Goal: Information Seeking & Learning: Find specific fact

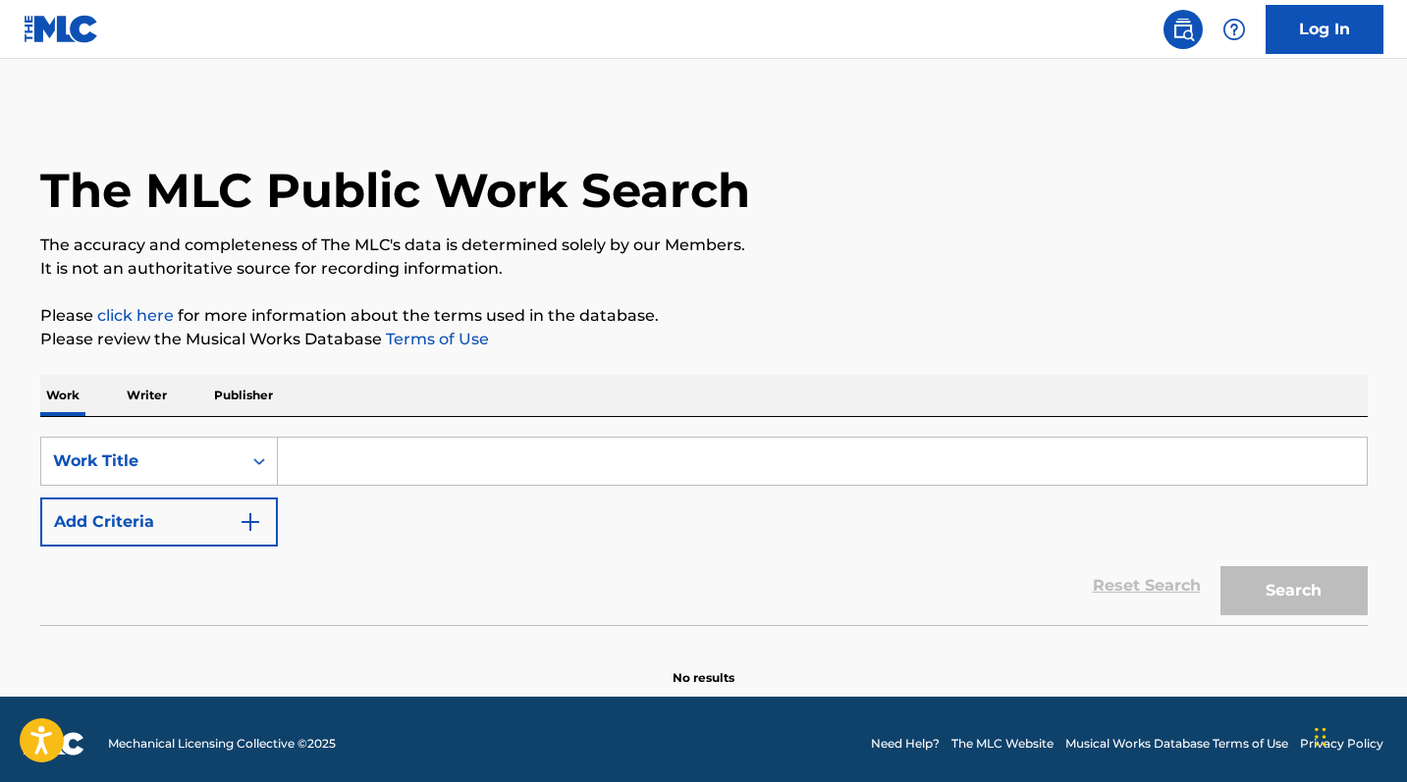
click at [409, 459] on input "Search Form" at bounding box center [822, 461] width 1089 height 47
paste input "No Le Ruegues"
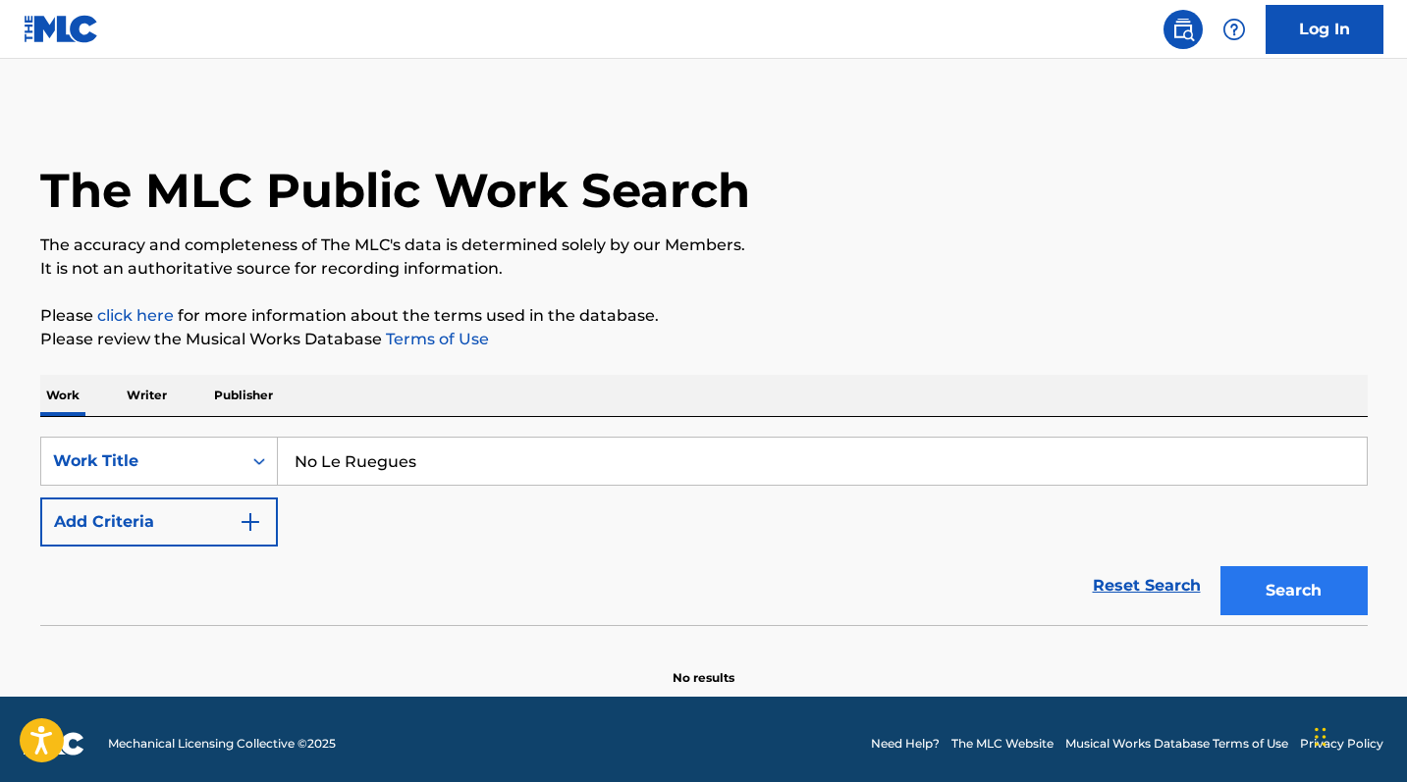
type input "No Le Ruegues"
click at [1301, 591] on button "Search" at bounding box center [1293, 590] width 147 height 49
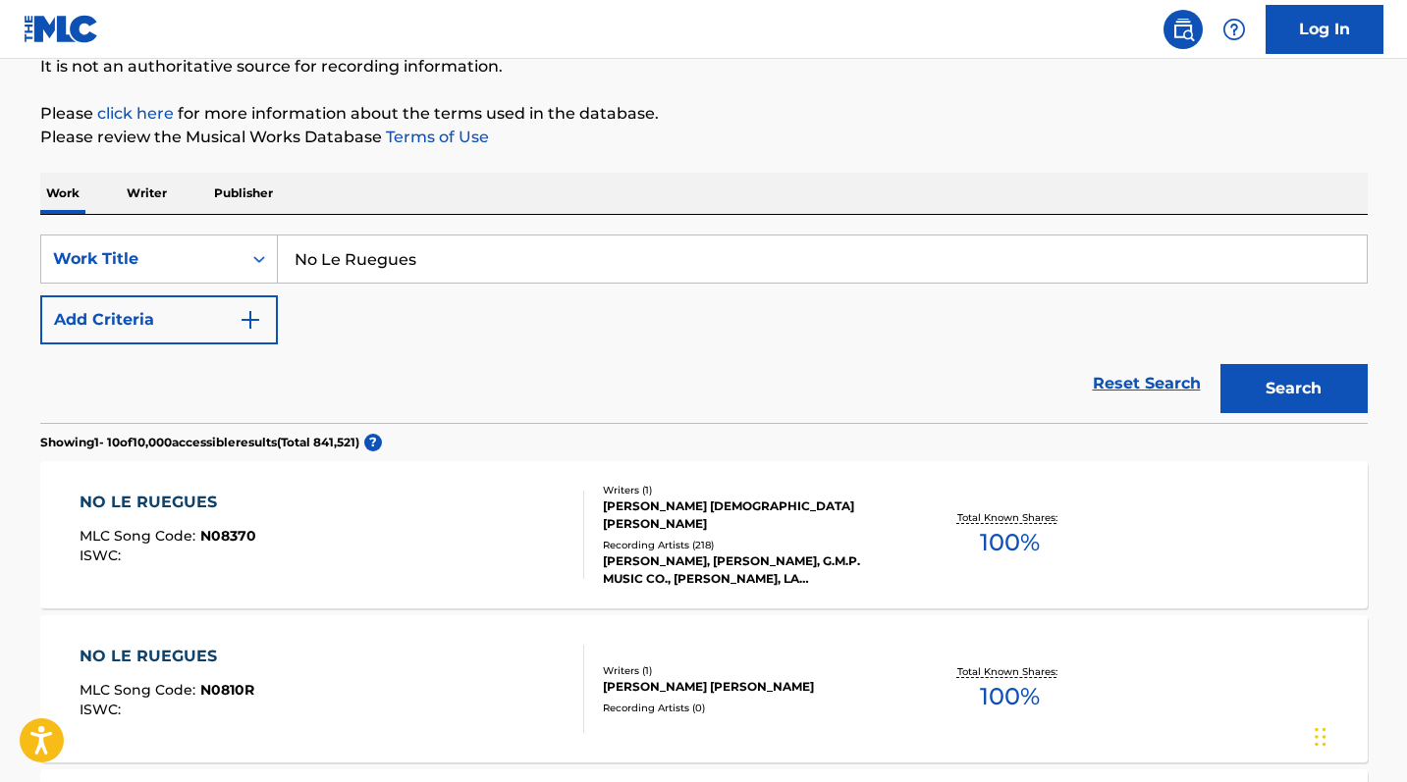
scroll to position [339, 0]
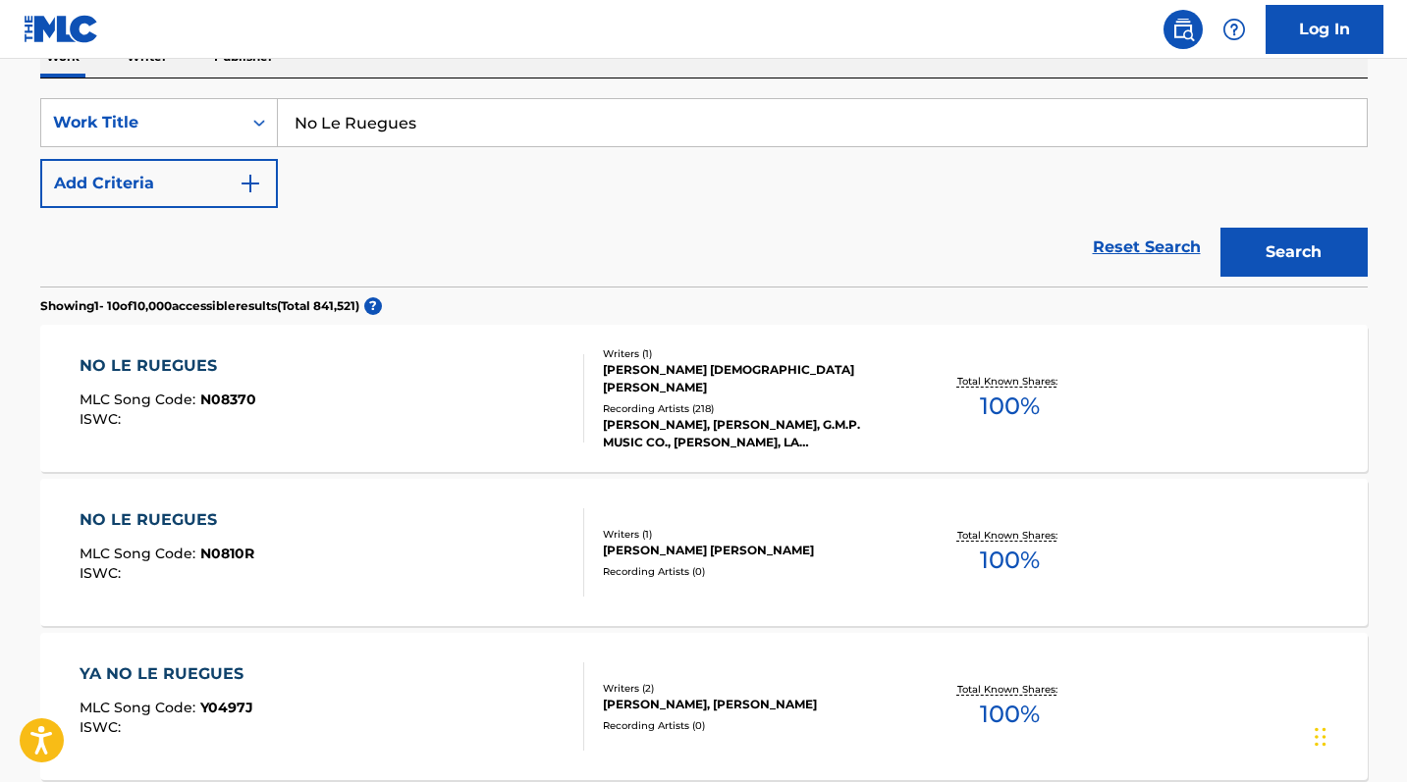
click at [138, 361] on div "NO LE RUEGUES" at bounding box center [168, 366] width 177 height 24
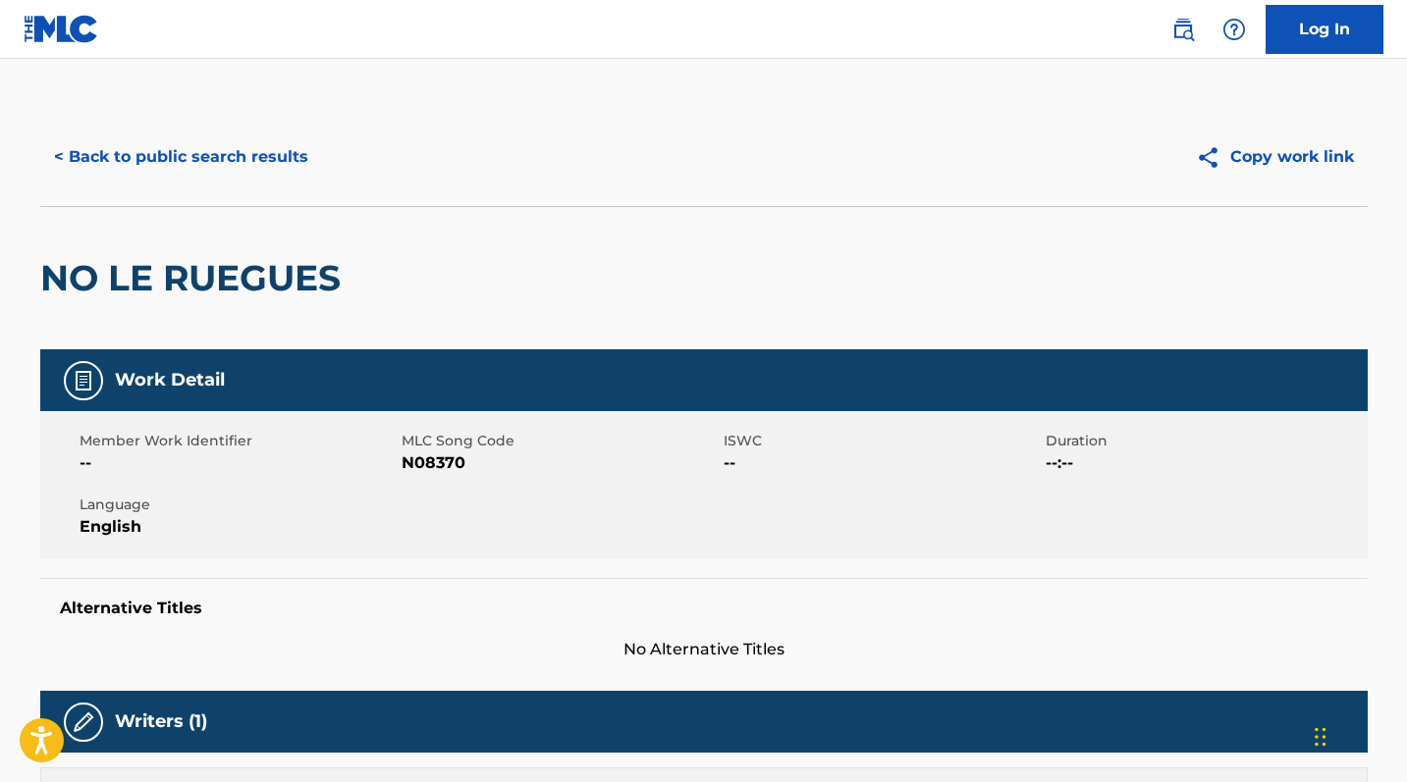
click at [416, 461] on span "N08370" at bounding box center [559, 464] width 317 height 24
copy span "N08370"
click at [184, 158] on button "< Back to public search results" at bounding box center [181, 157] width 282 height 49
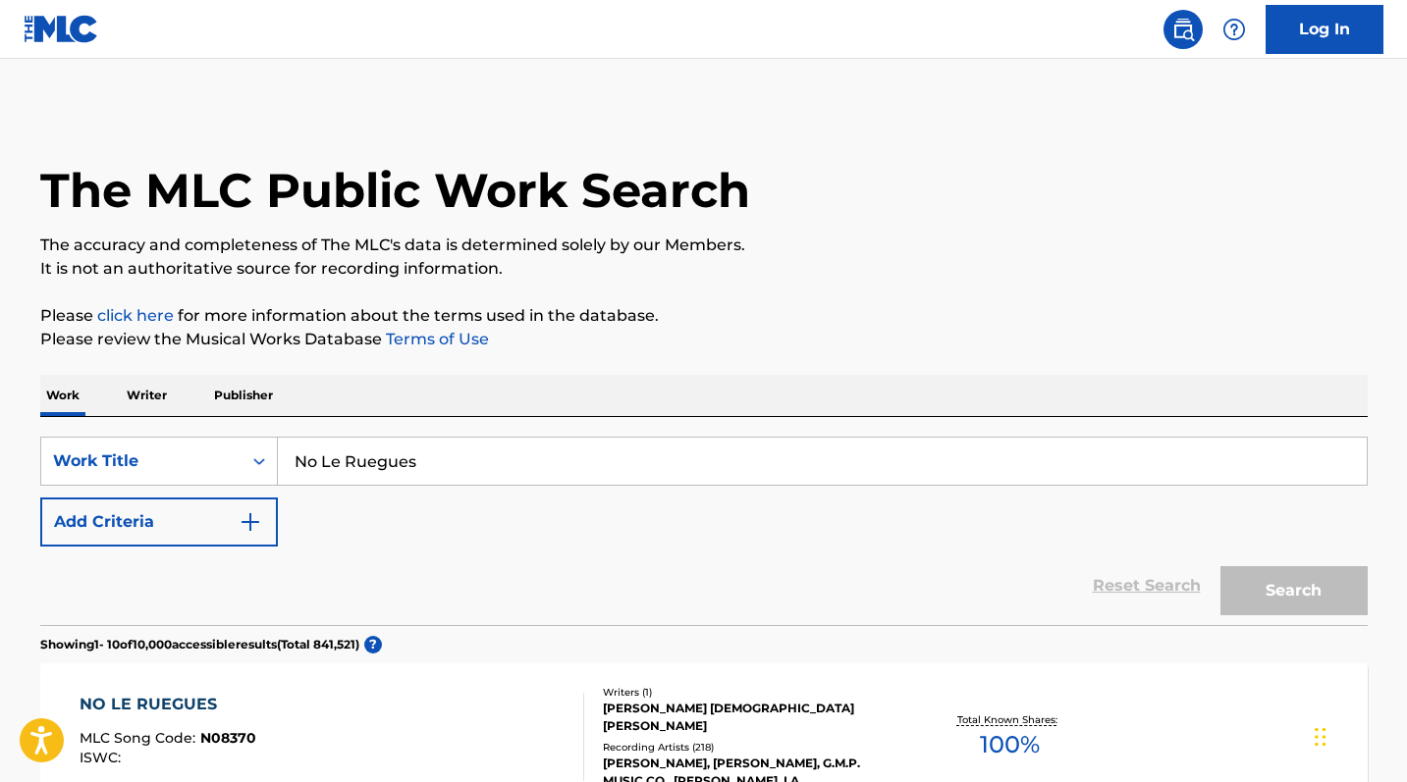
scroll to position [339, 0]
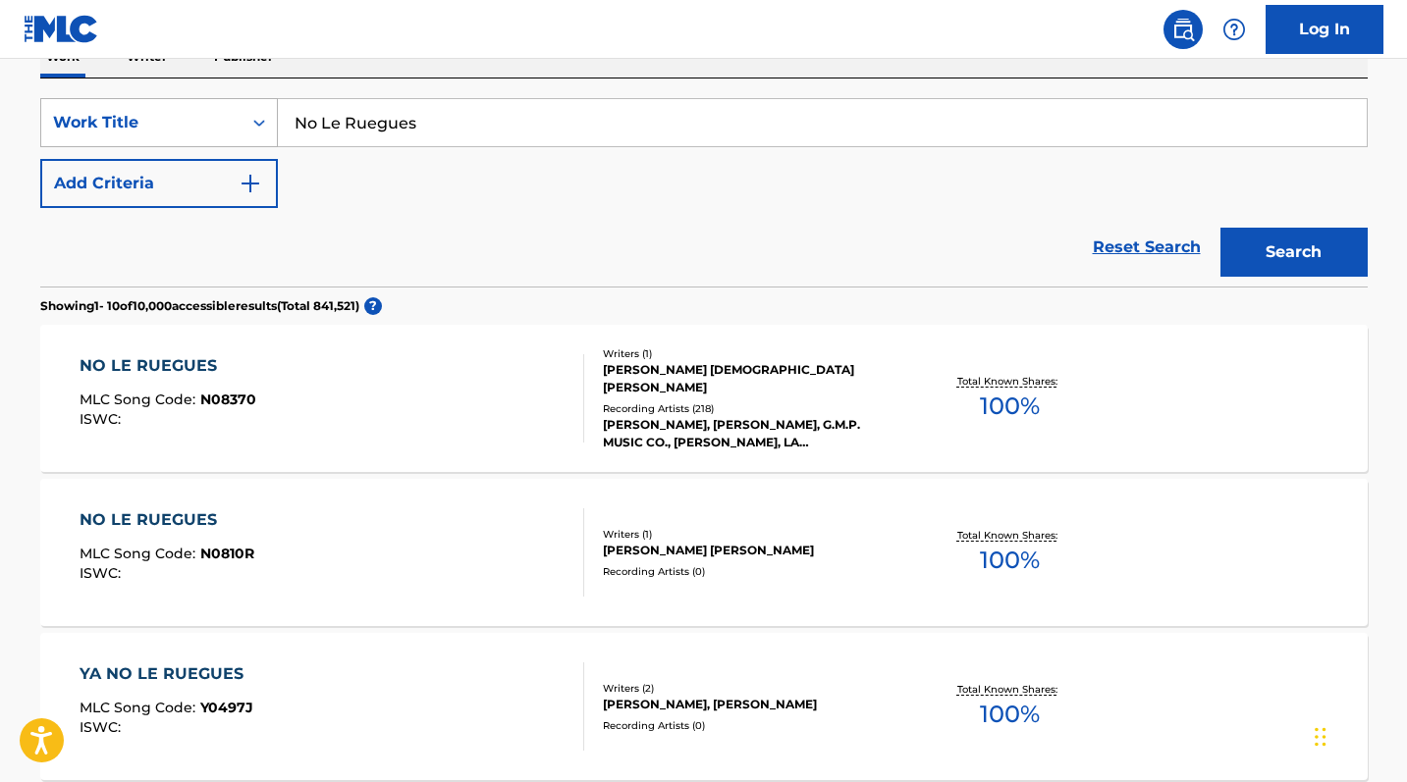
drag, startPoint x: 423, startPoint y: 130, endPoint x: 213, endPoint y: 116, distance: 210.5
click at [213, 116] on div "SearchWithCriteria0b0faf81-b2e1-455a-9162-ff8cdd5823f6 Work Title No Le Ruegues" at bounding box center [703, 122] width 1327 height 49
paste input "Amor Fingido"
type input "Amor Fingido"
click at [1295, 256] on button "Search" at bounding box center [1293, 252] width 147 height 49
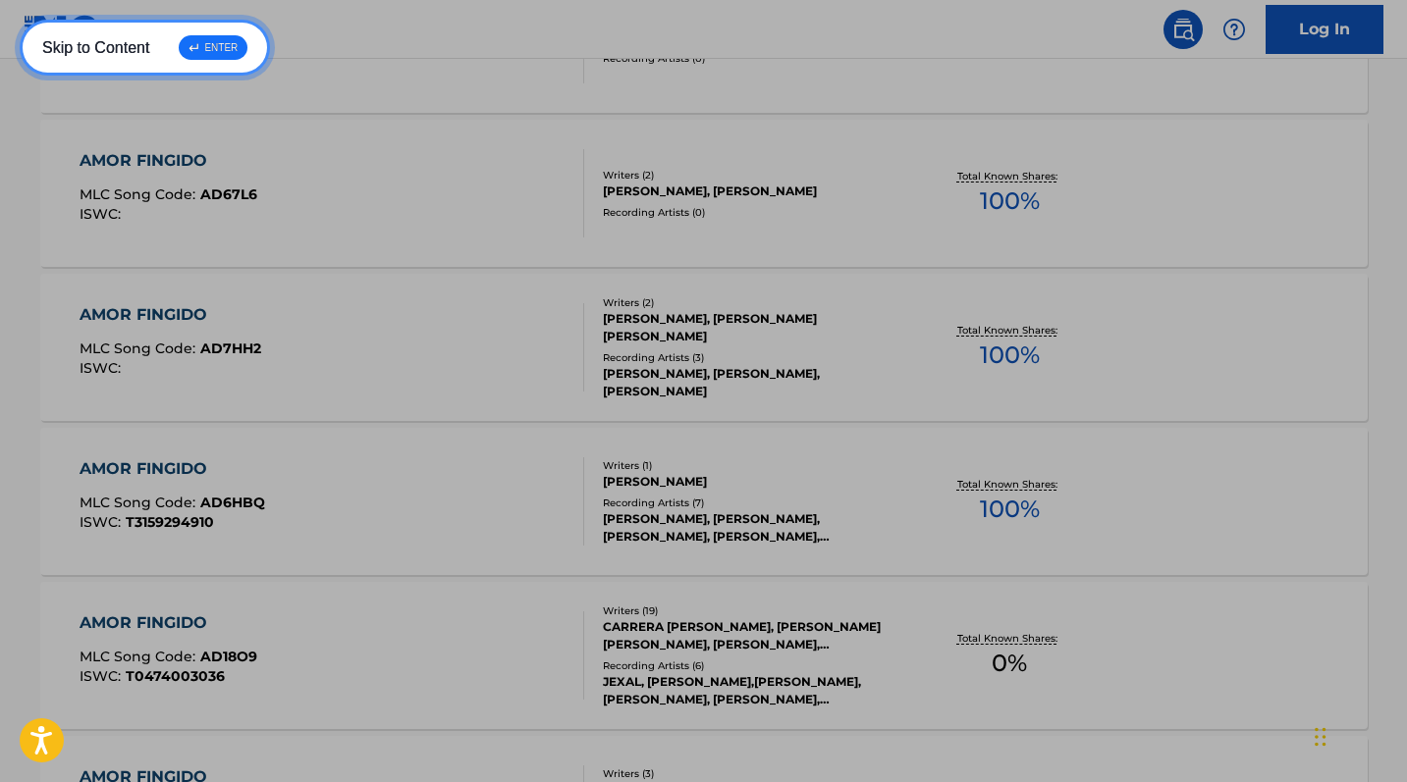
scroll to position [1010, 0]
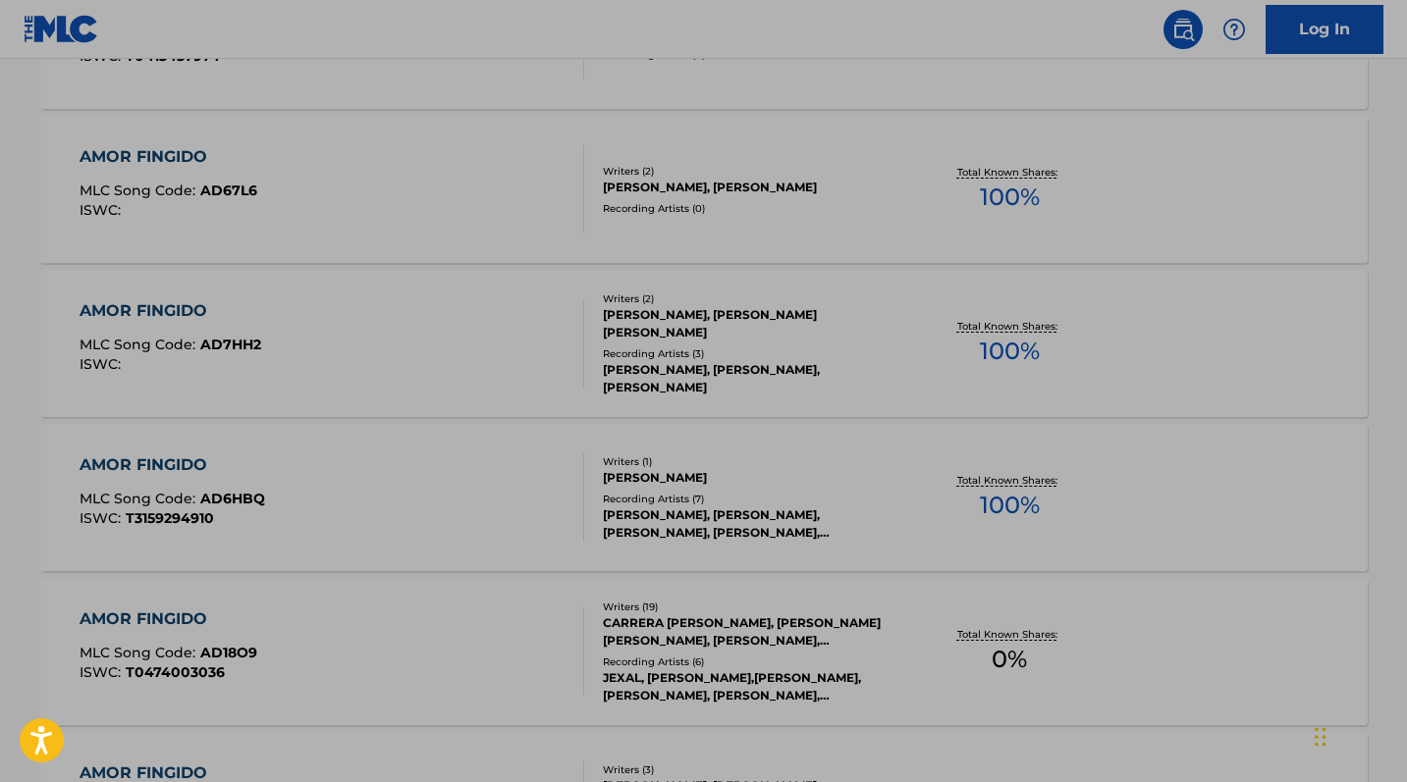
click at [500, 239] on div "AMOR FINGIDO MLC Song Code : AD67L6 ISWC : Writers ( 2 ) [PERSON_NAME], [PERSON…" at bounding box center [703, 189] width 1327 height 147
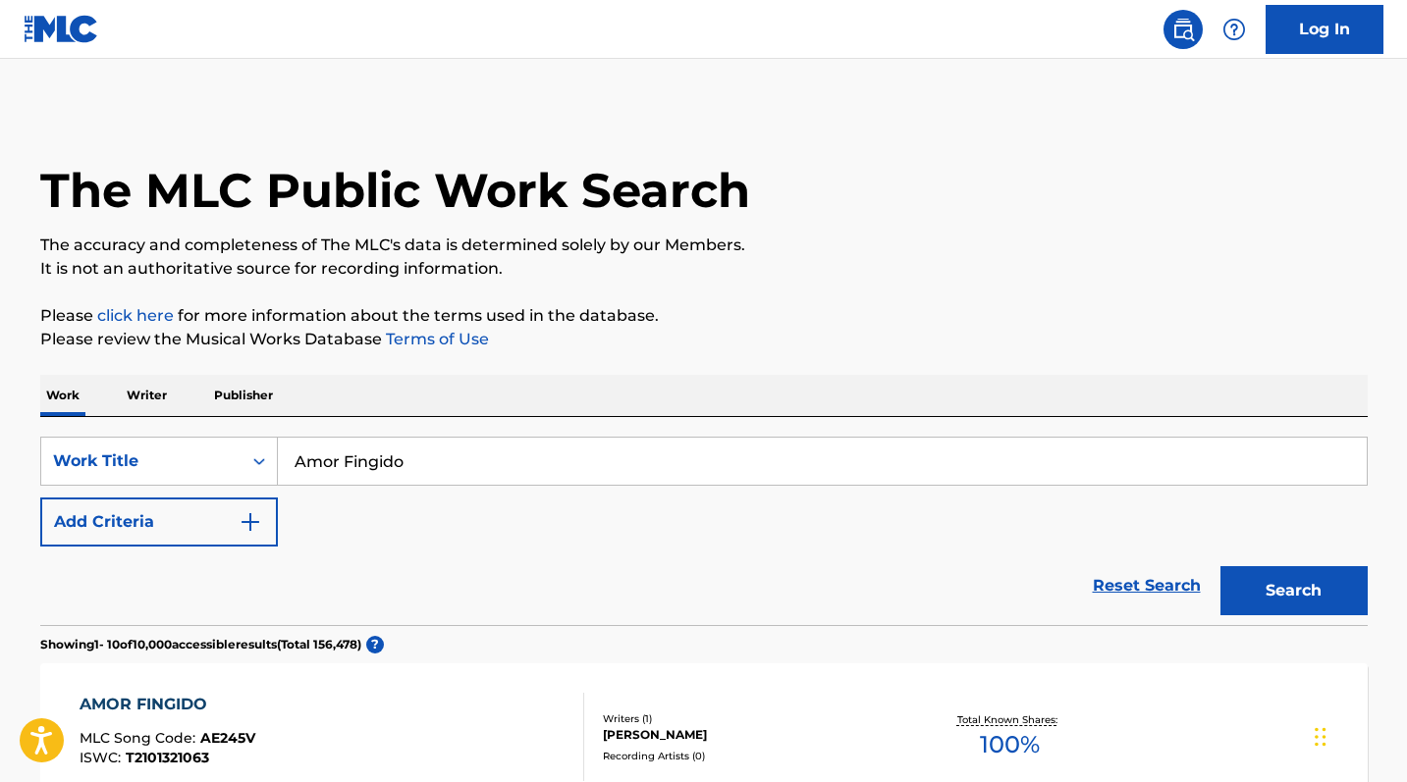
click at [610, 1] on nav "Log In" at bounding box center [703, 29] width 1407 height 59
click at [194, 514] on button "Add Criteria" at bounding box center [159, 522] width 238 height 49
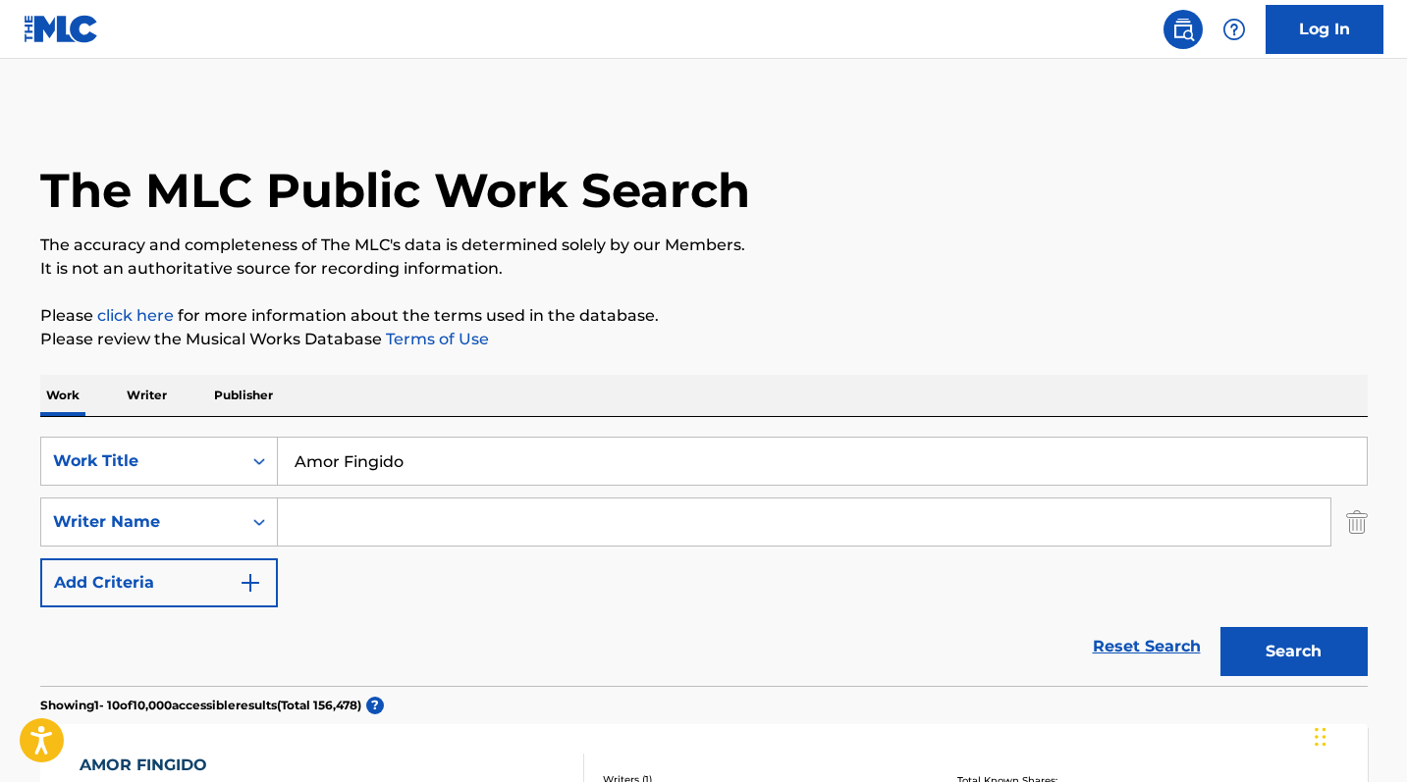
click at [401, 524] on input "Search Form" at bounding box center [804, 522] width 1052 height 47
paste input "[PERSON_NAME]"
type input "[PERSON_NAME]"
click at [1293, 652] on button "Search" at bounding box center [1293, 651] width 147 height 49
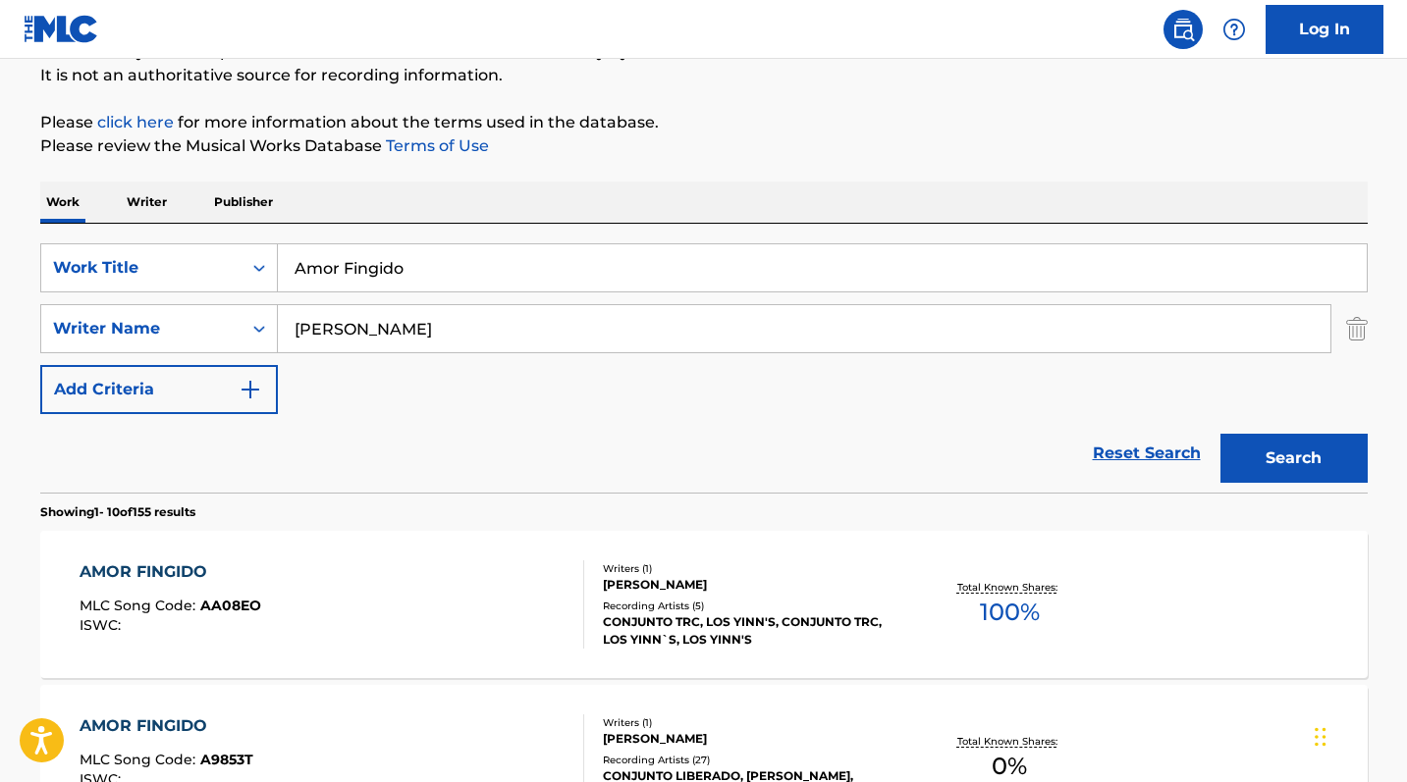
scroll to position [262, 0]
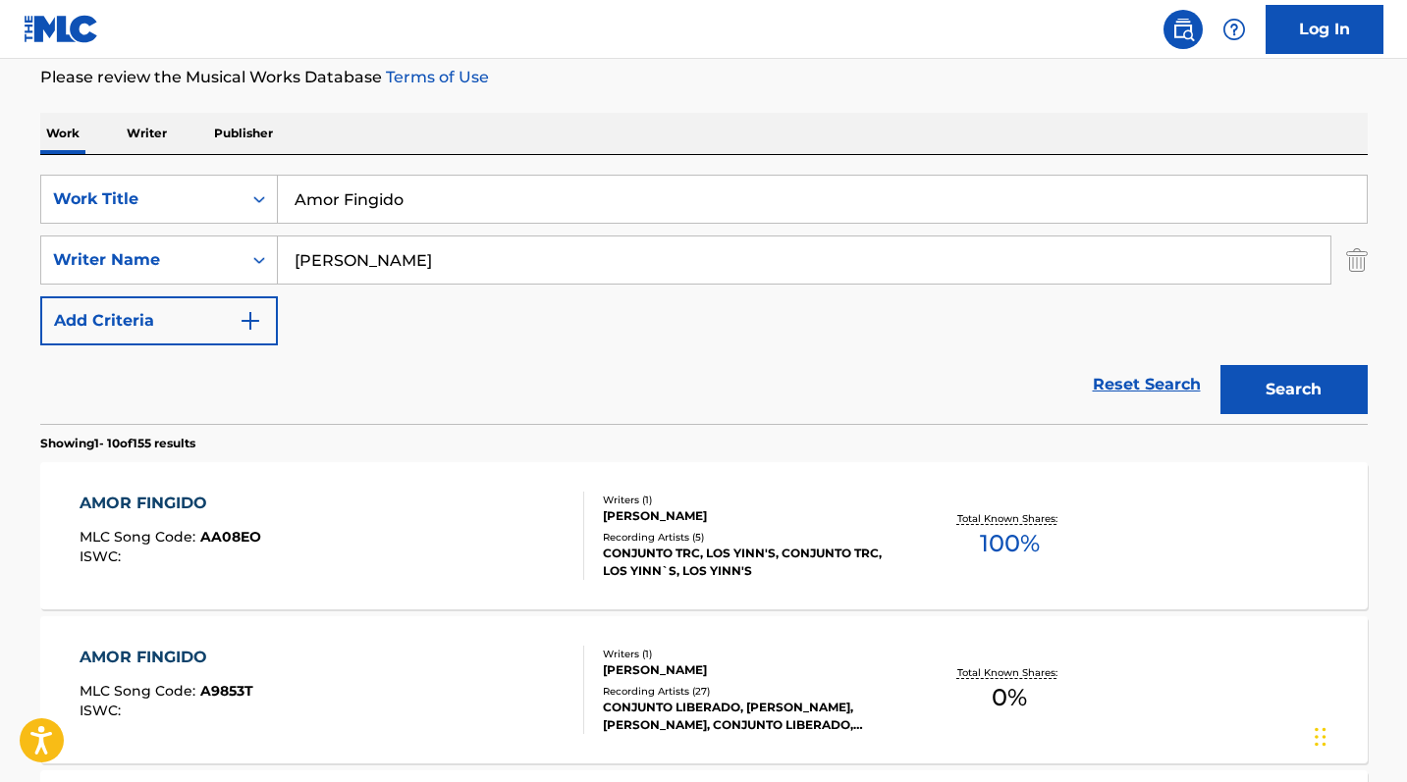
click at [174, 643] on div "AMOR FINGIDO MLC Song Code : A9853T ISWC : Writers ( 1 ) [PERSON_NAME] Recordin…" at bounding box center [703, 689] width 1327 height 147
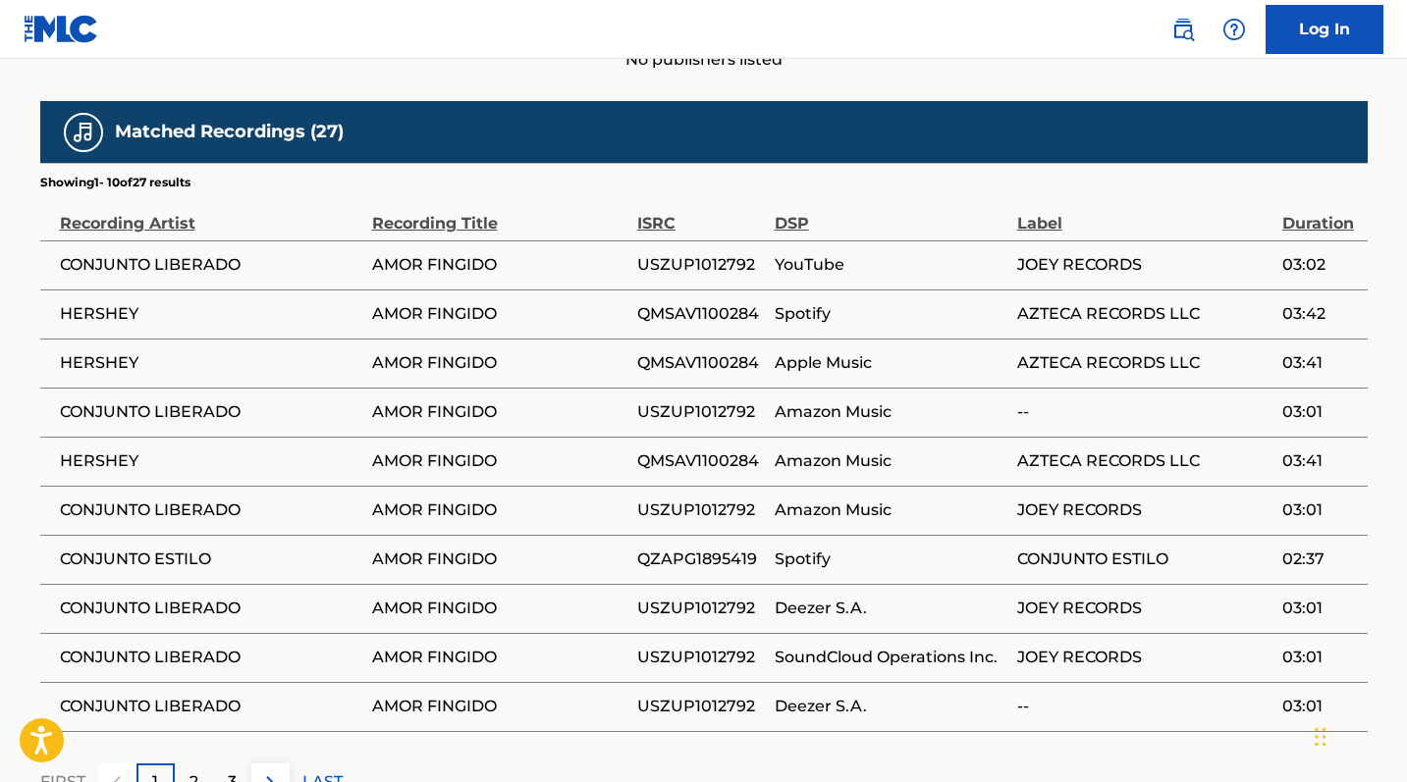
scroll to position [1114, 0]
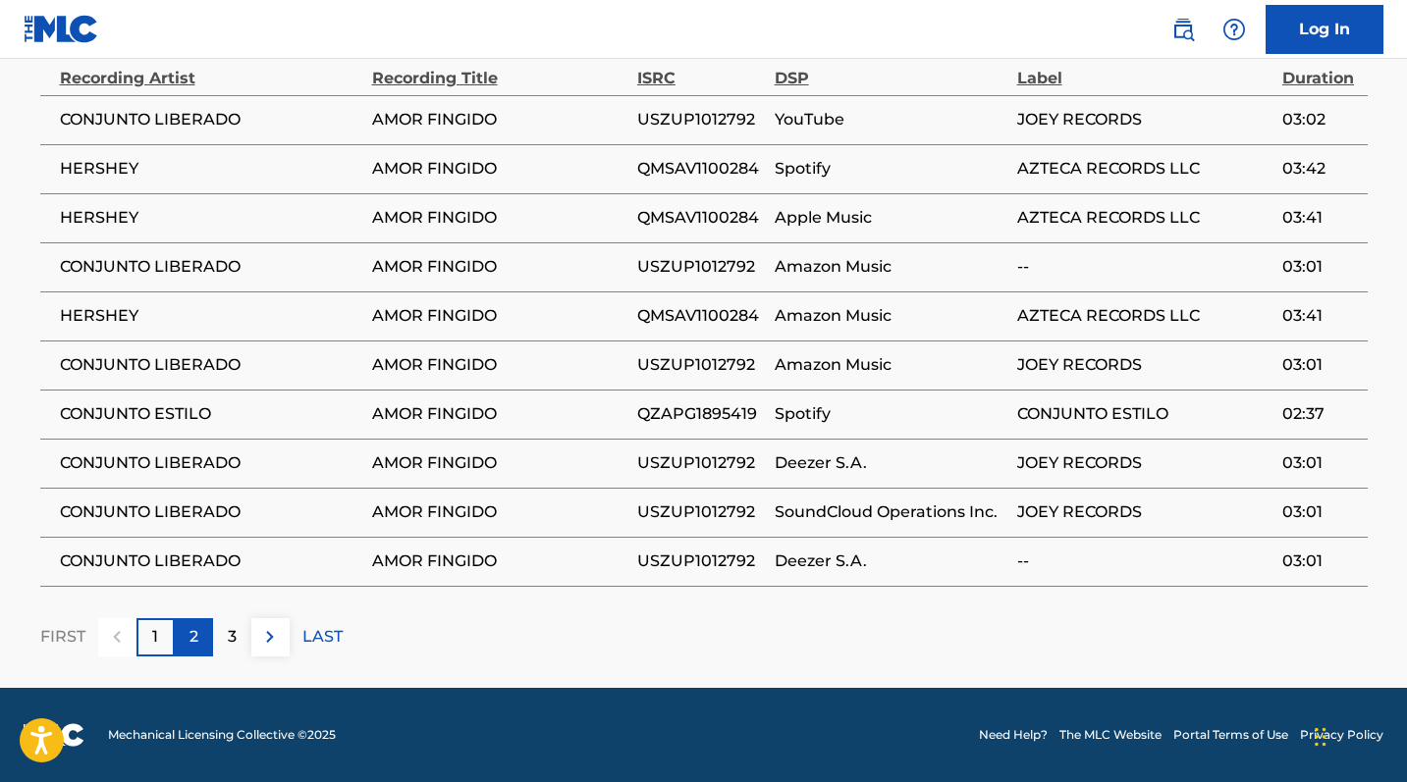
click at [202, 645] on div "2" at bounding box center [194, 637] width 38 height 38
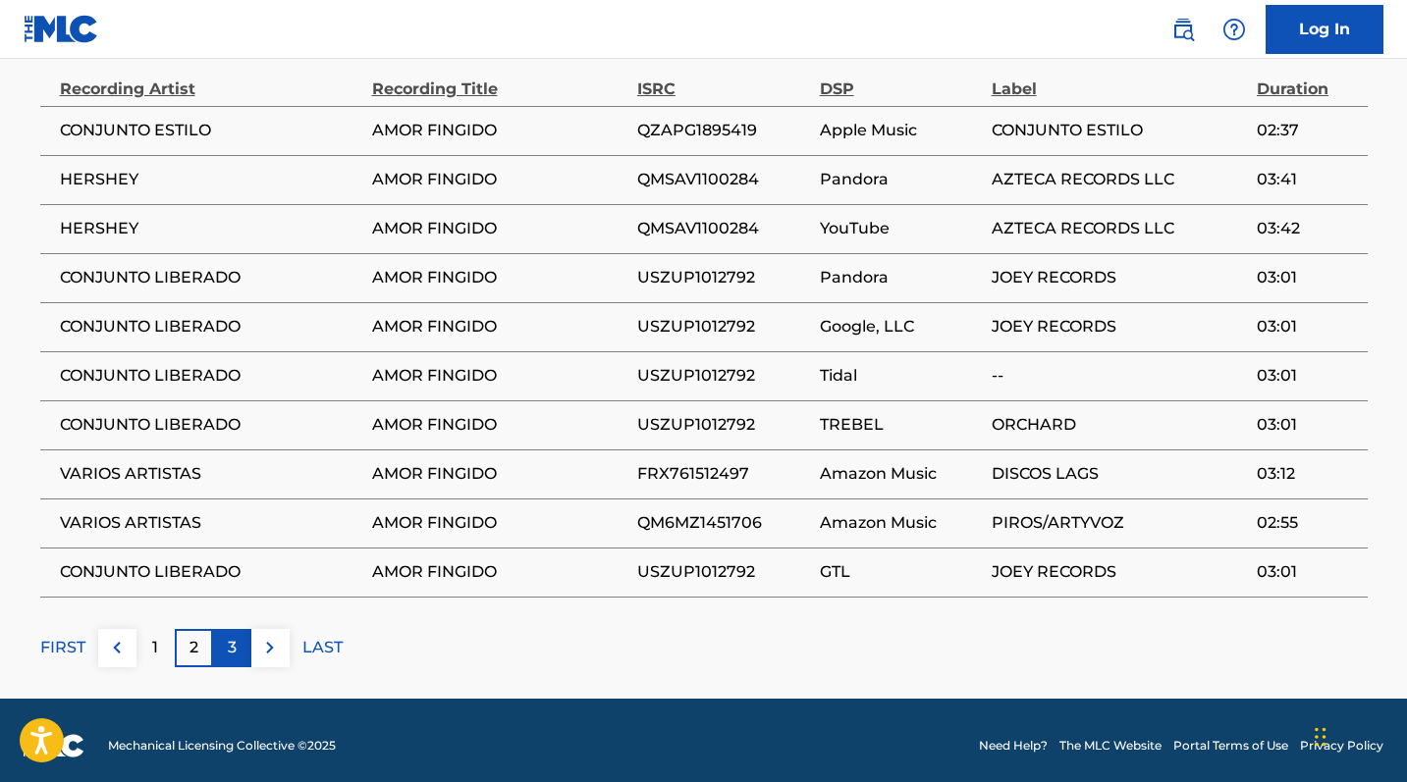
click at [222, 641] on div "3" at bounding box center [232, 648] width 38 height 38
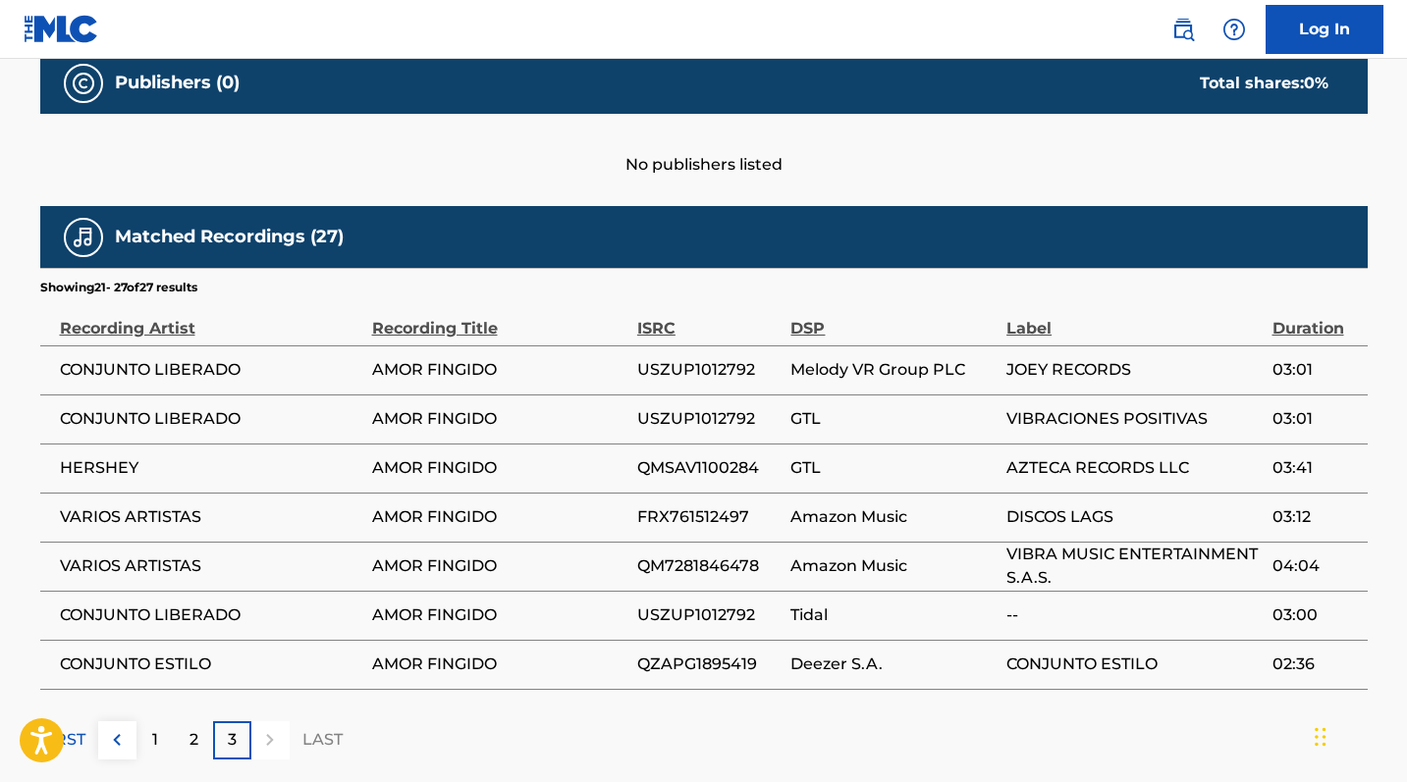
scroll to position [868, 0]
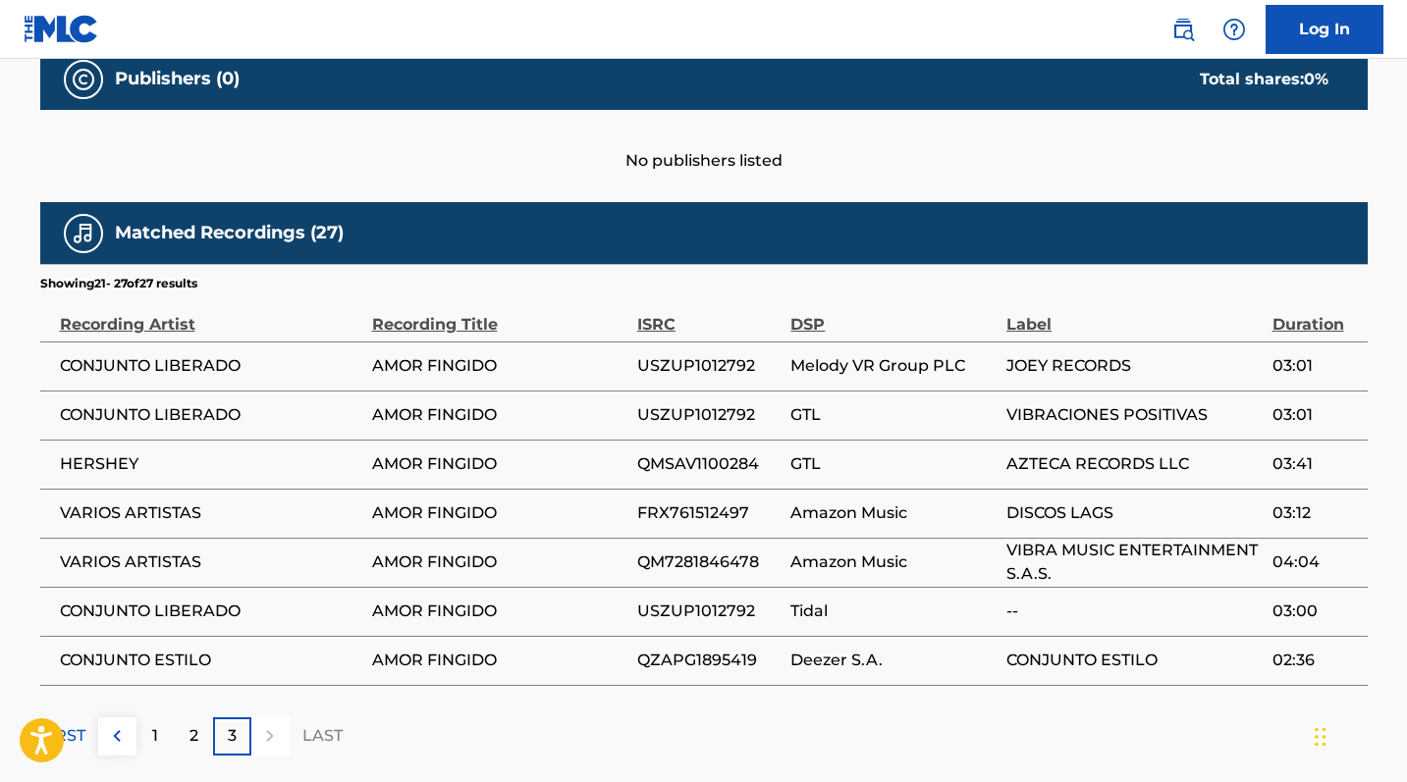
click at [239, 734] on div "3" at bounding box center [232, 737] width 38 height 38
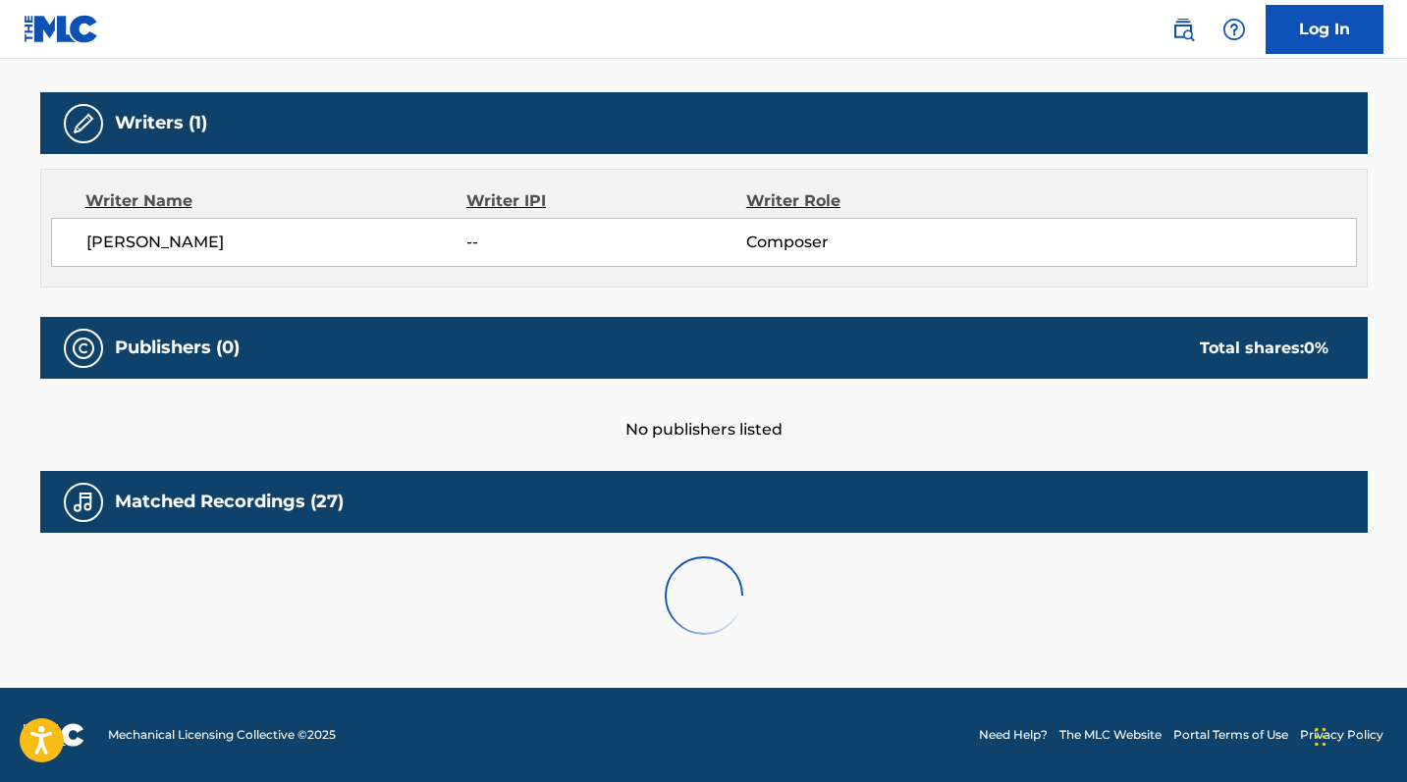
scroll to position [599, 0]
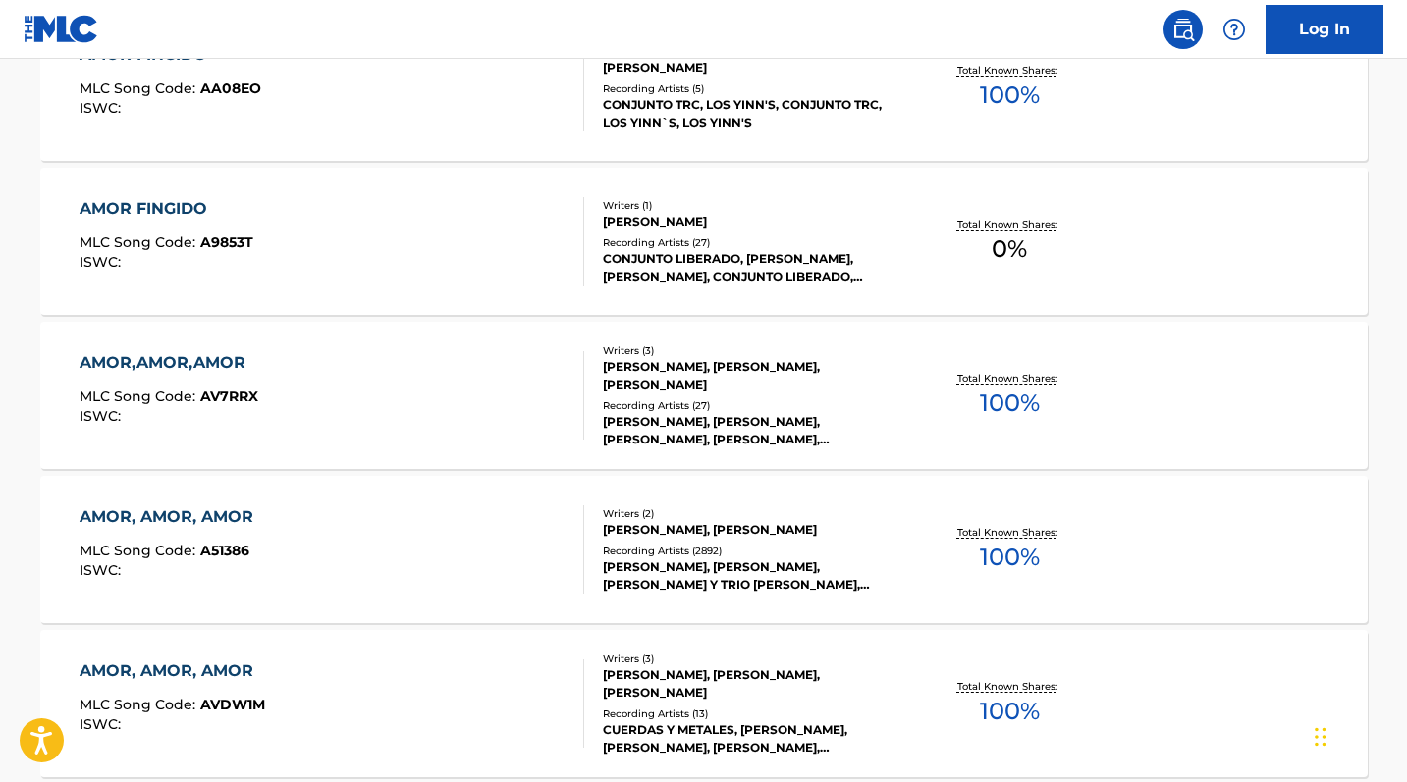
scroll to position [262, 0]
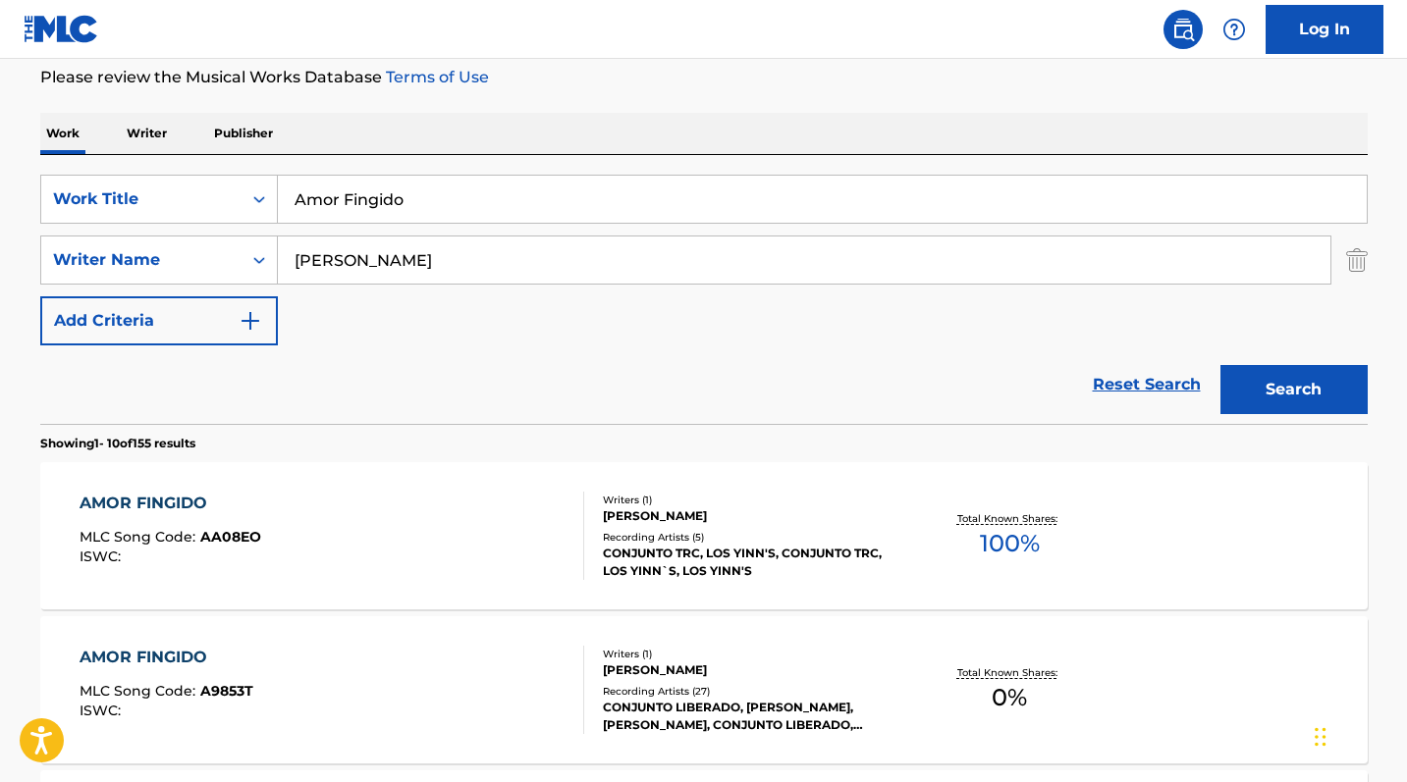
click at [356, 502] on div "AMOR FINGIDO MLC Song Code : AA08EO ISWC :" at bounding box center [332, 536] width 505 height 88
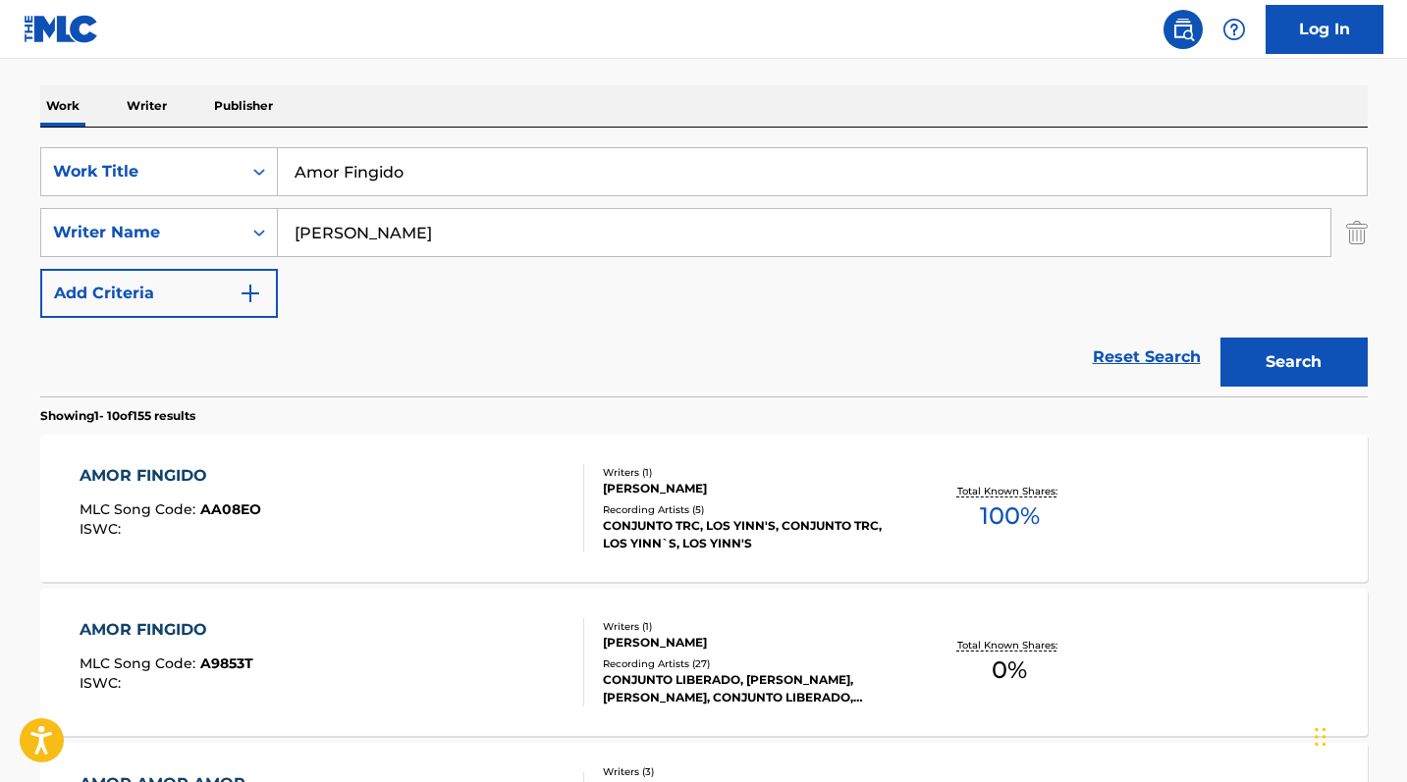
click at [191, 626] on div "AMOR FINGIDO" at bounding box center [167, 630] width 174 height 24
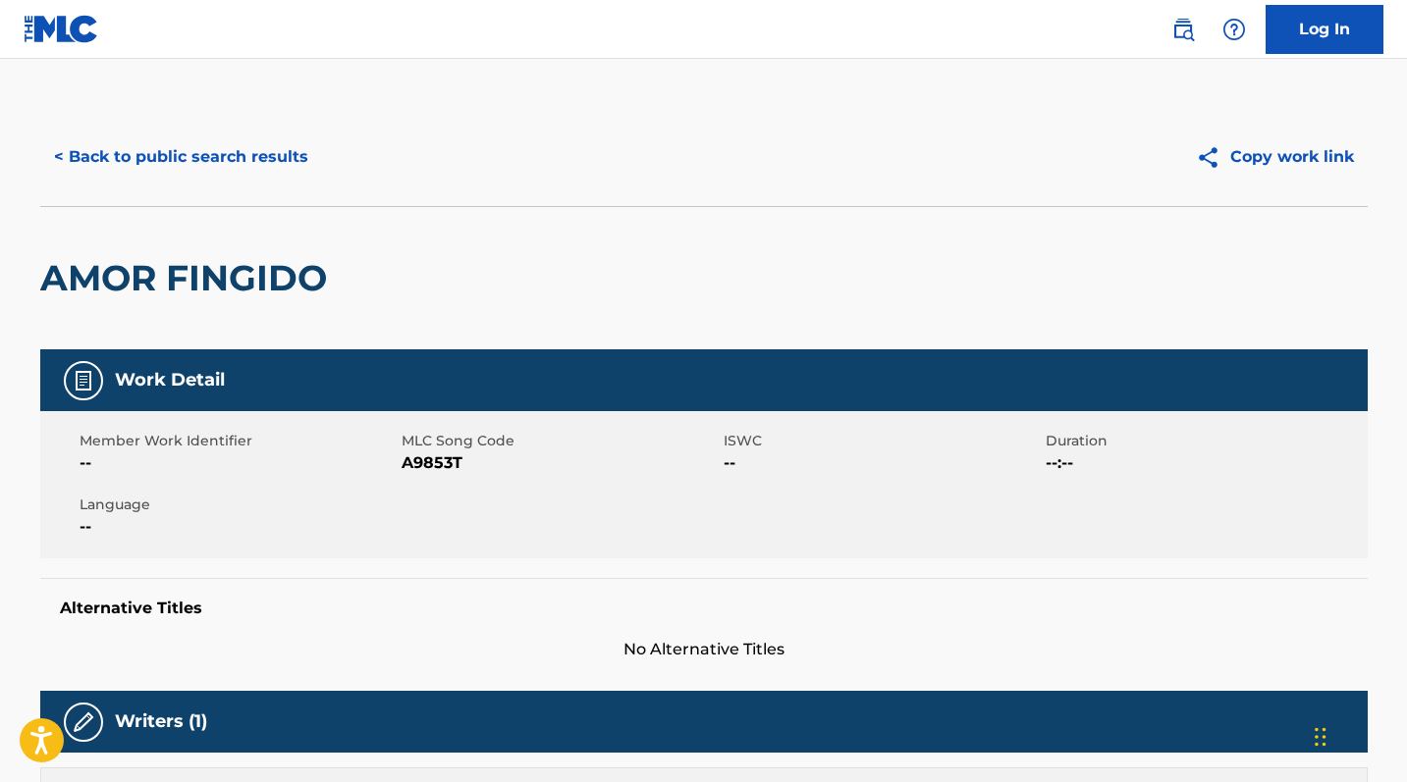
click at [437, 461] on span "A9853T" at bounding box center [559, 464] width 317 height 24
copy span "A9853T"
click at [70, 164] on button "< Back to public search results" at bounding box center [181, 157] width 282 height 49
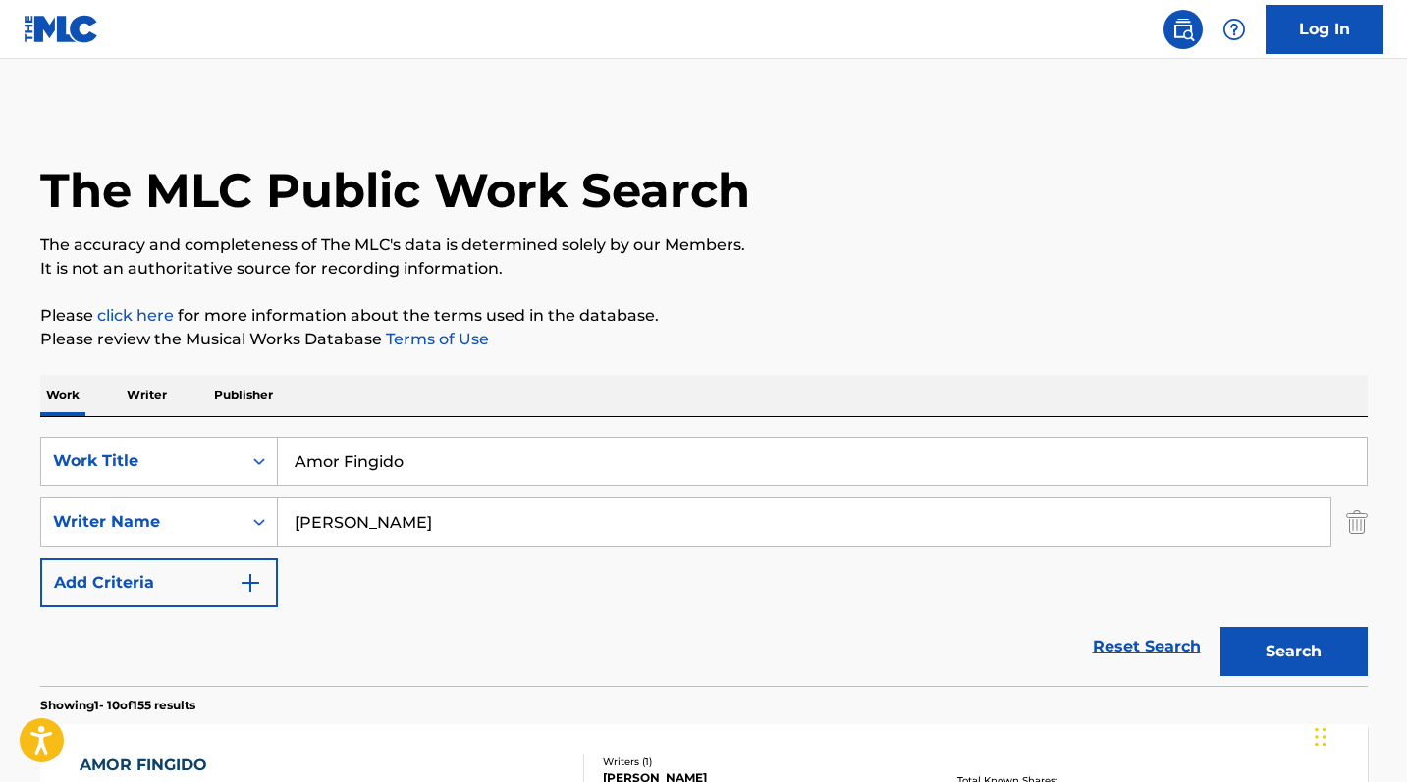
scroll to position [290, 0]
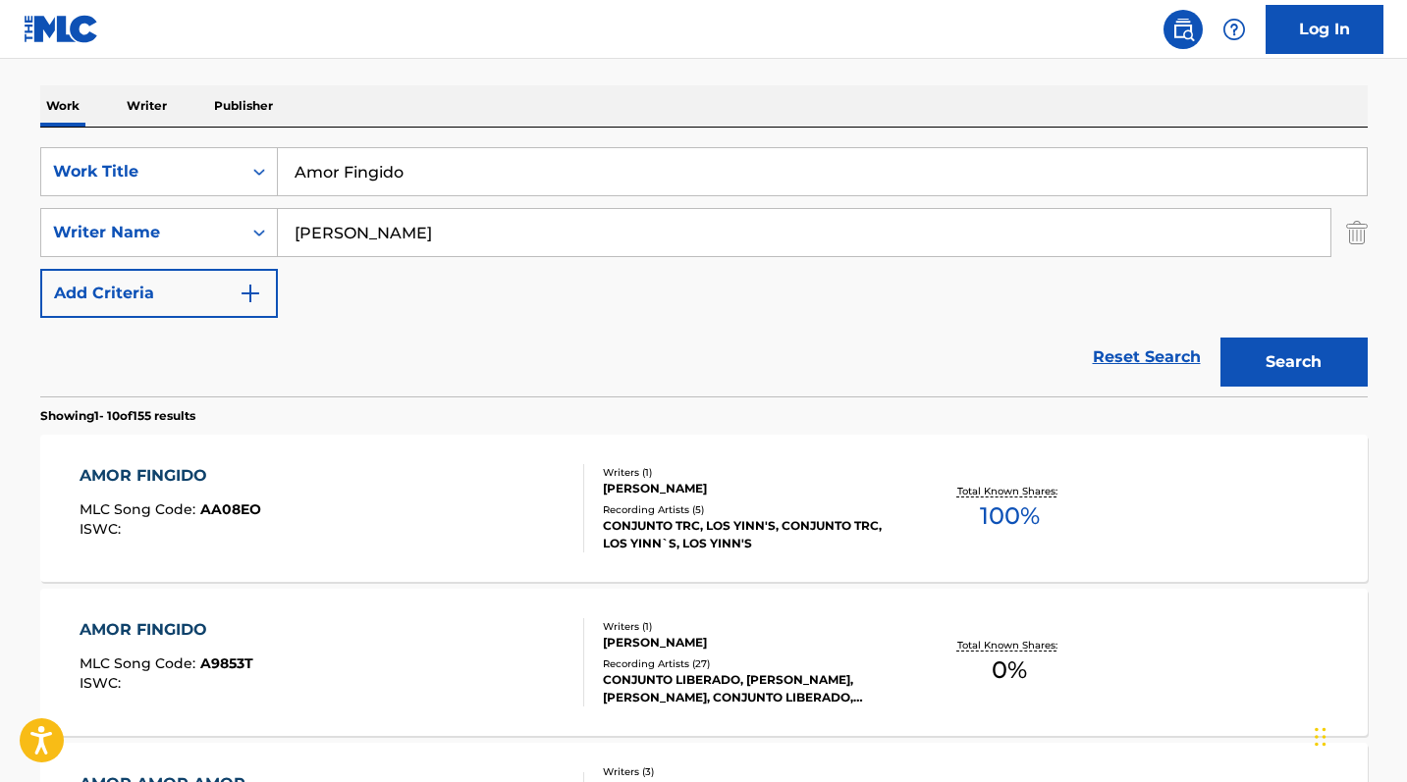
click at [181, 498] on div "AMOR FINGIDO MLC Song Code : AA08EO ISWC :" at bounding box center [171, 508] width 182 height 88
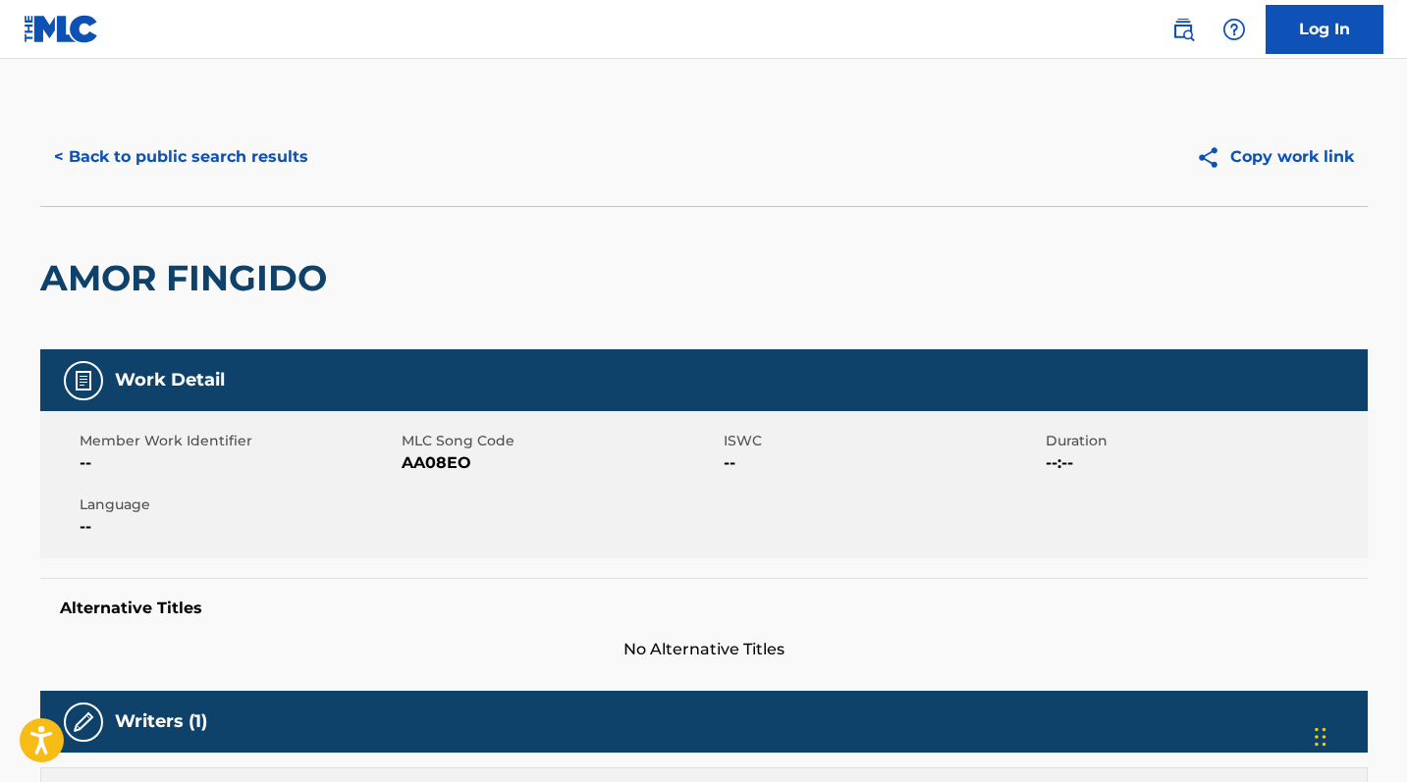
click at [435, 460] on span "AA08EO" at bounding box center [559, 464] width 317 height 24
copy span "AA08EO"
click at [278, 149] on button "< Back to public search results" at bounding box center [181, 157] width 282 height 49
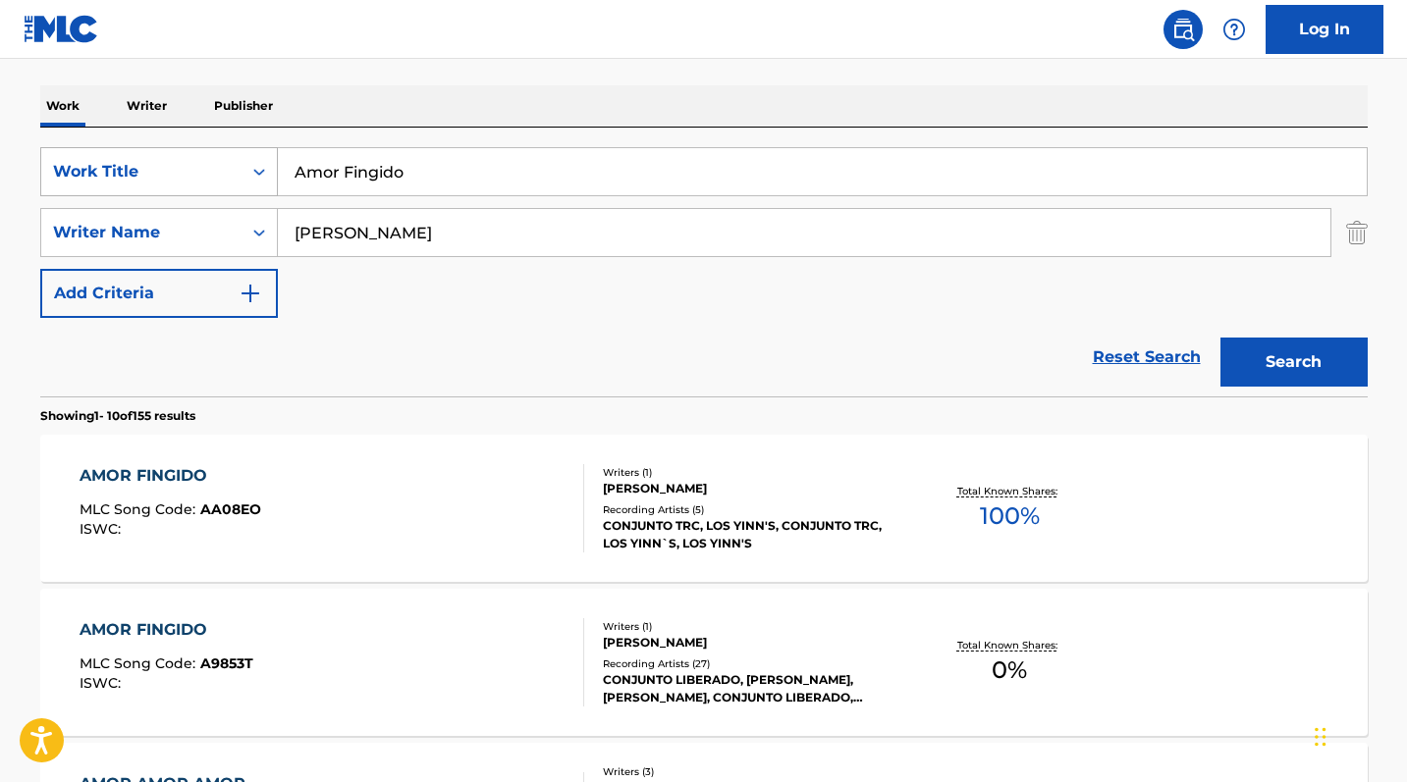
drag, startPoint x: 408, startPoint y: 174, endPoint x: 267, endPoint y: 174, distance: 141.3
click at [267, 174] on div "SearchWithCriteria0b0faf81-b2e1-455a-9162-ff8cdd5823f6 Work Title Amor Fingido" at bounding box center [703, 171] width 1327 height 49
paste input "Quiero Estar Loc"
type input "Quiero Estar Loco"
drag, startPoint x: 400, startPoint y: 228, endPoint x: 211, endPoint y: 226, distance: 189.4
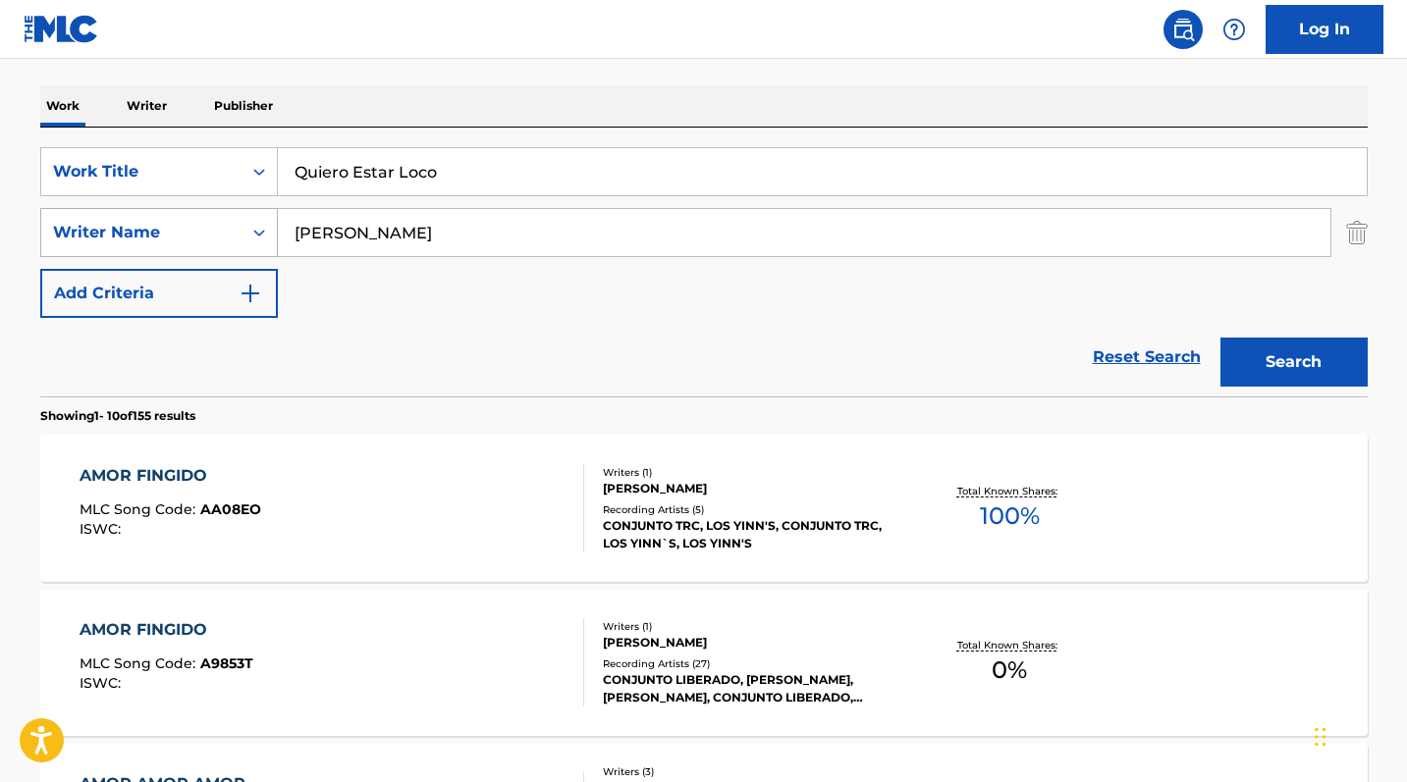
click at [211, 226] on div "SearchWithCriteriab0d71ca1-d2d0-4015-bfe7-6e509afc4f61 Writer Name [PERSON_NAME]" at bounding box center [703, 232] width 1327 height 49
click at [1293, 362] on button "Search" at bounding box center [1293, 362] width 147 height 49
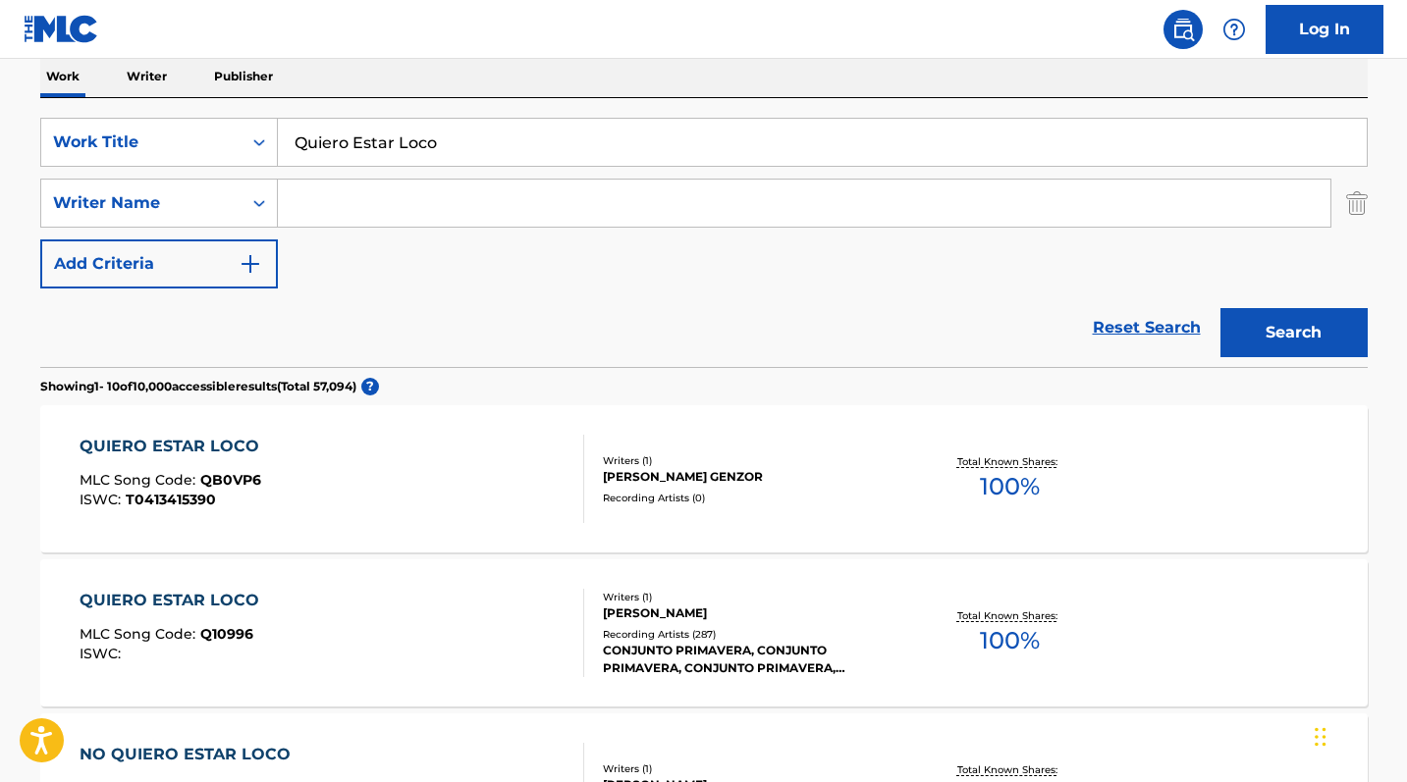
scroll to position [466, 0]
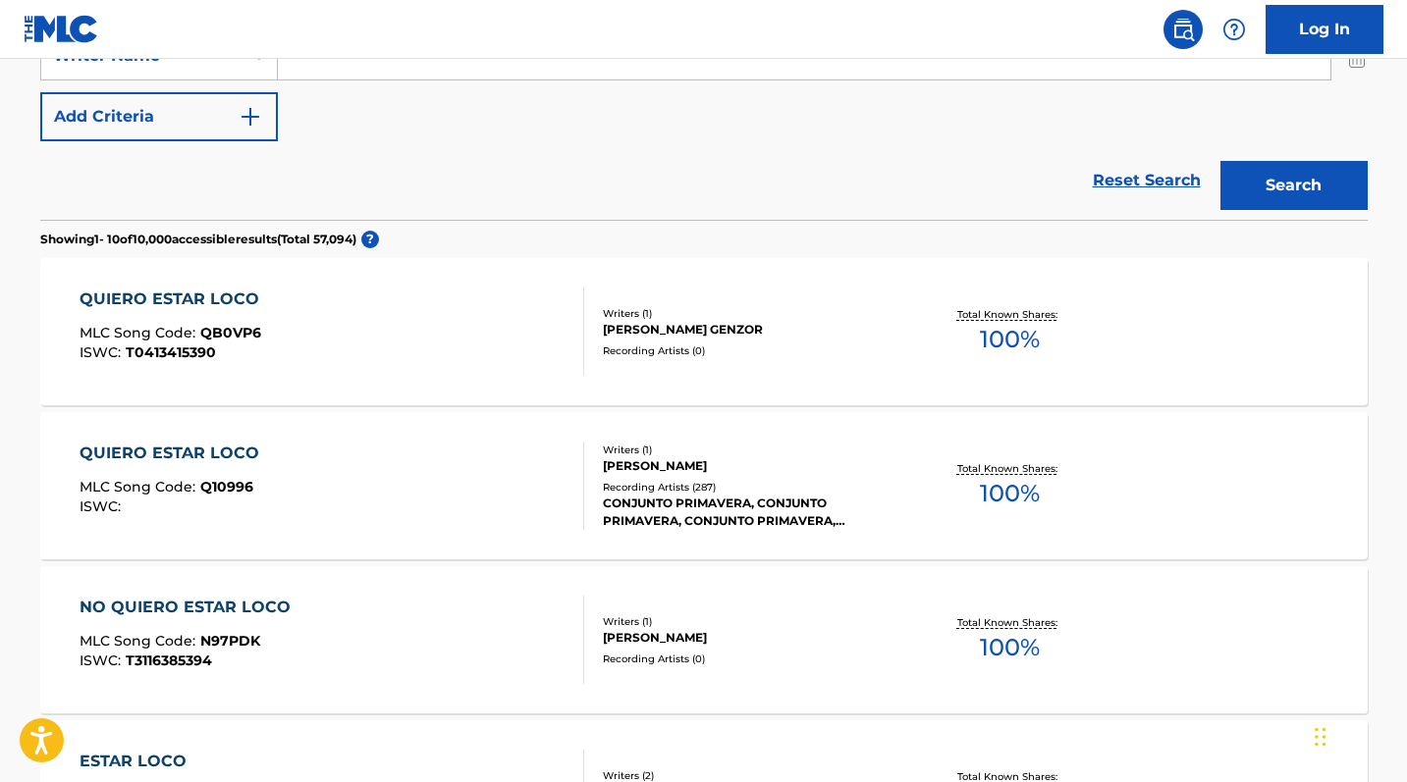
click at [222, 445] on div "QUIERO ESTAR LOCO" at bounding box center [174, 454] width 189 height 24
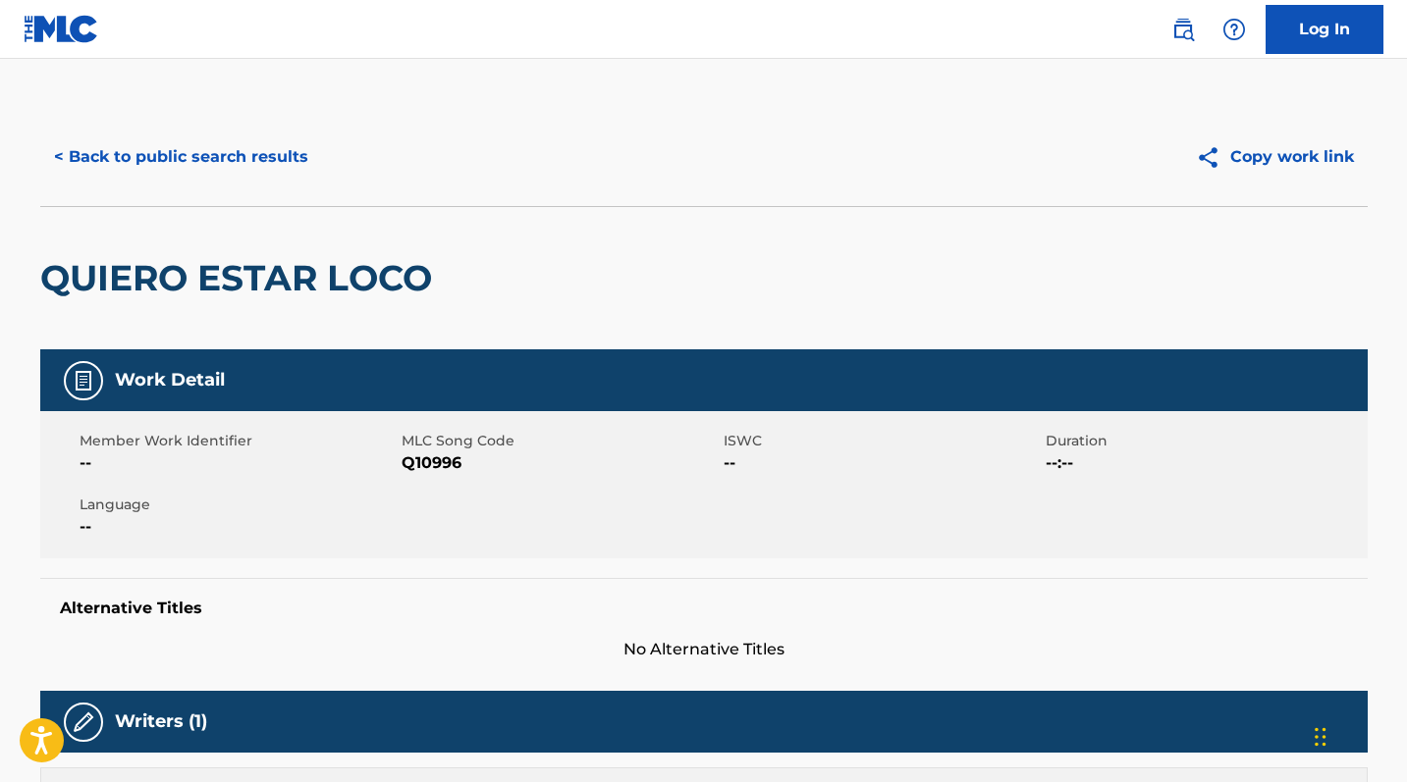
click at [429, 465] on span "Q10996" at bounding box center [559, 464] width 317 height 24
copy span "Q10996"
click at [180, 149] on button "< Back to public search results" at bounding box center [181, 157] width 282 height 49
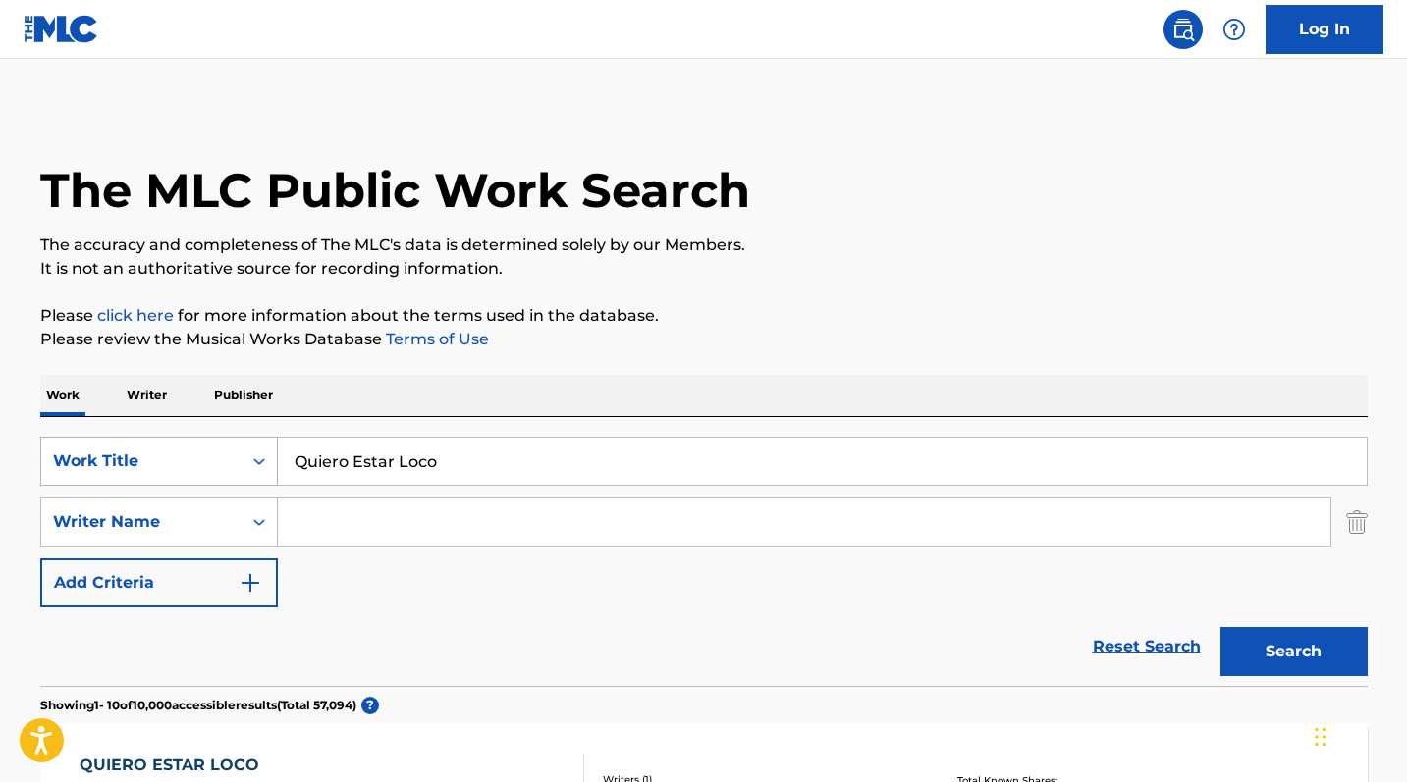
drag, startPoint x: 472, startPoint y: 464, endPoint x: 263, endPoint y: 454, distance: 209.3
click at [263, 454] on div "SearchWithCriteria0b0faf81-b2e1-455a-9162-ff8cdd5823f6 Work Title Quiero Estar …" at bounding box center [703, 461] width 1327 height 49
type input "Jugando al amor"
click at [1293, 652] on button "Search" at bounding box center [1293, 651] width 147 height 49
click at [392, 510] on input "Search Form" at bounding box center [804, 522] width 1052 height 47
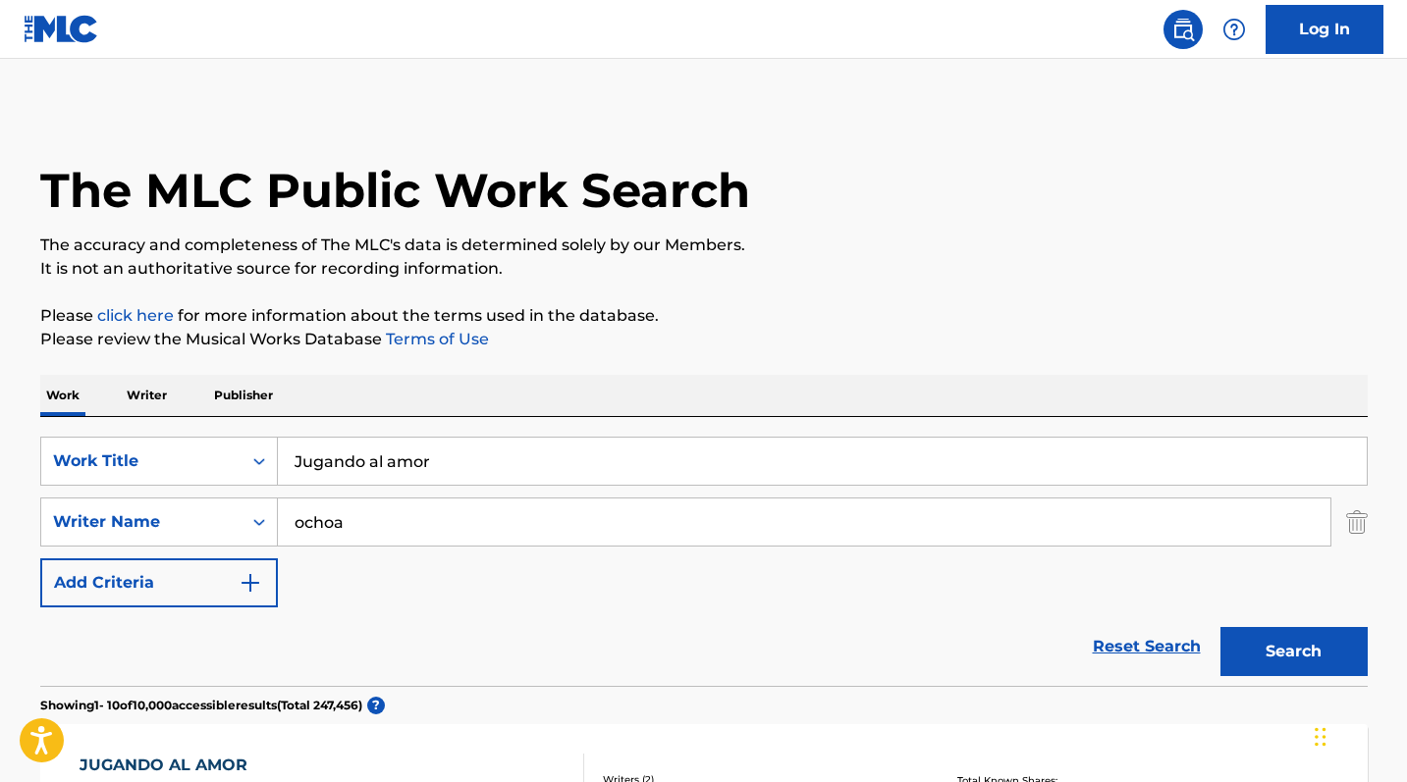
type input "ochoa"
click at [1293, 652] on button "Search" at bounding box center [1293, 651] width 147 height 49
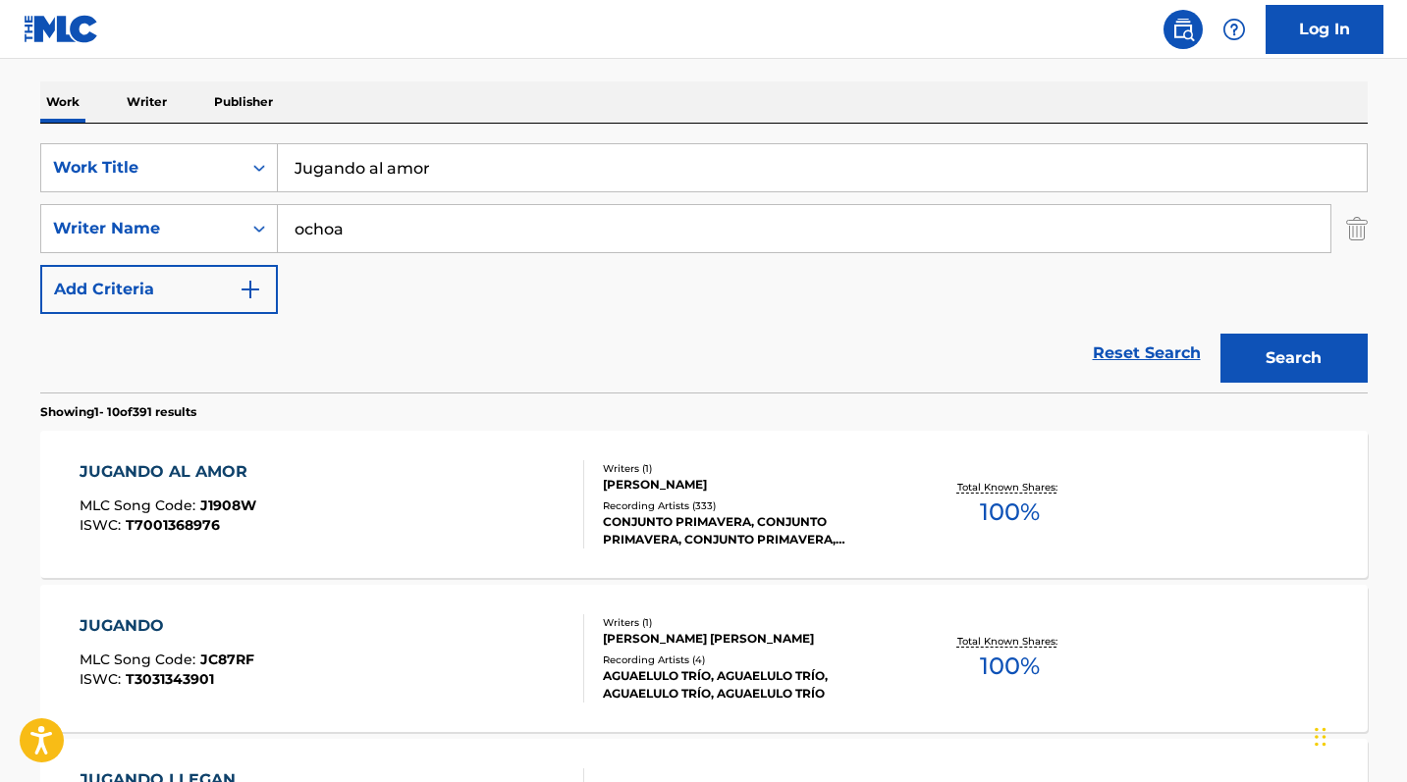
scroll to position [297, 0]
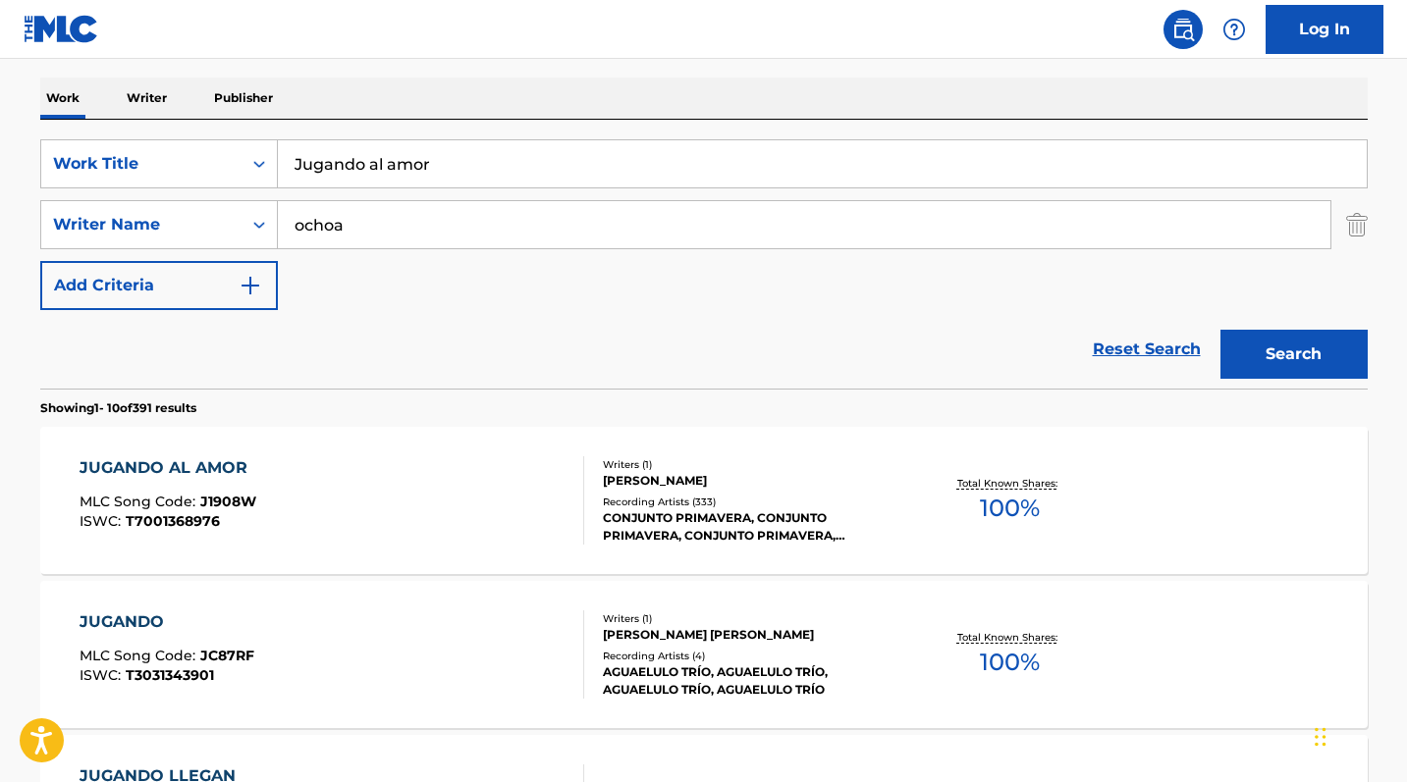
click at [209, 453] on div "JUGANDO AL AMOR MLC Song Code : J1908W ISWC : T7001368976 Writers ( 1 ) [PERSON…" at bounding box center [703, 500] width 1327 height 147
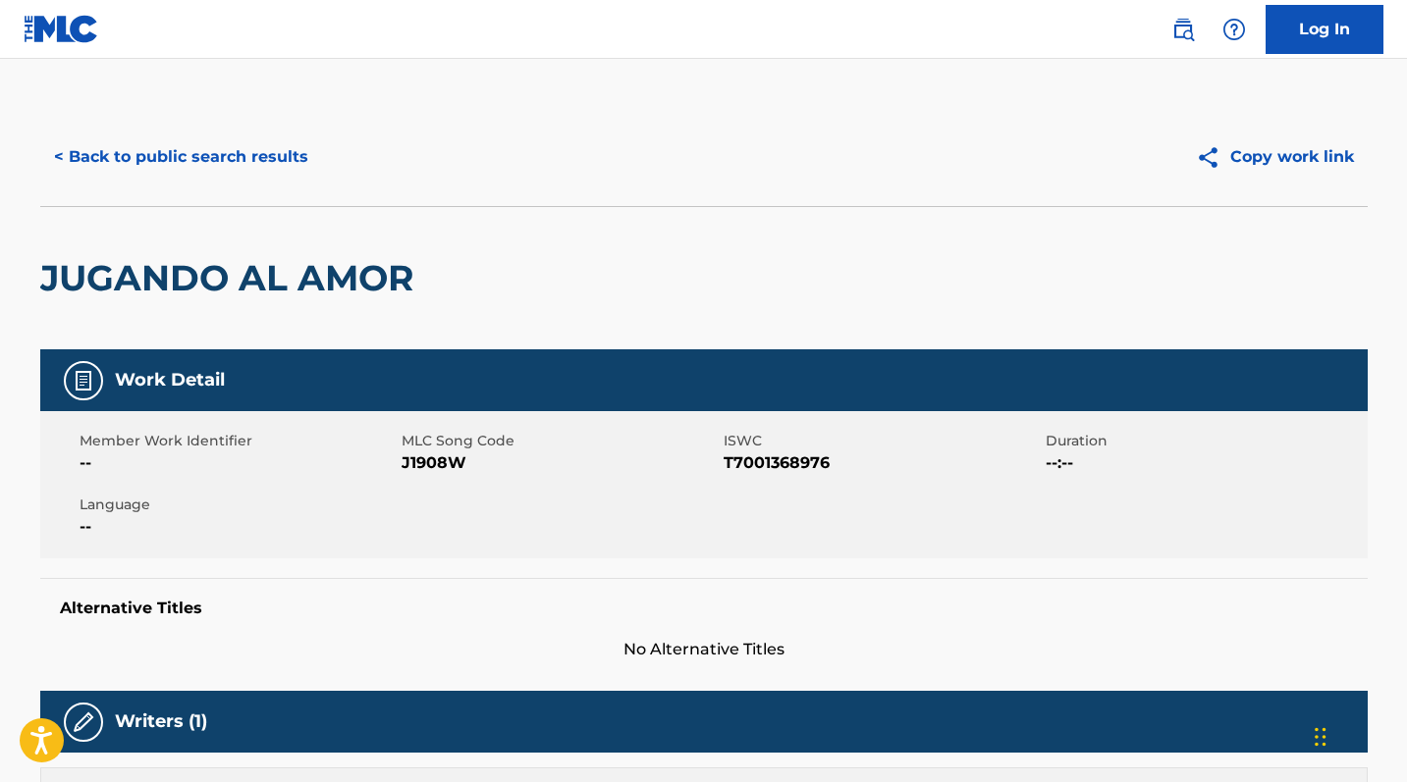
click at [437, 459] on span "J1908W" at bounding box center [559, 464] width 317 height 24
copy span "J1908W"
click at [195, 165] on button "< Back to public search results" at bounding box center [181, 157] width 282 height 49
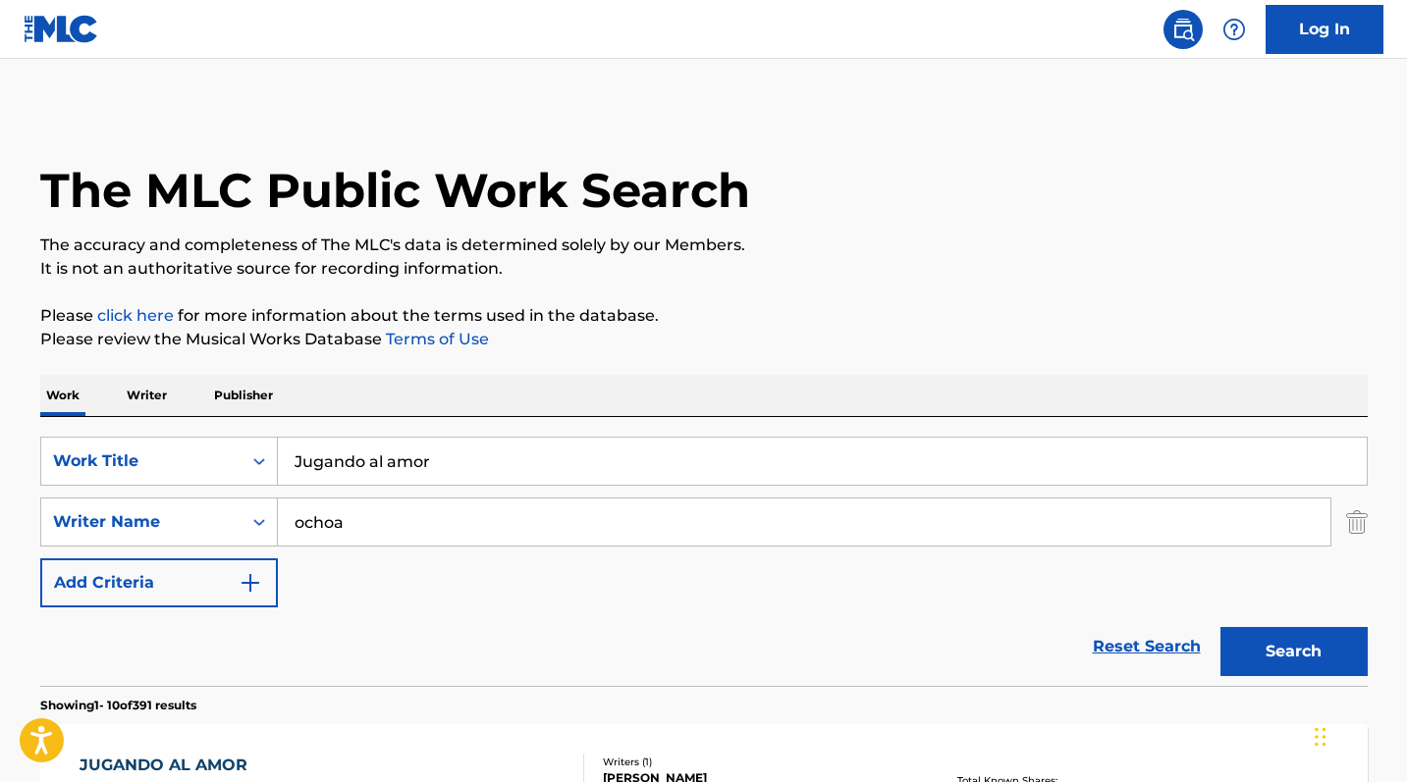
scroll to position [297, 0]
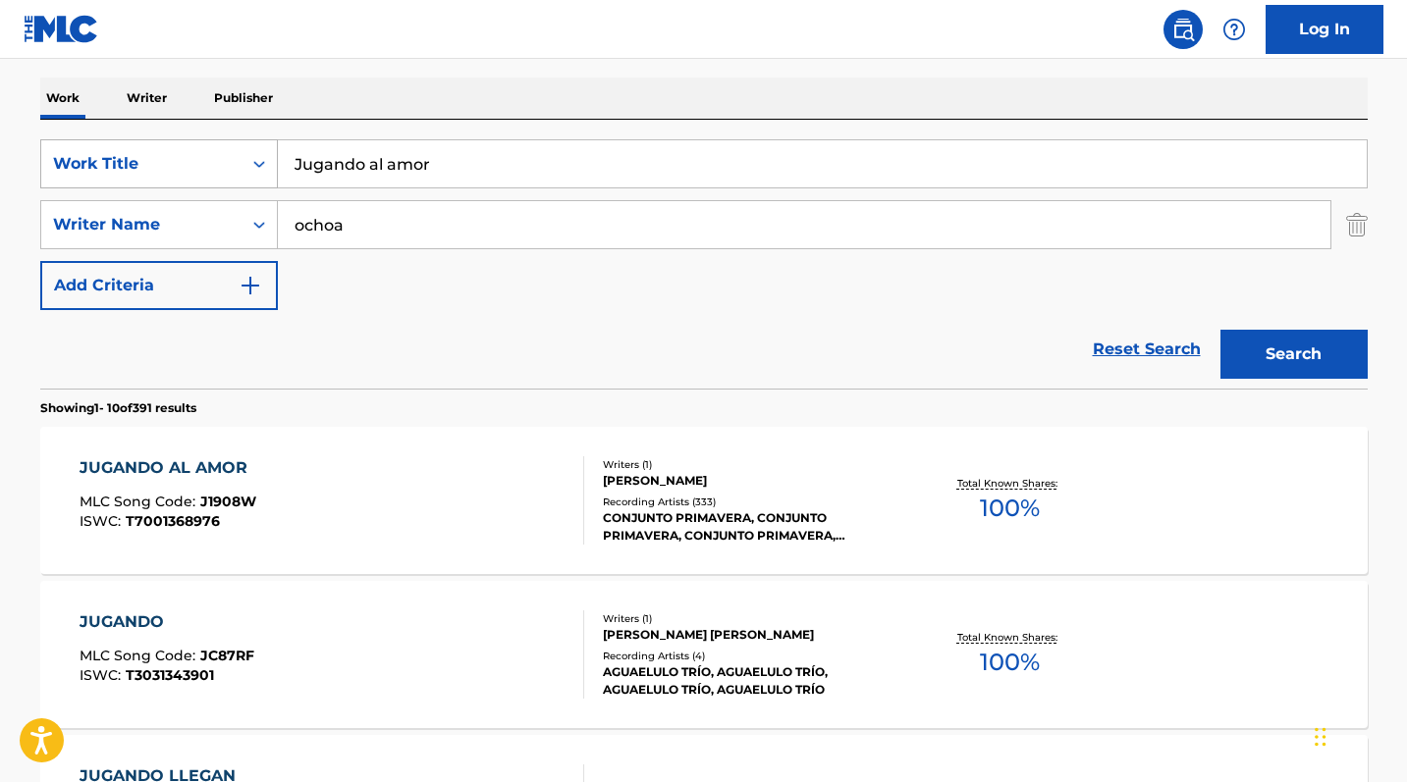
drag, startPoint x: 482, startPoint y: 161, endPoint x: 221, endPoint y: 162, distance: 261.1
click at [221, 162] on div "SearchWithCriteria0b0faf81-b2e1-455a-9162-ff8cdd5823f6 Work Title Jugando al am…" at bounding box center [703, 163] width 1327 height 49
paste input "Me Encomendé a Los [PERSON_NAME]"
type input "Me Encomendé a Los [PERSON_NAME]"
drag, startPoint x: 366, startPoint y: 221, endPoint x: 199, endPoint y: 221, distance: 166.9
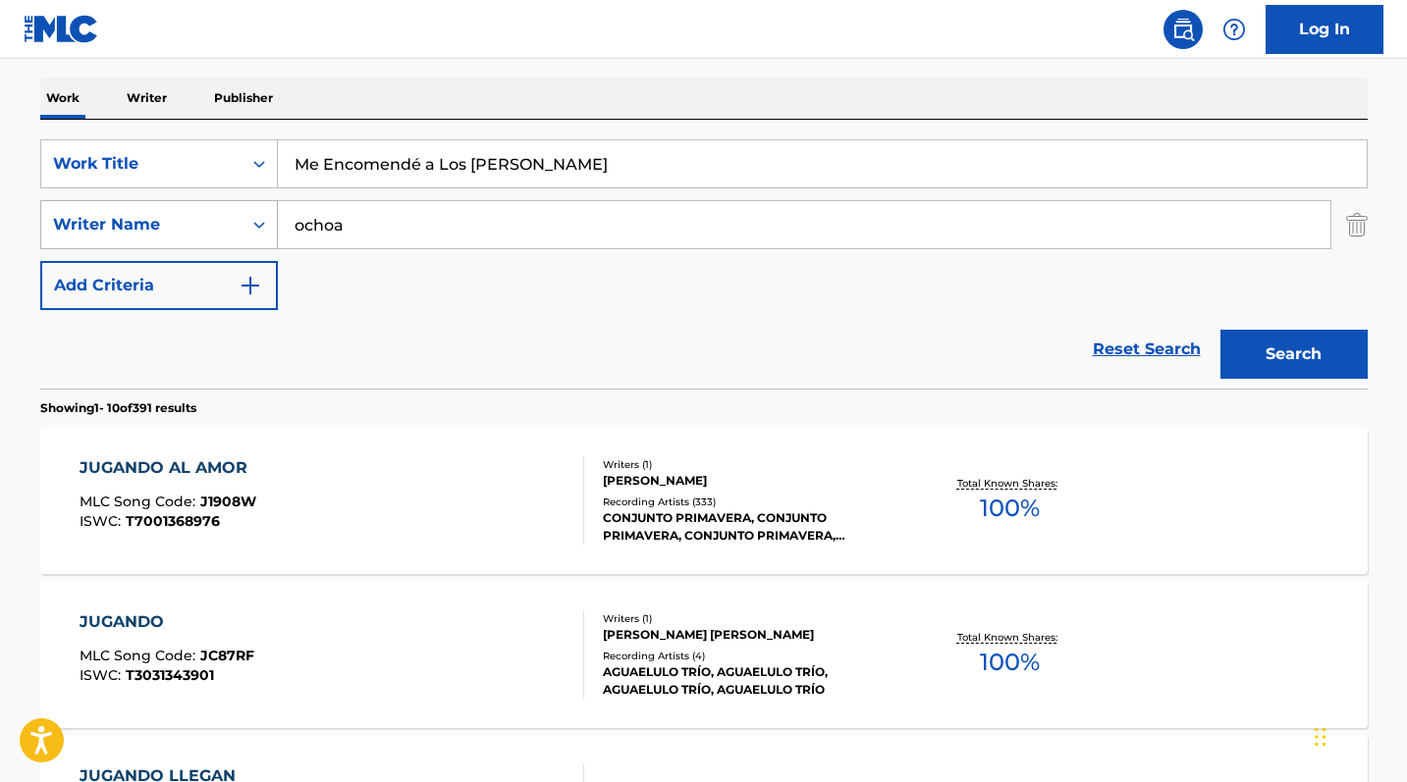
click at [199, 221] on div "SearchWithCriteriab0d71ca1-d2d0-4015-bfe7-6e509afc4f61 Writer Name [PERSON_NAME]" at bounding box center [703, 224] width 1327 height 49
click at [1293, 354] on button "Search" at bounding box center [1293, 354] width 147 height 49
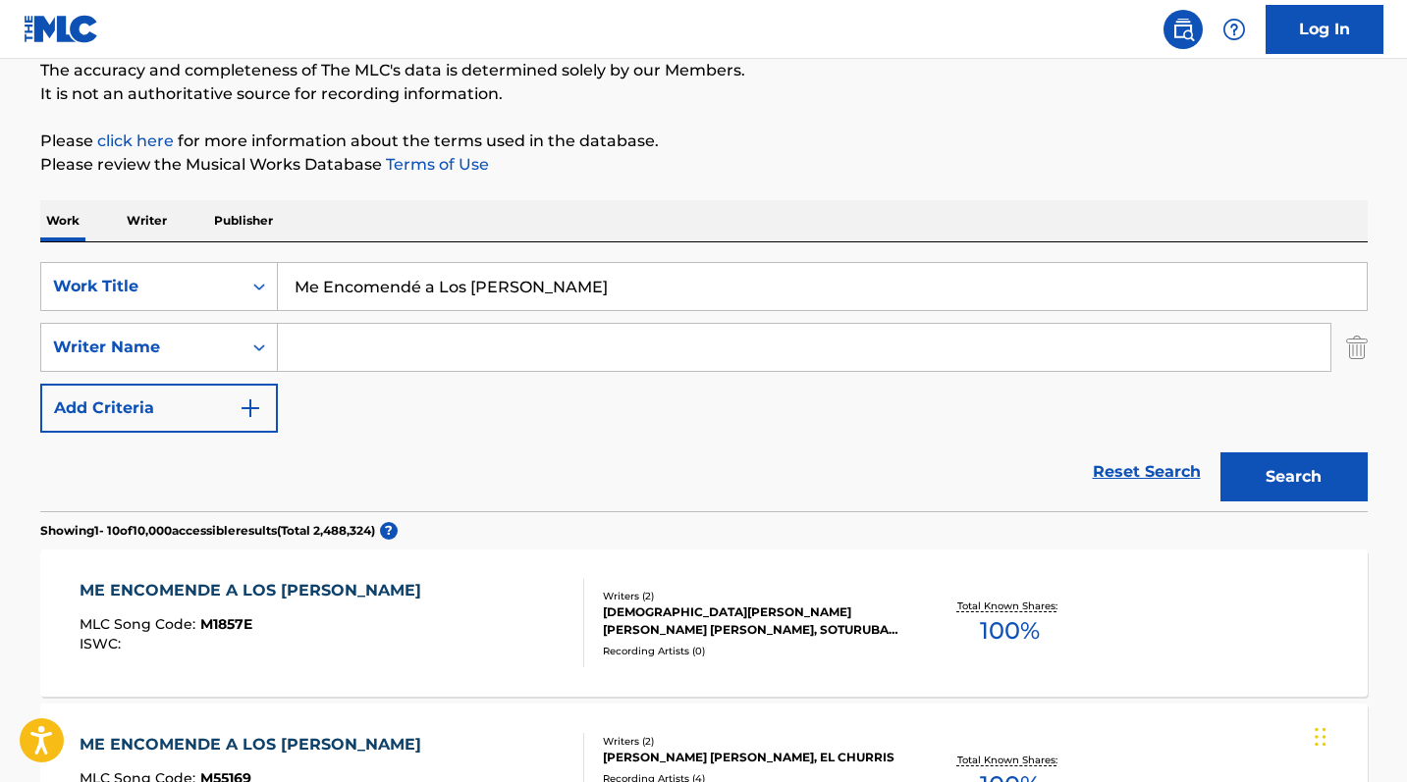
scroll to position [343, 0]
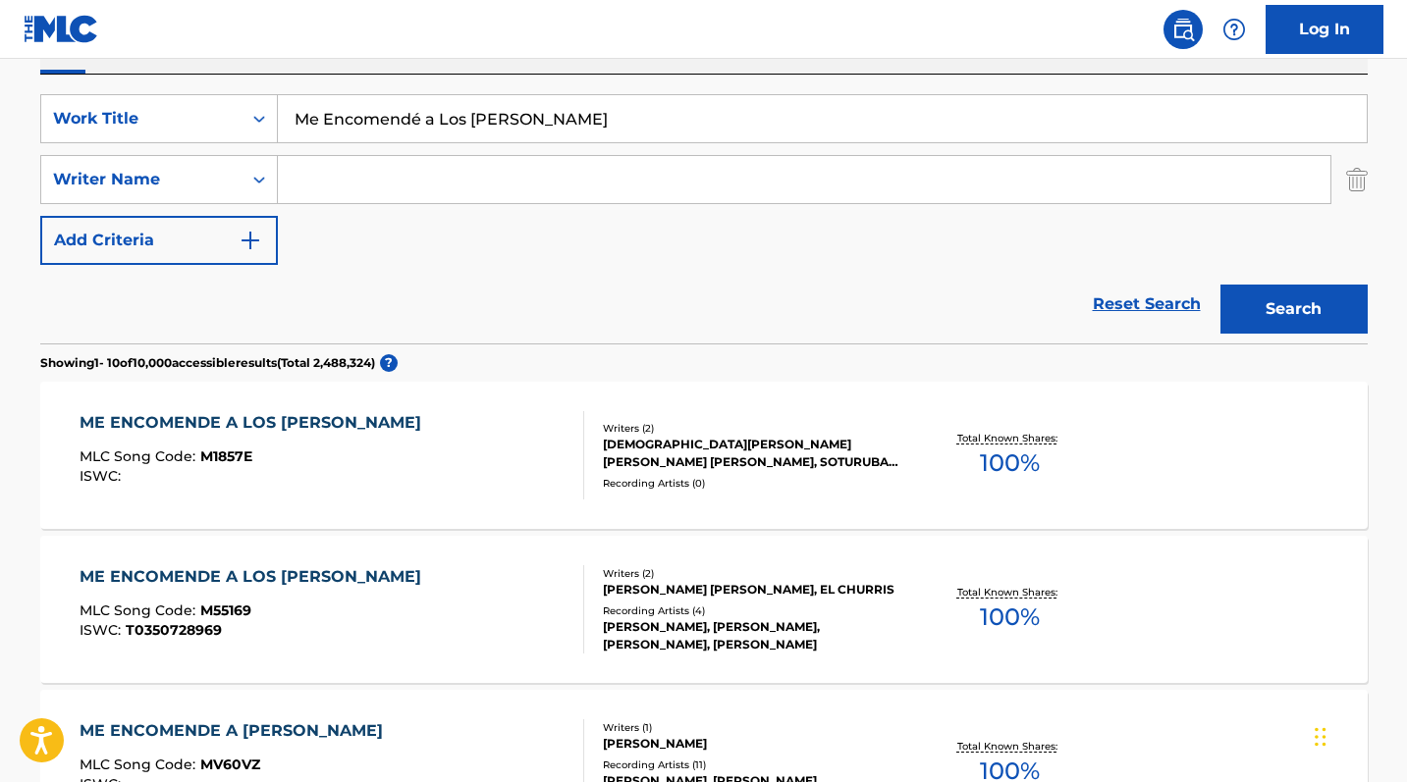
click at [218, 583] on div "ME ENCOMENDE A LOS [PERSON_NAME]" at bounding box center [255, 577] width 351 height 24
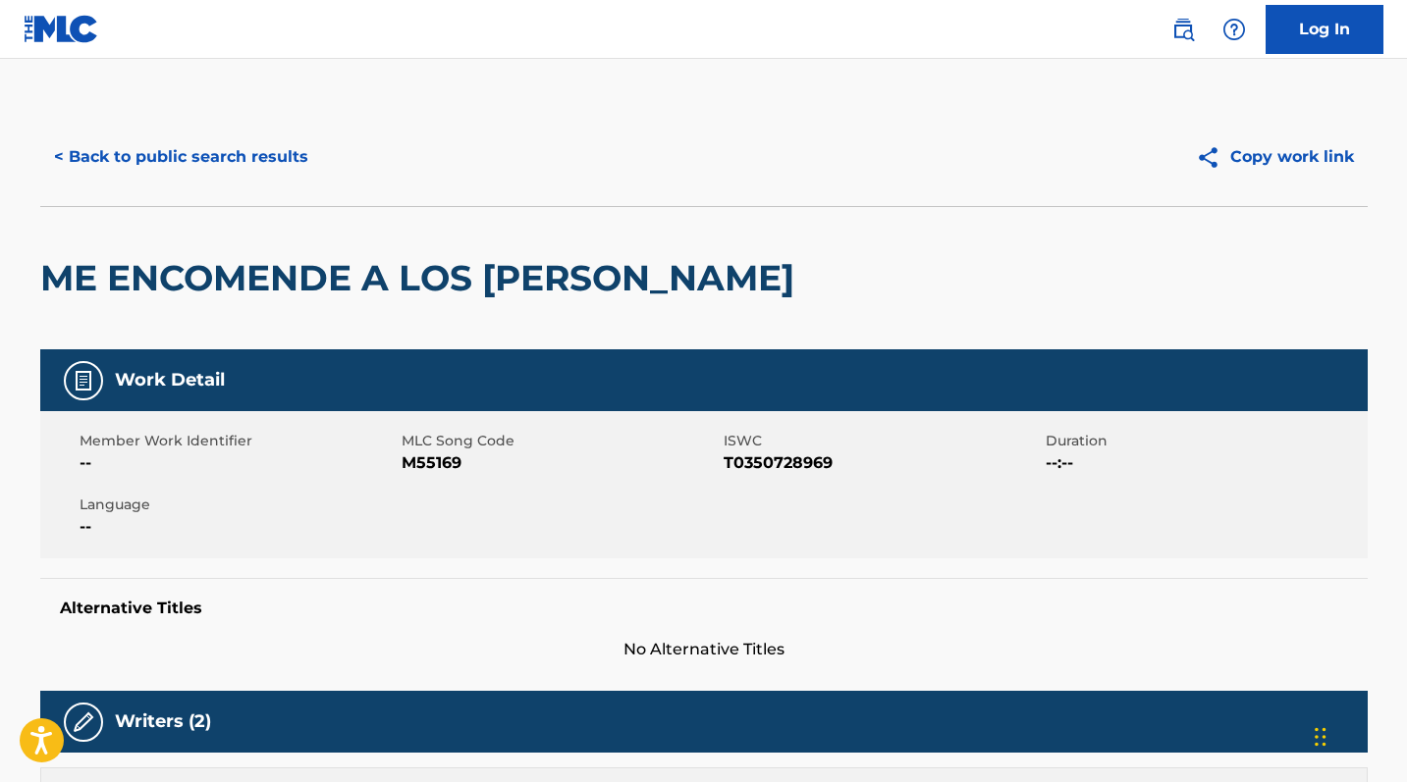
click at [460, 460] on span "M55169" at bounding box center [559, 464] width 317 height 24
click at [456, 460] on span "M55169" at bounding box center [559, 464] width 317 height 24
click at [429, 463] on span "M55169" at bounding box center [559, 464] width 317 height 24
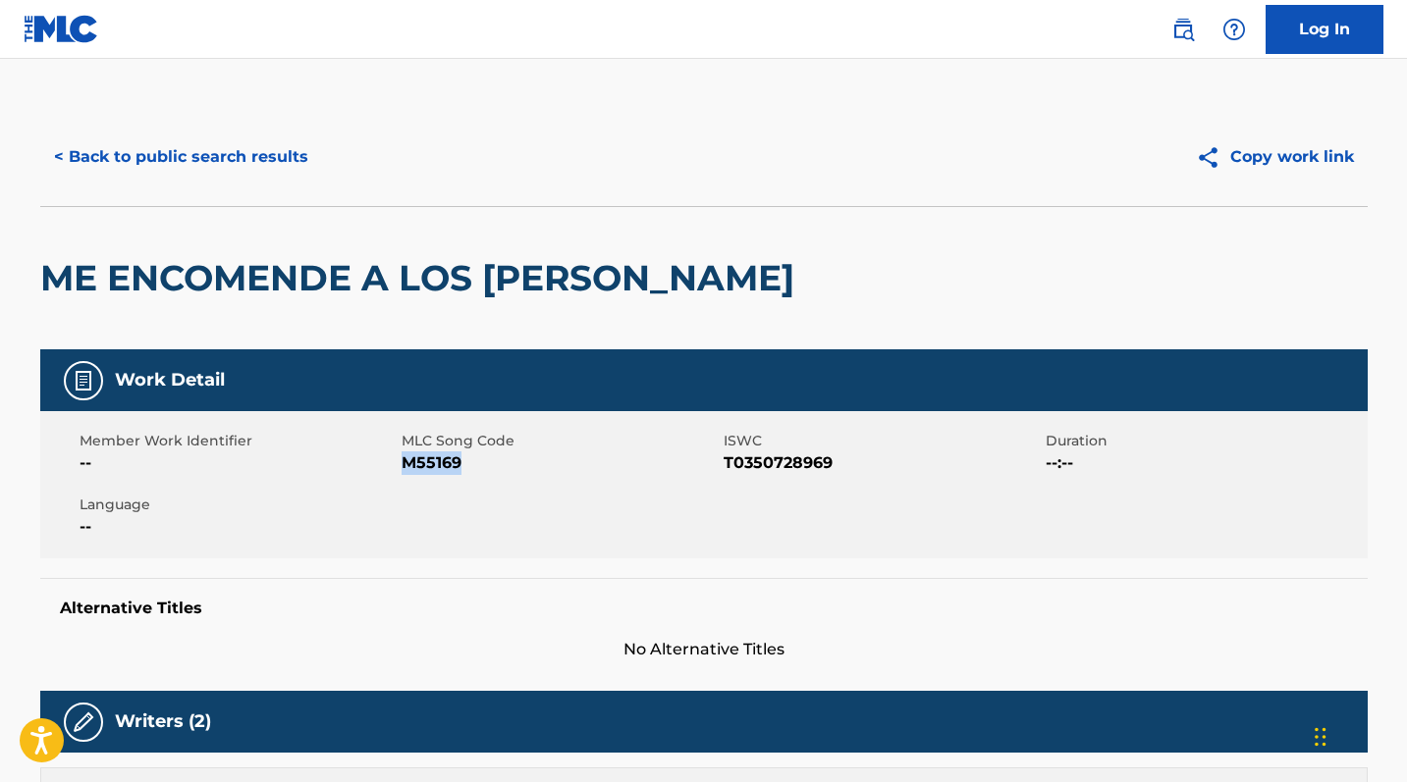
copy span "M55169"
click at [165, 140] on button "< Back to public search results" at bounding box center [181, 157] width 282 height 49
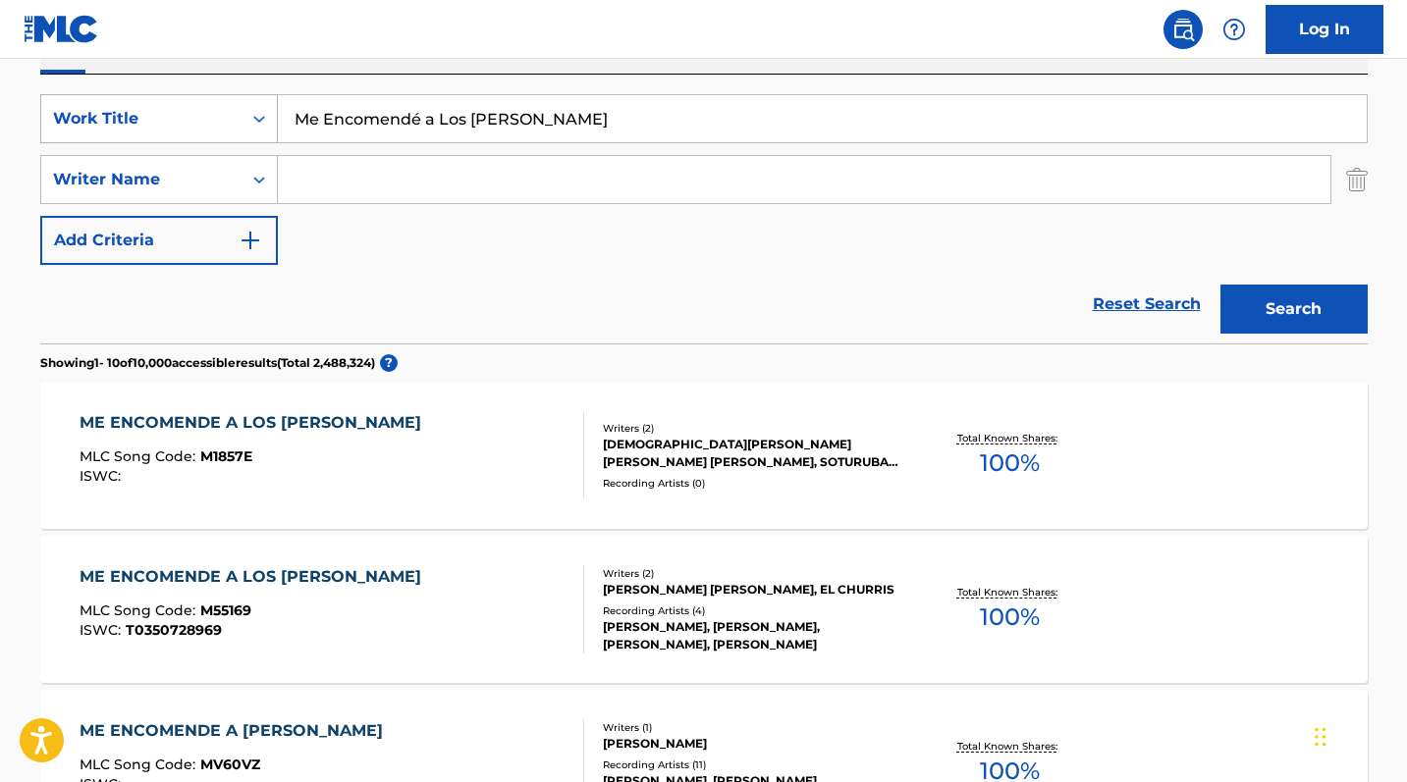
drag, startPoint x: 557, startPoint y: 115, endPoint x: 178, endPoint y: 115, distance: 378.9
click at [178, 115] on div "SearchWithCriteria0b0faf81-b2e1-455a-9162-ff8cdd5823f6 Work Title Me Encomendé …" at bounding box center [703, 118] width 1327 height 49
paste input "Simplemente Amigos"
type input "Simplemente Amigos"
click at [1293, 309] on button "Search" at bounding box center [1293, 309] width 147 height 49
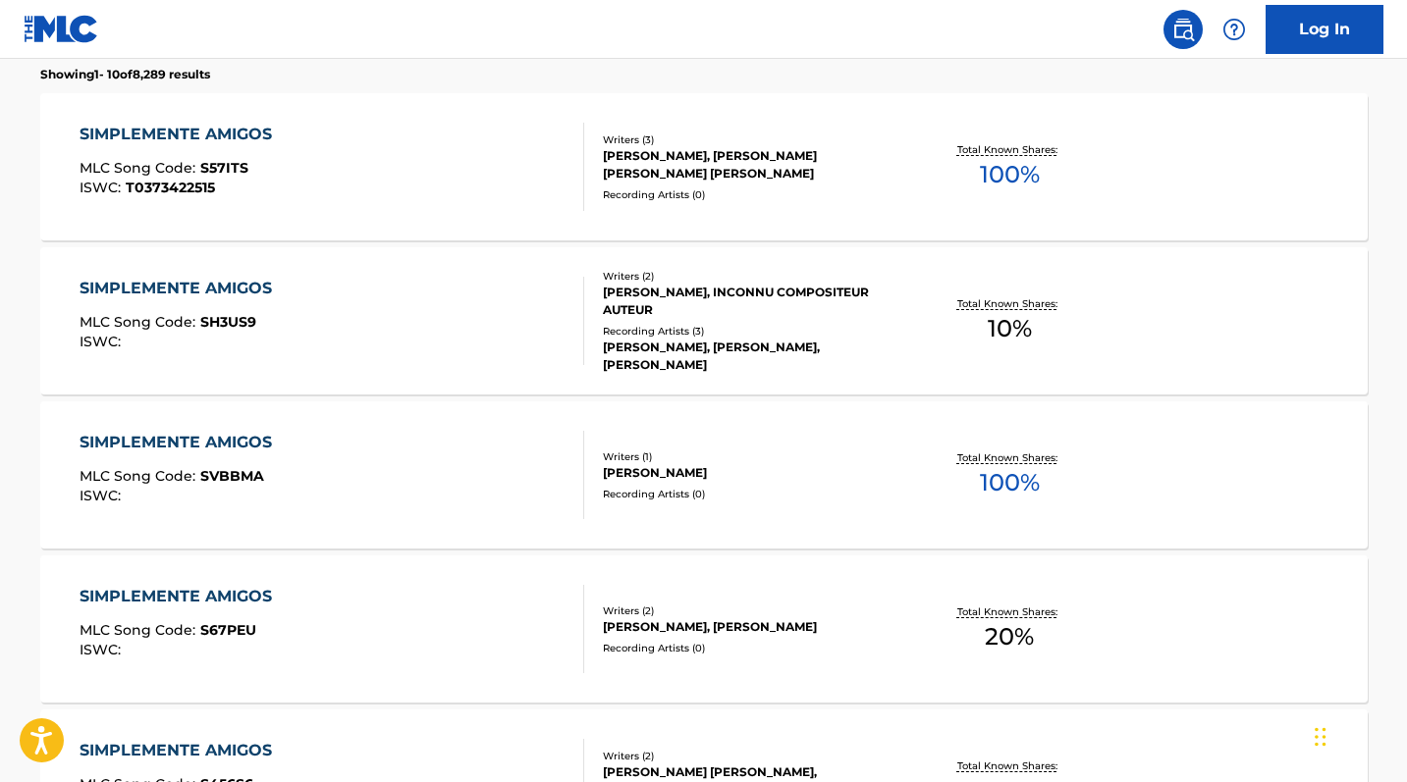
scroll to position [0, 0]
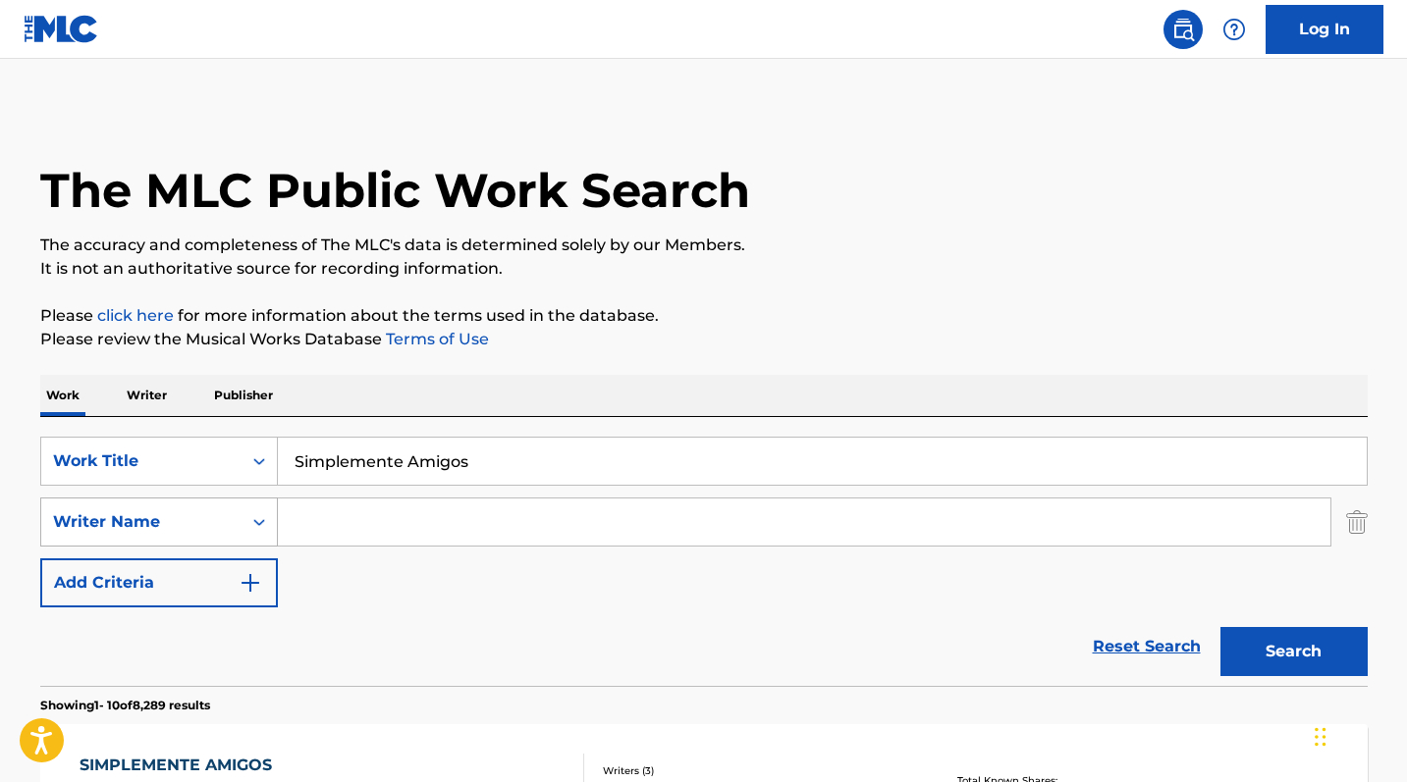
click at [197, 530] on div "Writer Name" at bounding box center [141, 522] width 200 height 37
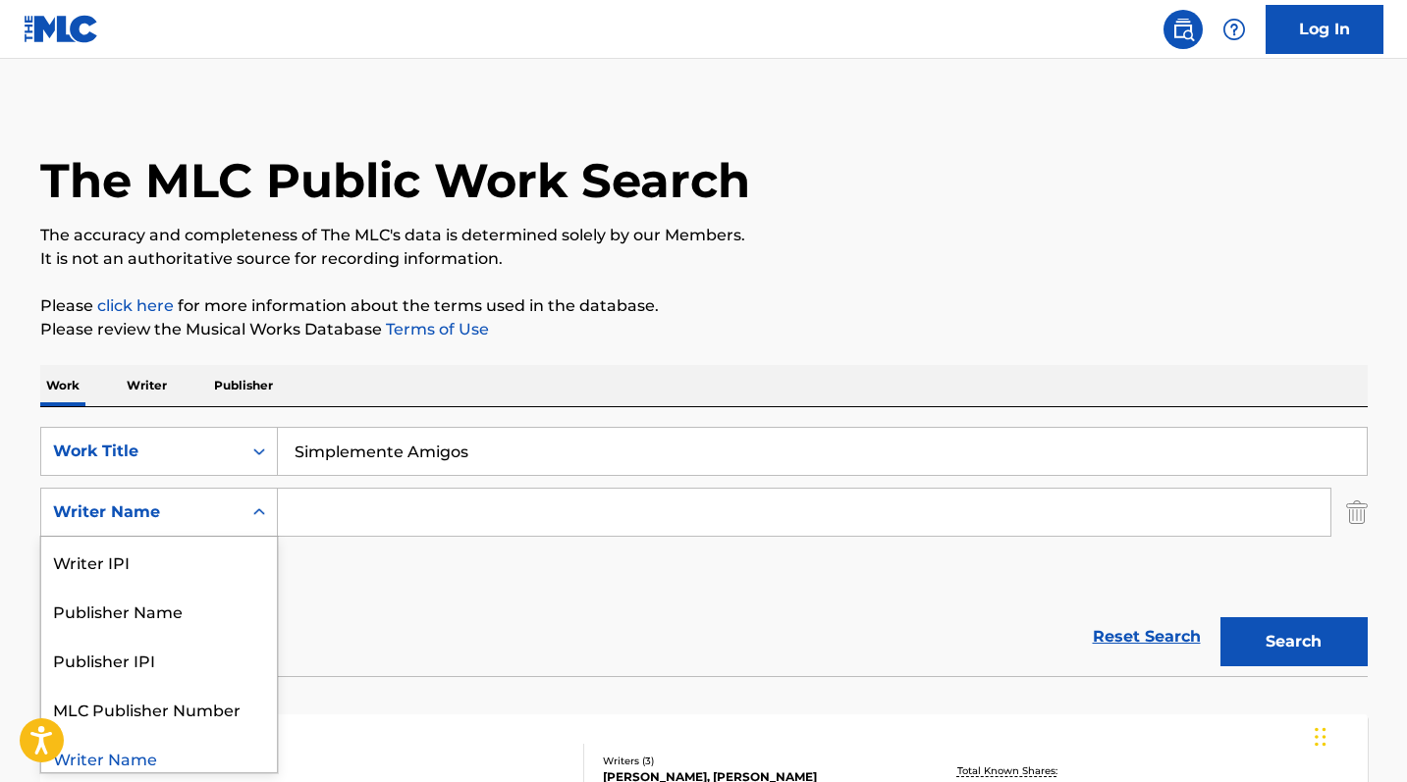
scroll to position [11, 0]
click at [185, 511] on div "Writer Name" at bounding box center [141, 512] width 177 height 24
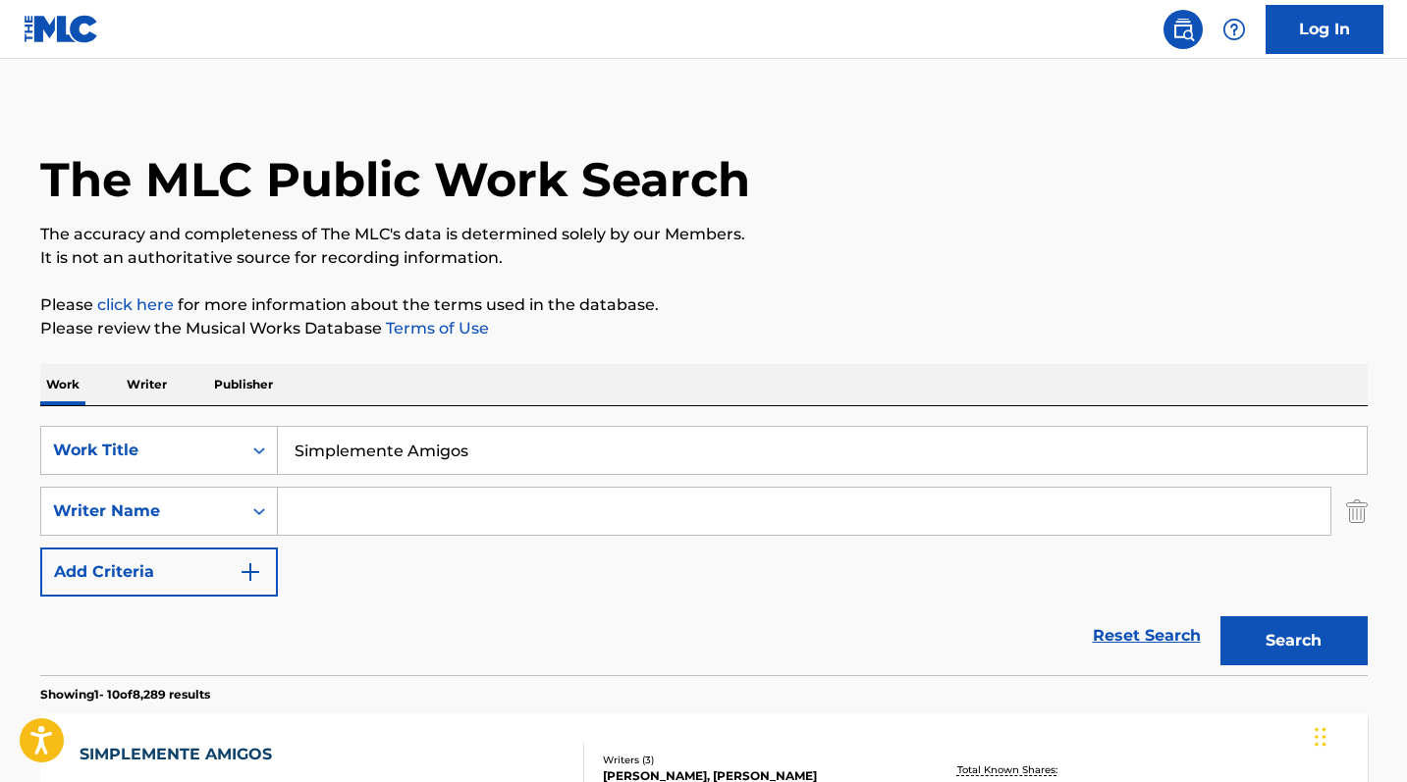
click at [396, 510] on input "Search Form" at bounding box center [804, 511] width 1052 height 47
type input "[PERSON_NAME]"
click at [1293, 641] on button "Search" at bounding box center [1293, 640] width 147 height 49
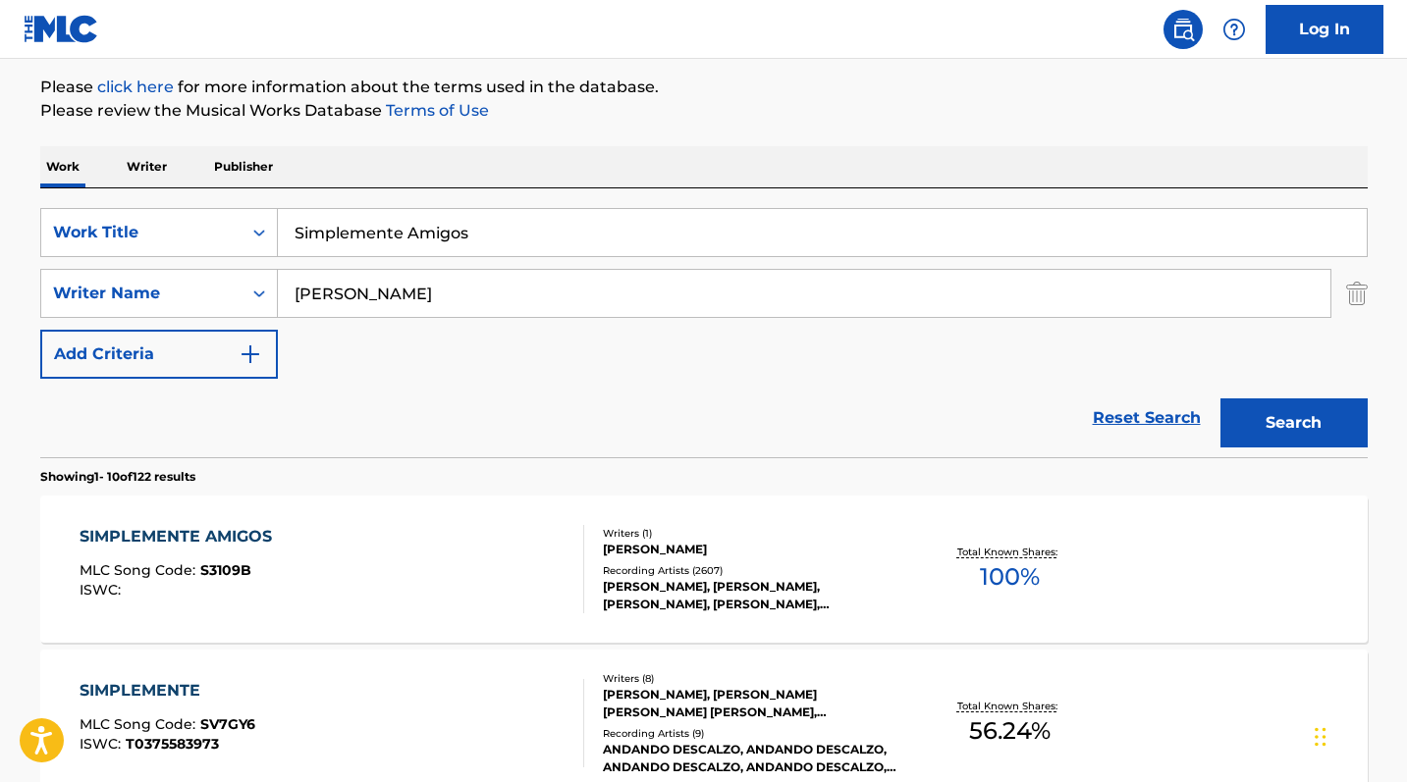
scroll to position [399, 0]
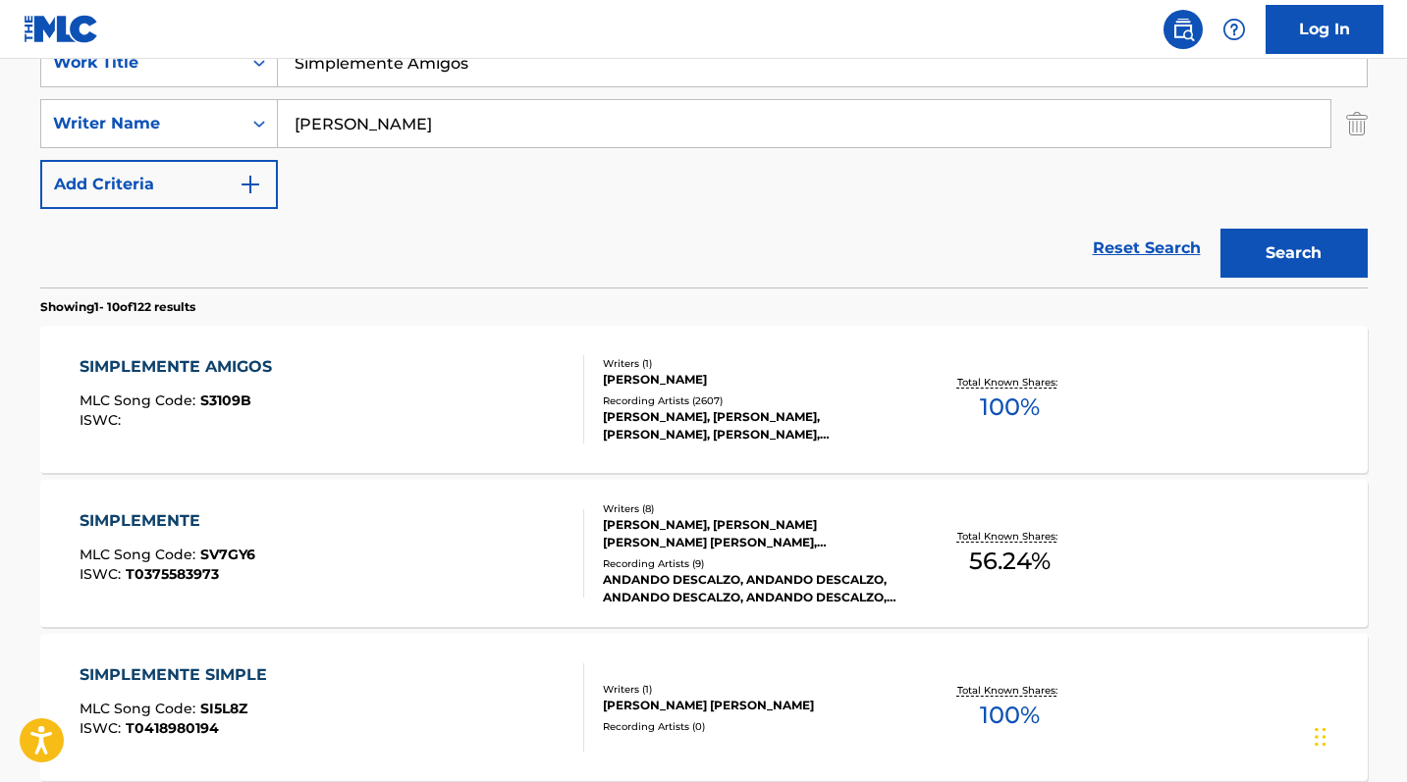
click at [223, 372] on div "SIMPLEMENTE AMIGOS" at bounding box center [181, 367] width 202 height 24
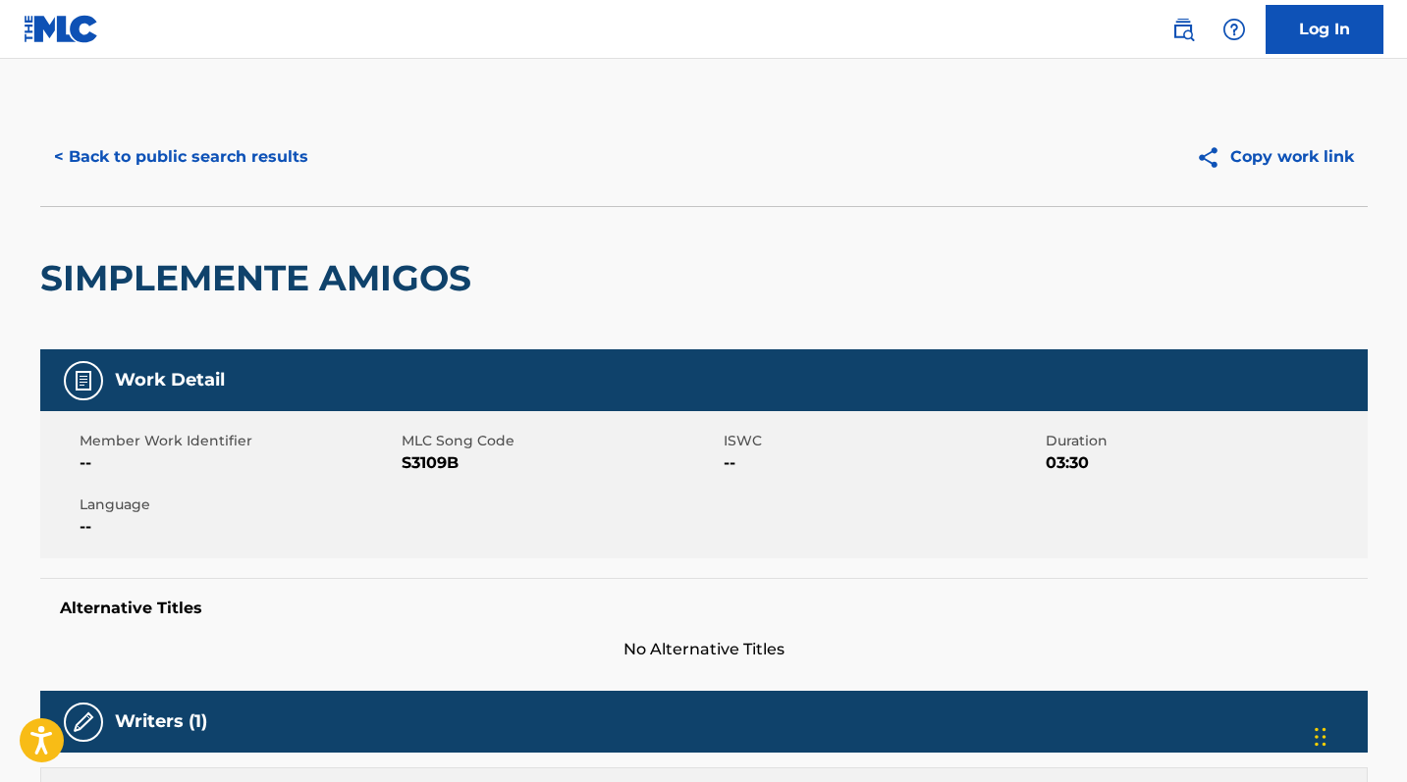
click at [442, 446] on span "MLC Song Code" at bounding box center [559, 441] width 317 height 21
click at [442, 457] on span "S3109B" at bounding box center [559, 464] width 317 height 24
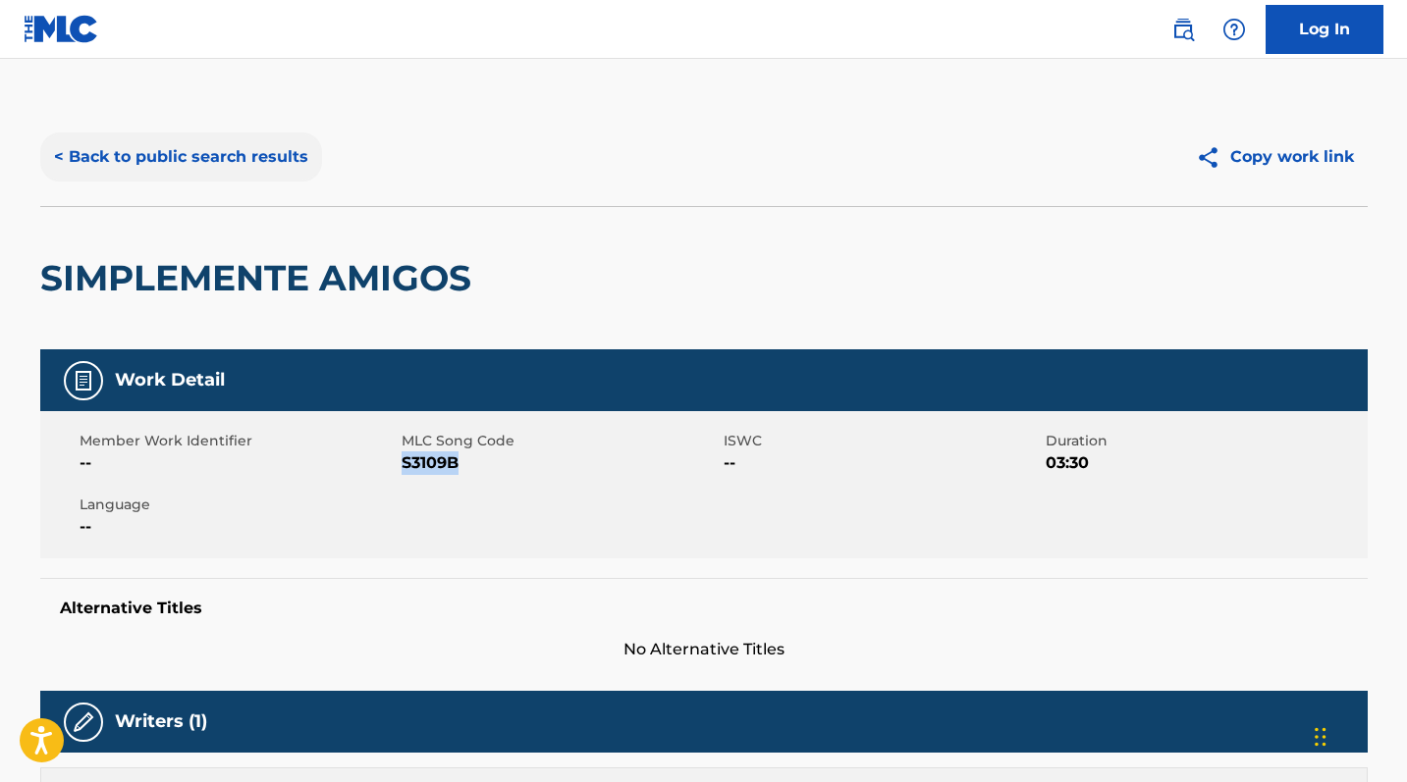
click at [248, 166] on button "< Back to public search results" at bounding box center [181, 157] width 282 height 49
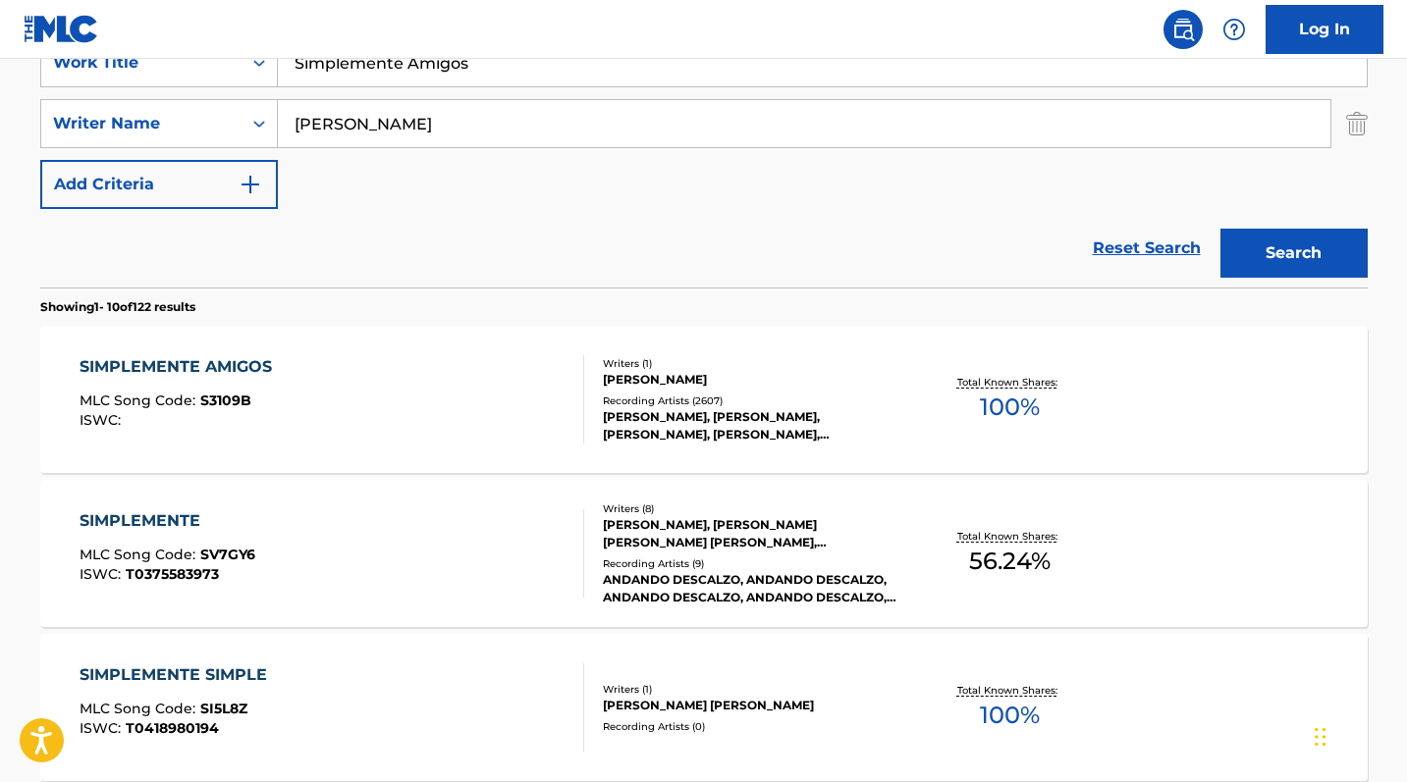
click at [472, 64] on input "Simplemente Amigos" at bounding box center [822, 62] width 1089 height 47
drag, startPoint x: 472, startPoint y: 64, endPoint x: 449, endPoint y: 65, distance: 23.6
click at [449, 65] on input "Simplemente Amigos" at bounding box center [822, 62] width 1089 height 47
type input "LA PALOMA"
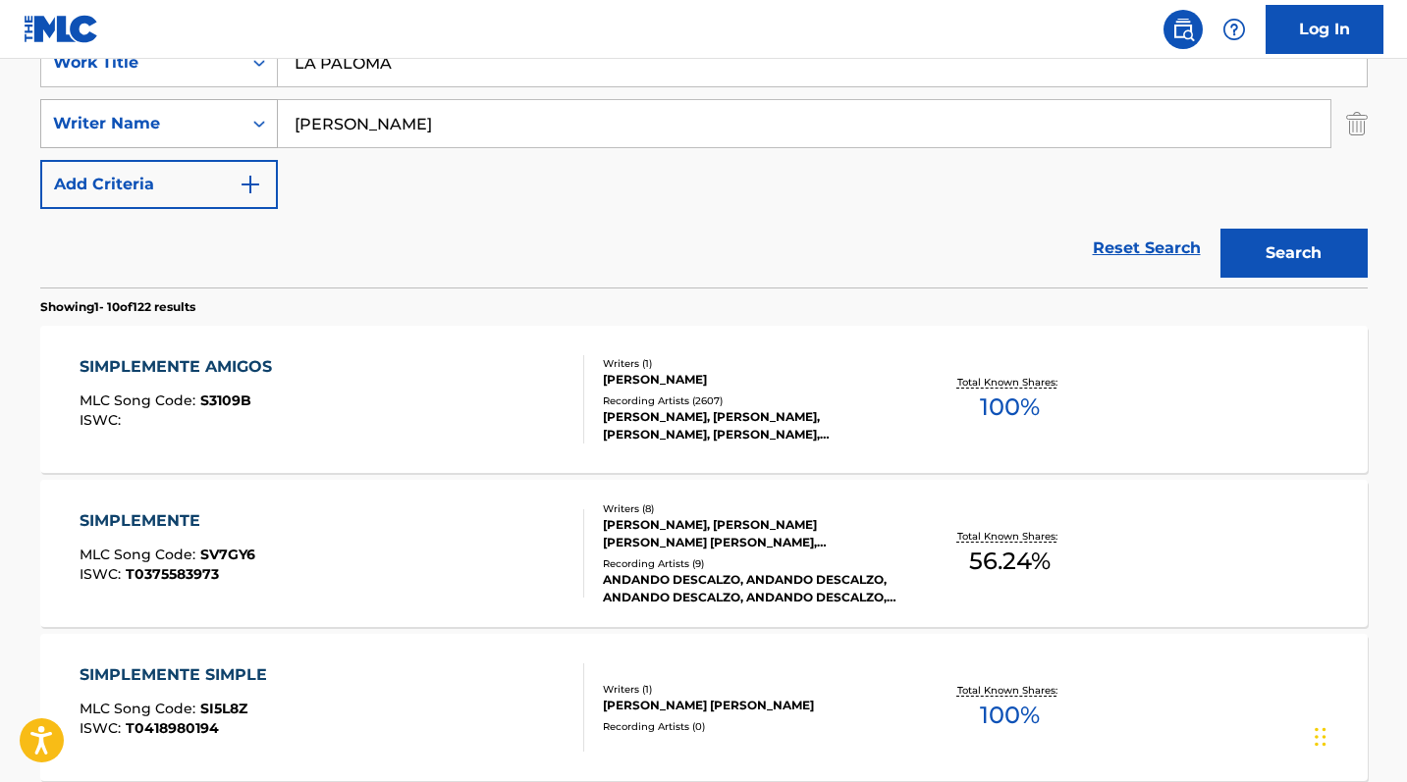
drag, startPoint x: 368, startPoint y: 128, endPoint x: 241, endPoint y: 125, distance: 126.7
click at [241, 125] on div "SearchWithCriteriab0d71ca1-d2d0-4015-bfe7-6e509afc4f61 Writer Name [PERSON_NAME]" at bounding box center [703, 123] width 1327 height 49
click at [1293, 253] on button "Search" at bounding box center [1293, 253] width 147 height 49
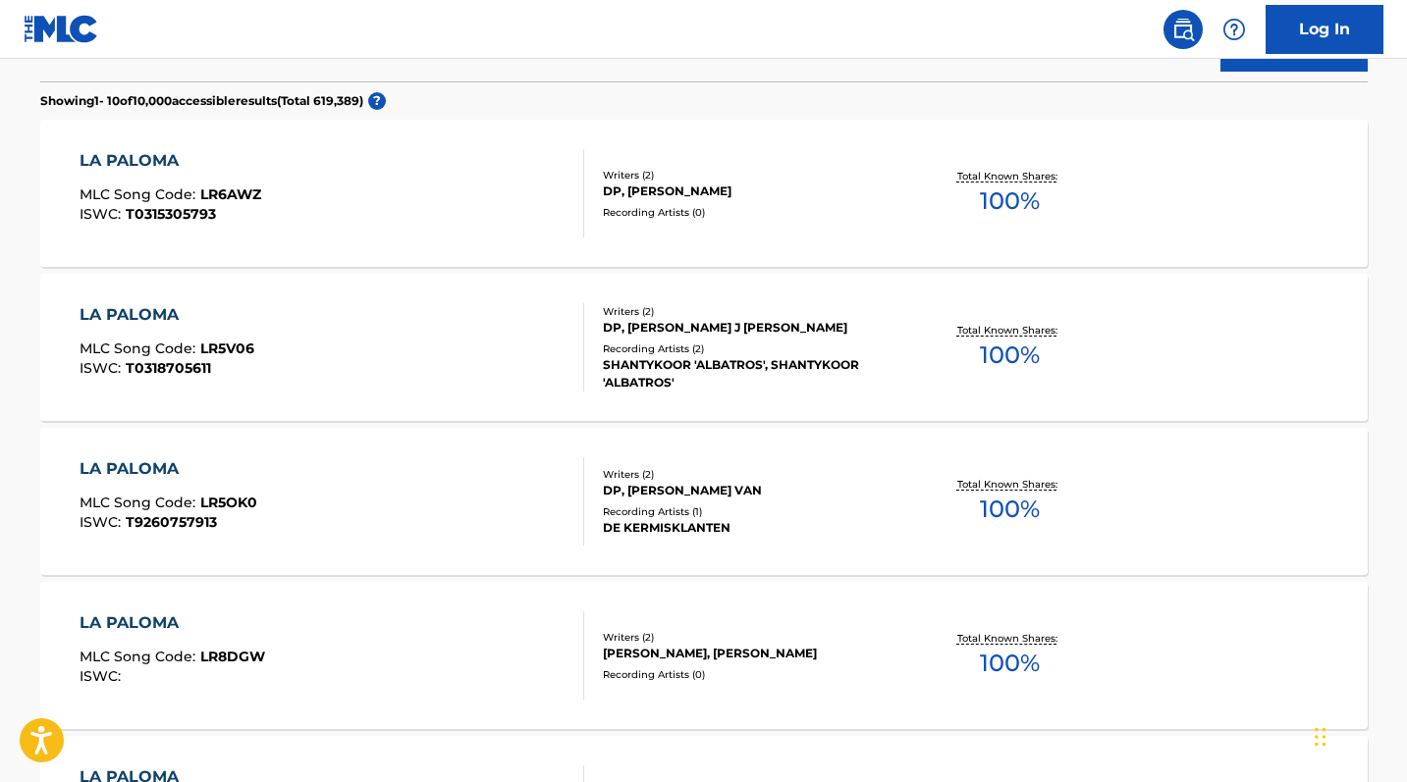
scroll to position [0, 0]
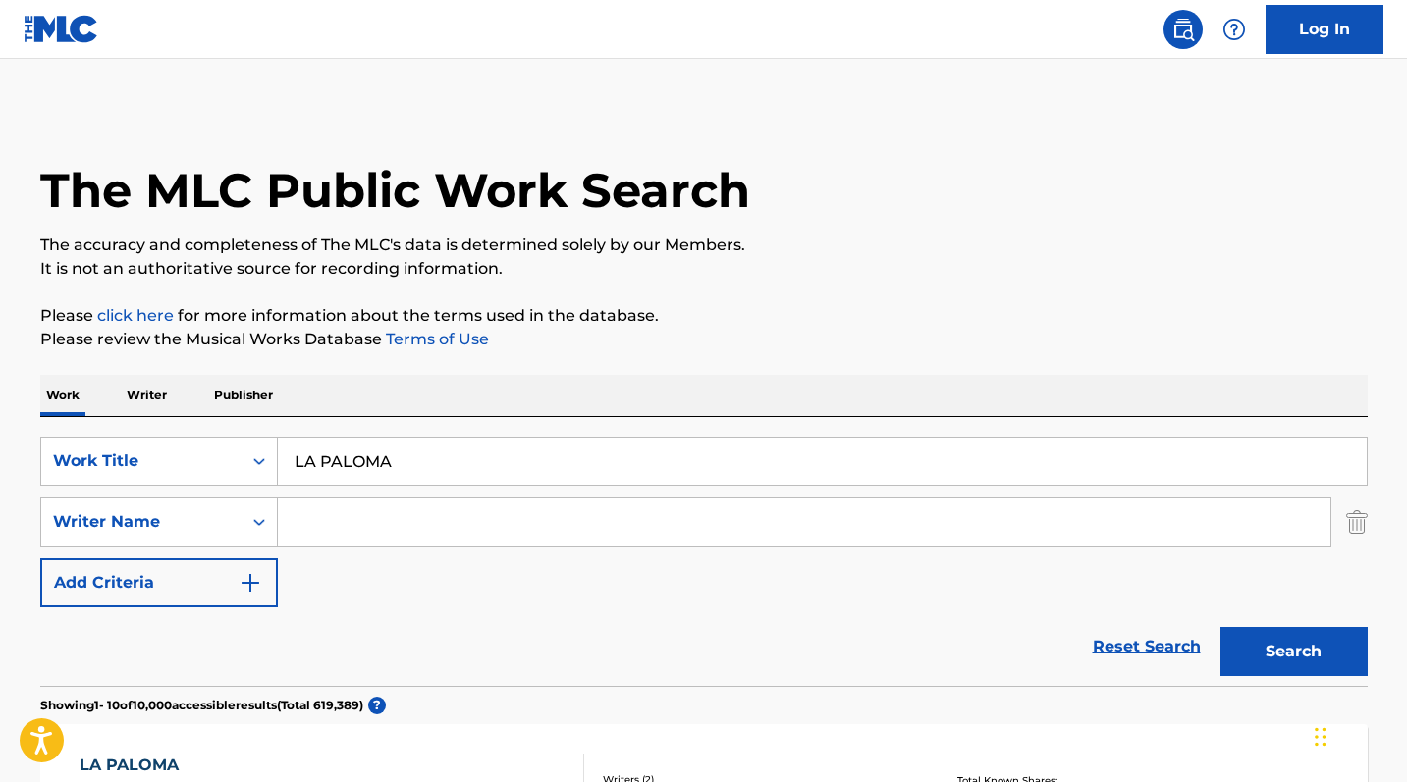
click at [417, 532] on input "Search Form" at bounding box center [804, 522] width 1052 height 47
paste input "[PERSON_NAME]"
click at [1293, 652] on button "Search" at bounding box center [1293, 651] width 147 height 49
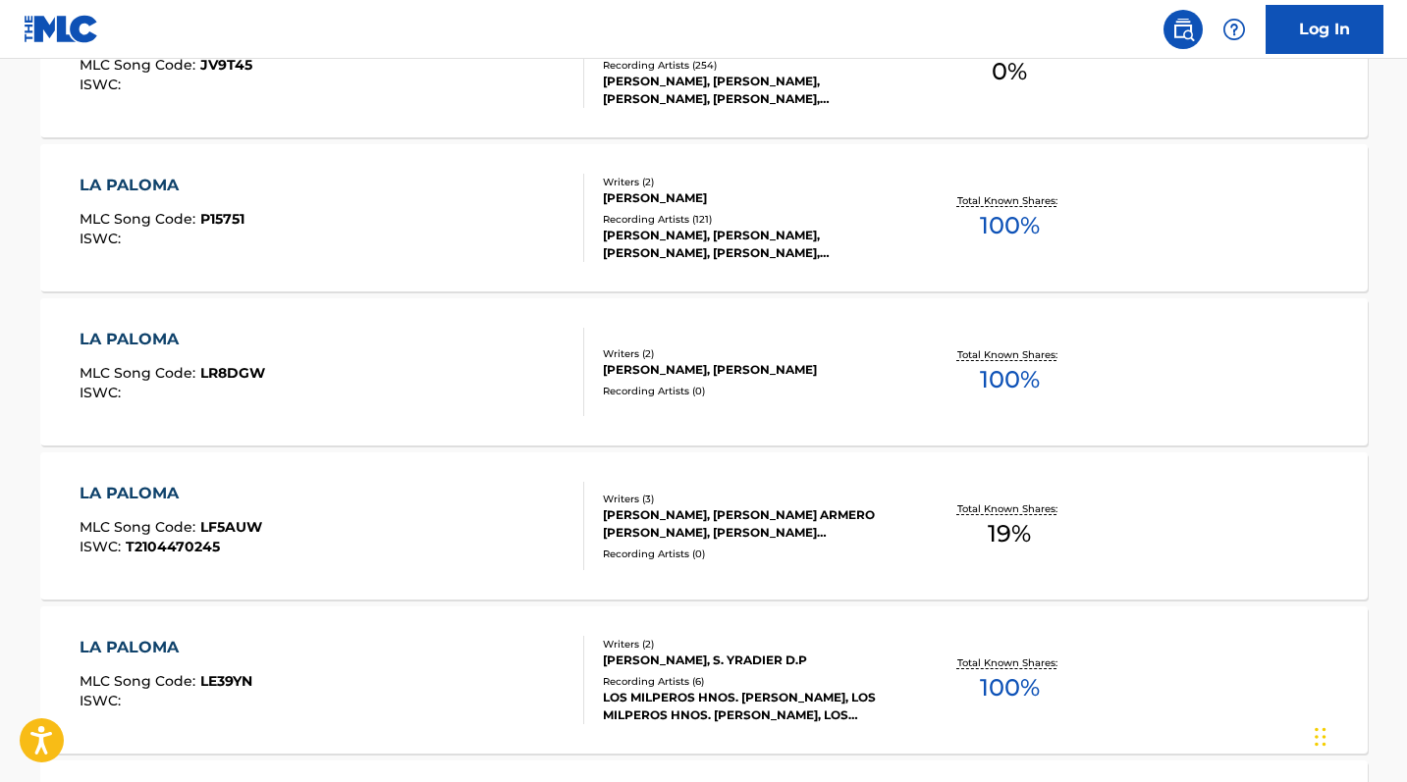
scroll to position [1586, 0]
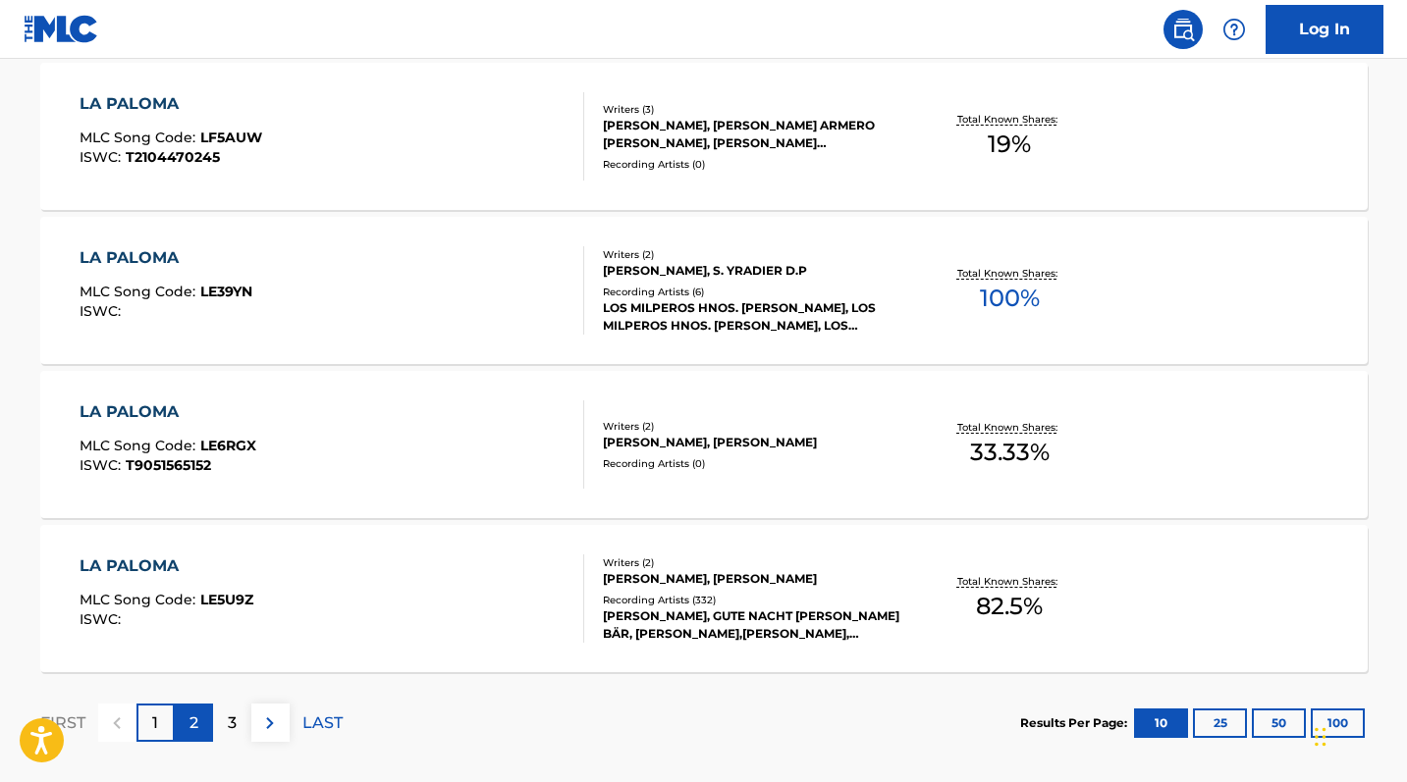
click at [199, 734] on div "2" at bounding box center [194, 723] width 38 height 38
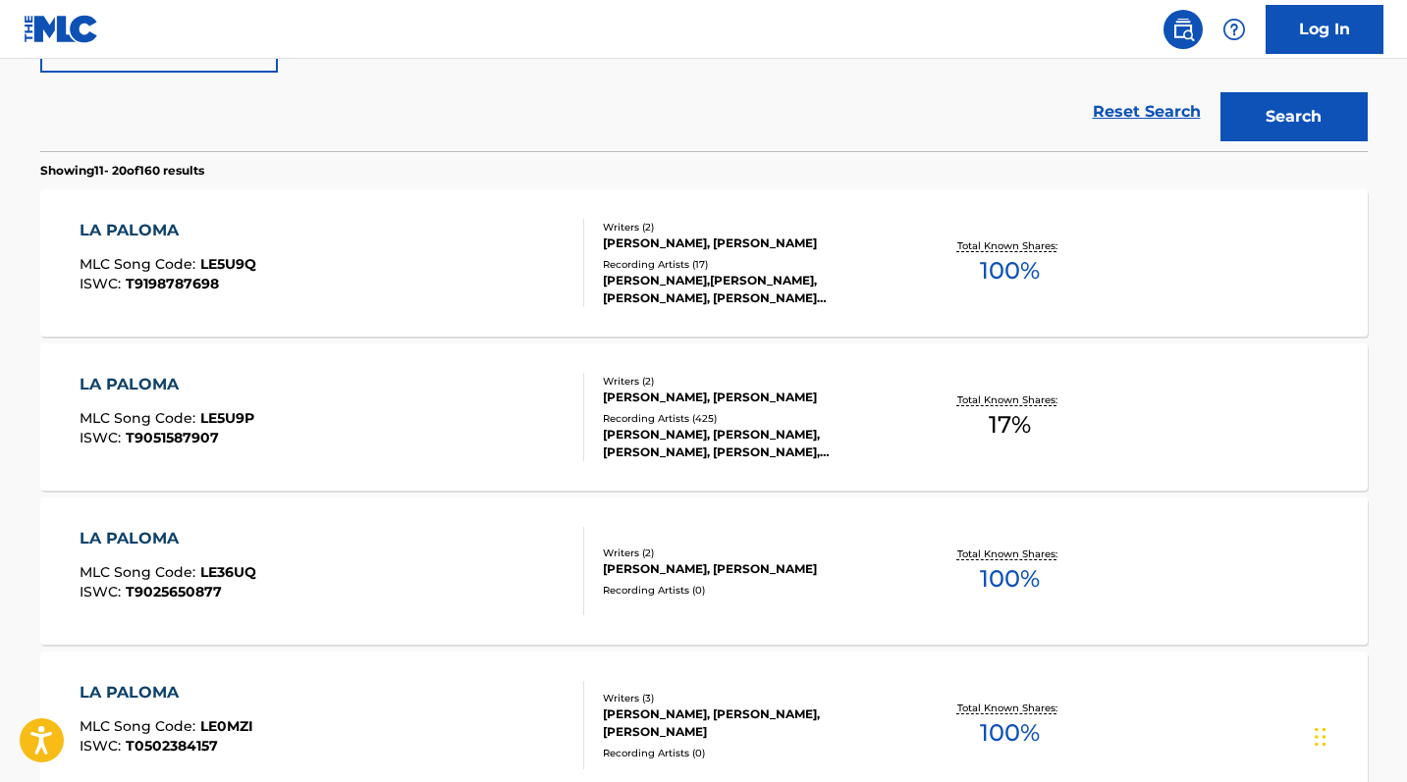
scroll to position [137, 0]
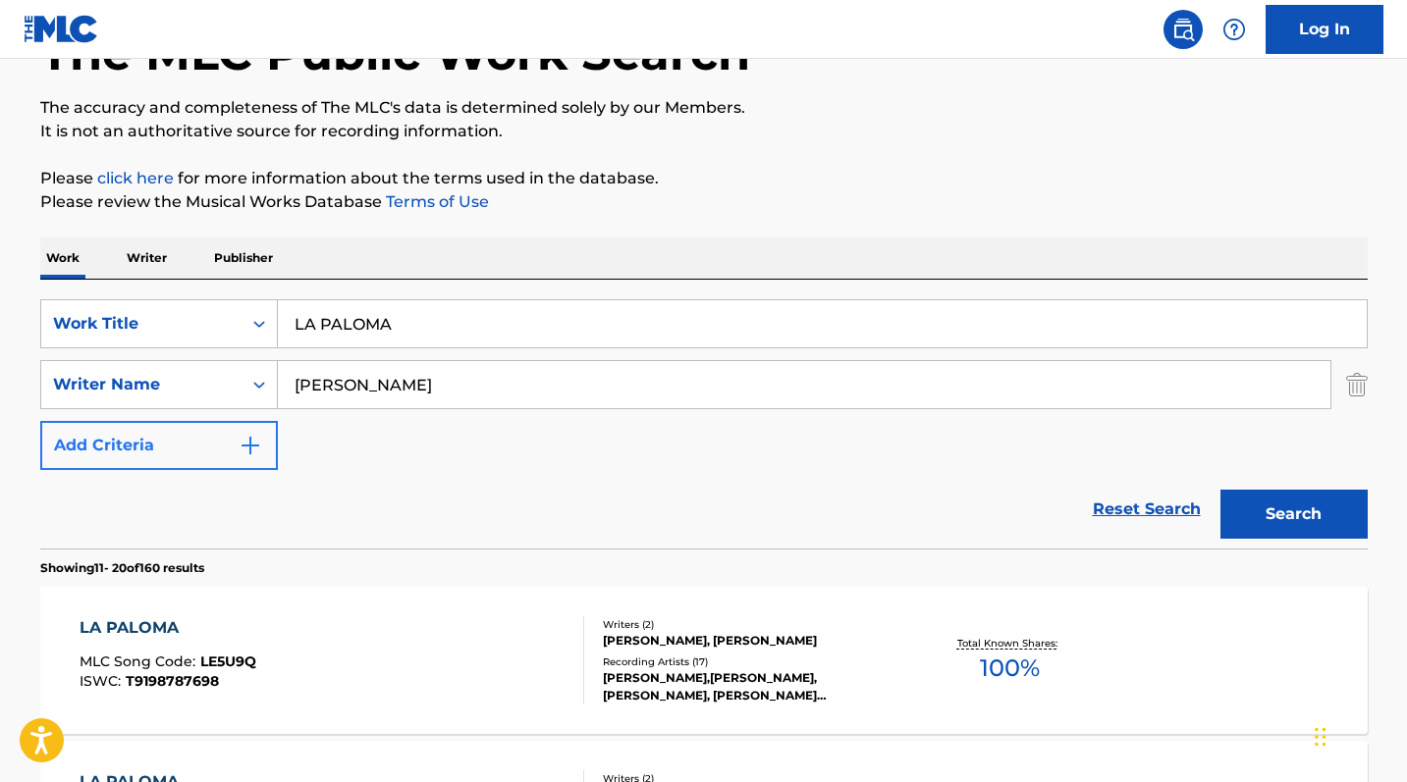
click at [162, 453] on button "Add Criteria" at bounding box center [159, 445] width 238 height 49
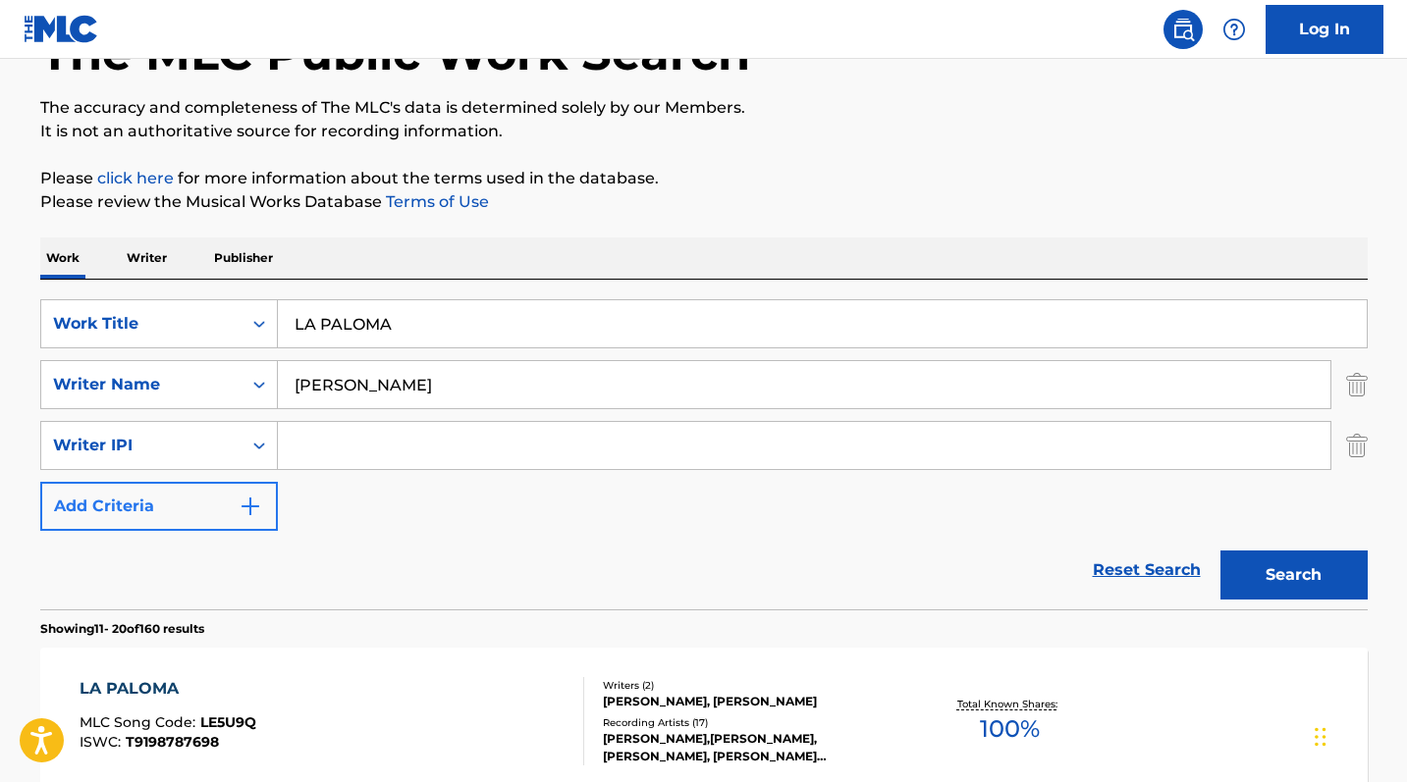
click at [162, 453] on div "Writer IPI" at bounding box center [141, 446] width 177 height 24
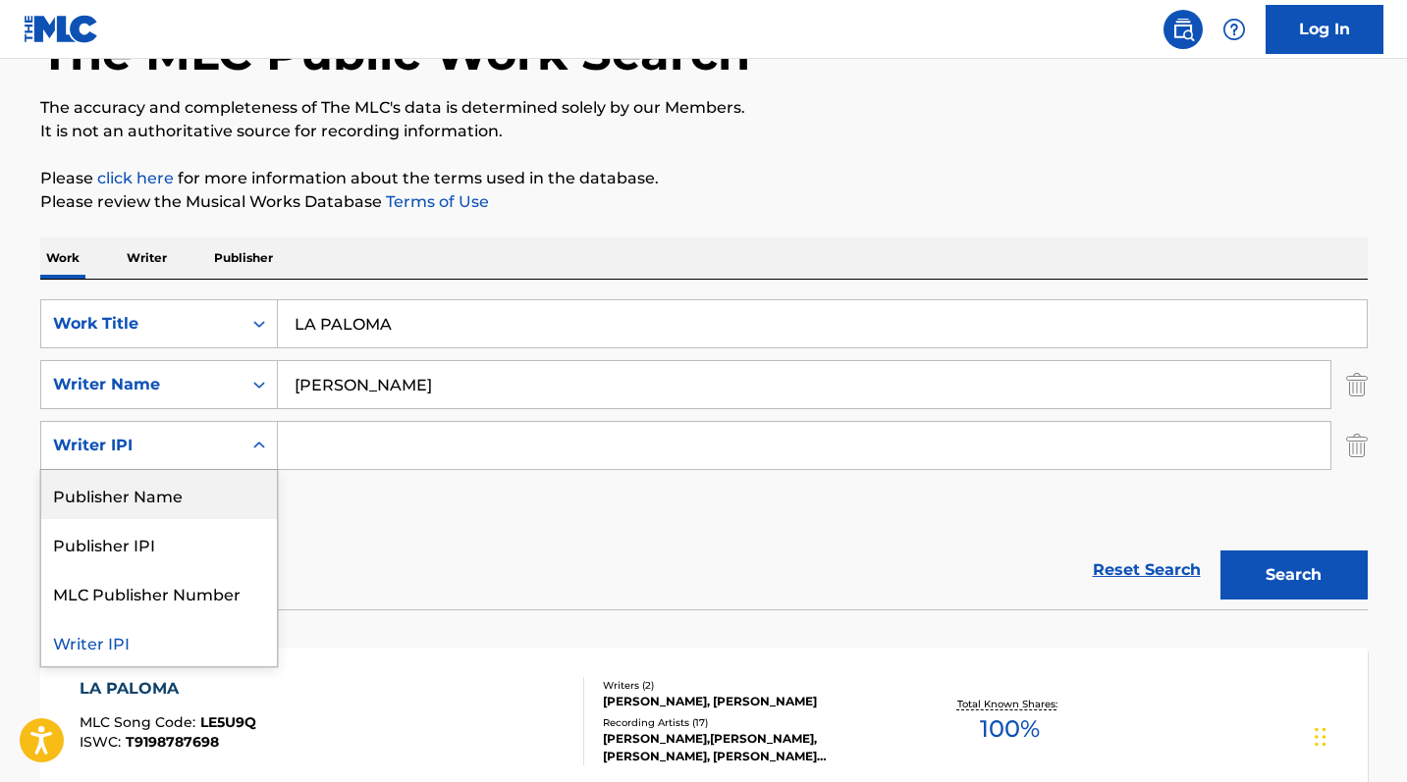
click at [408, 551] on div "Reset Search Search" at bounding box center [703, 570] width 1327 height 79
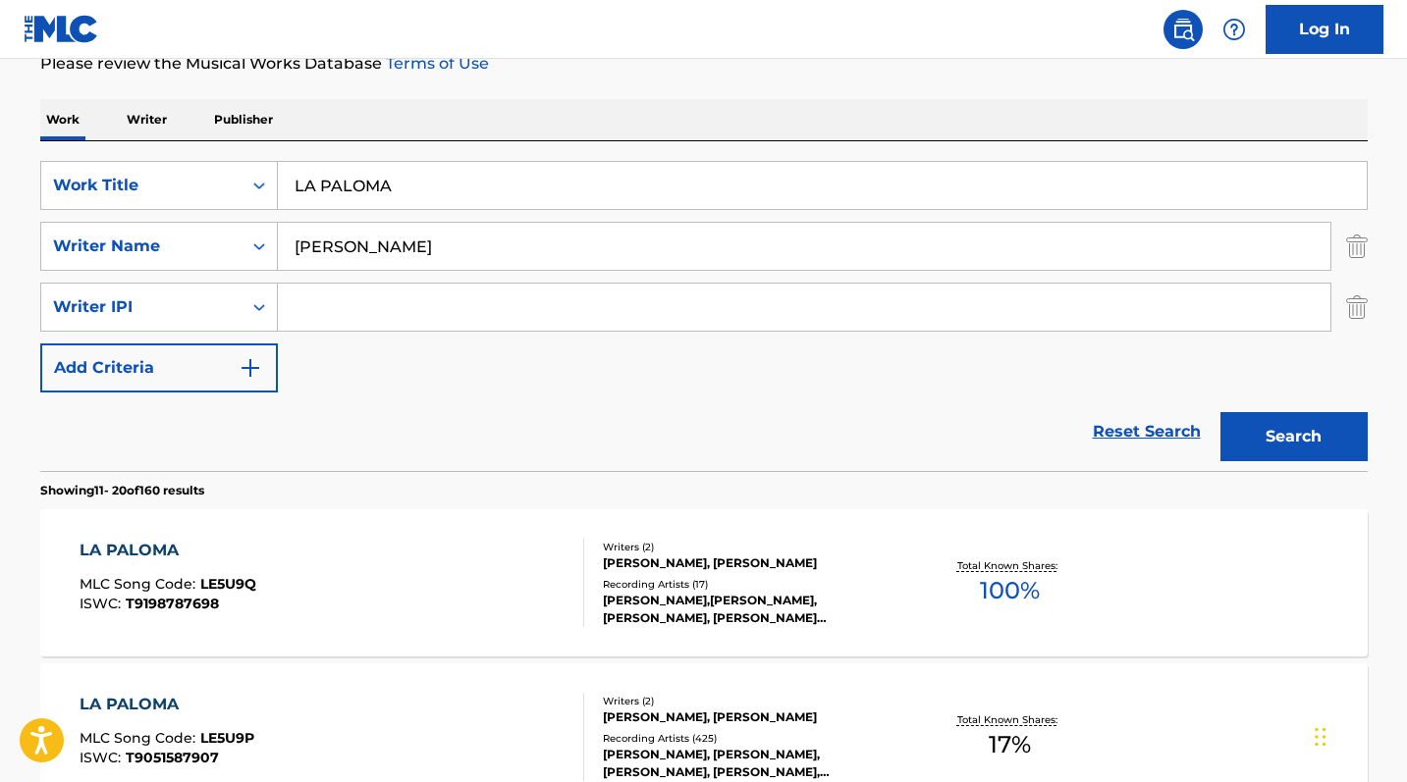
scroll to position [313, 0]
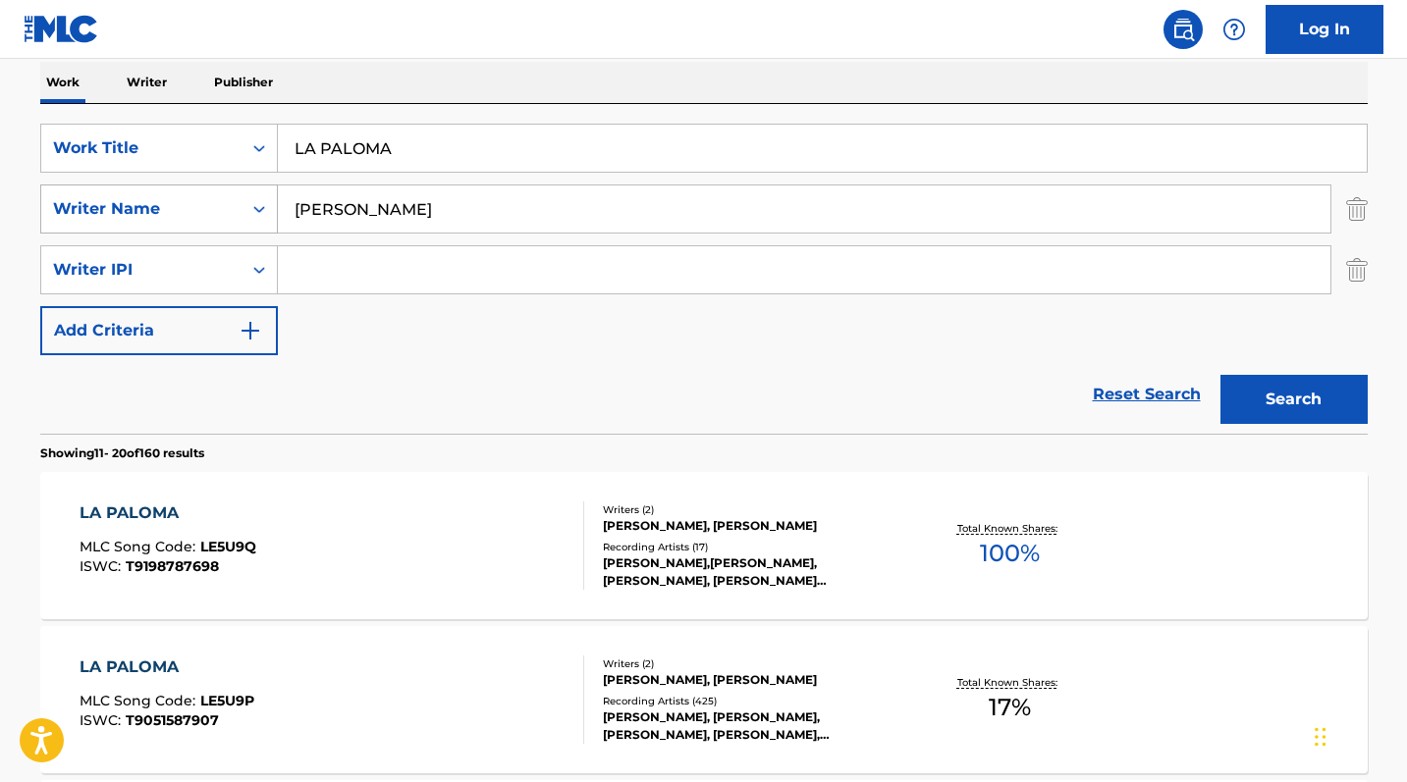
drag, startPoint x: 346, startPoint y: 212, endPoint x: 209, endPoint y: 215, distance: 137.4
click at [209, 215] on div "SearchWithCriteriab0d71ca1-d2d0-4015-bfe7-6e509afc4f61 Writer Name [PERSON_NAME]" at bounding box center [703, 209] width 1327 height 49
paste input "Vexi [PERSON_NAME]"
click at [1353, 272] on img "Search Form" at bounding box center [1357, 269] width 22 height 49
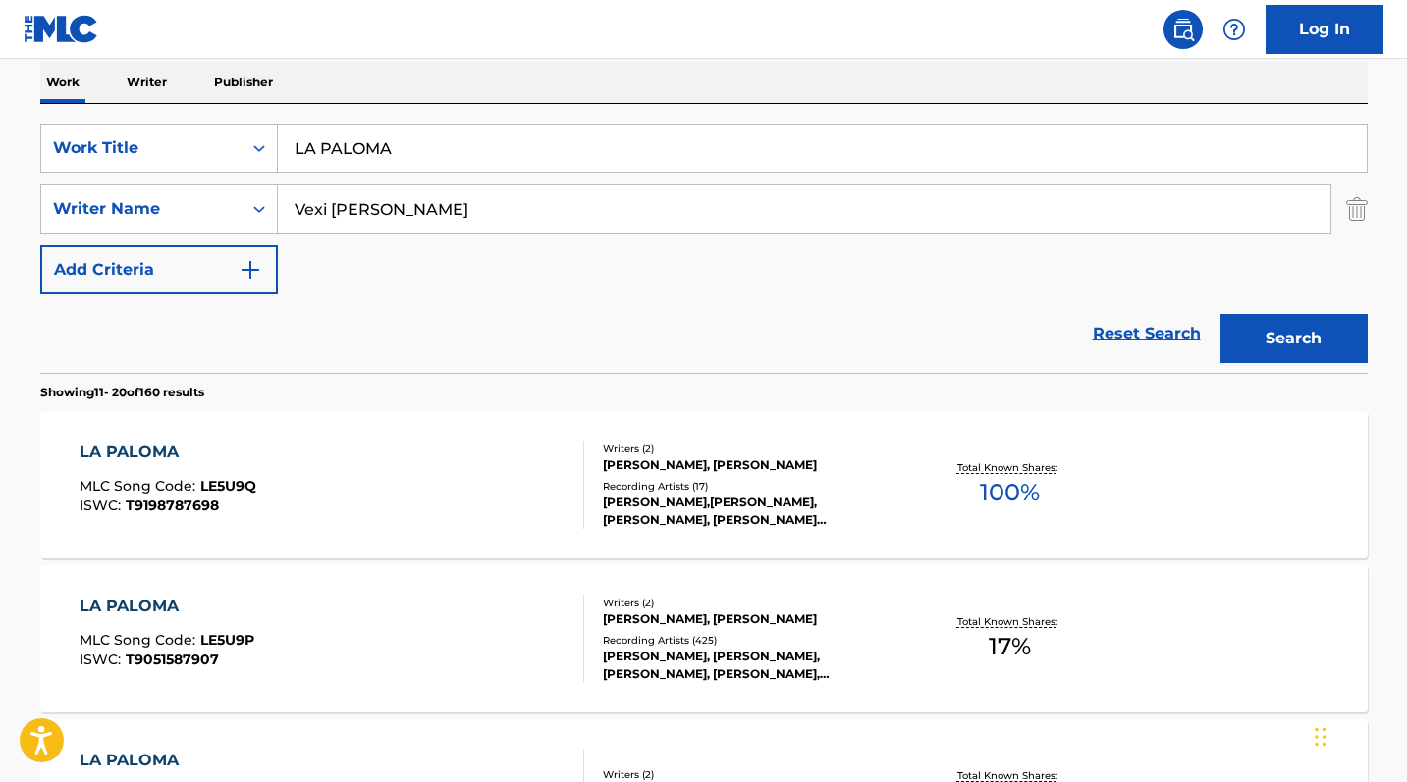
click at [1307, 344] on button "Search" at bounding box center [1293, 338] width 147 height 49
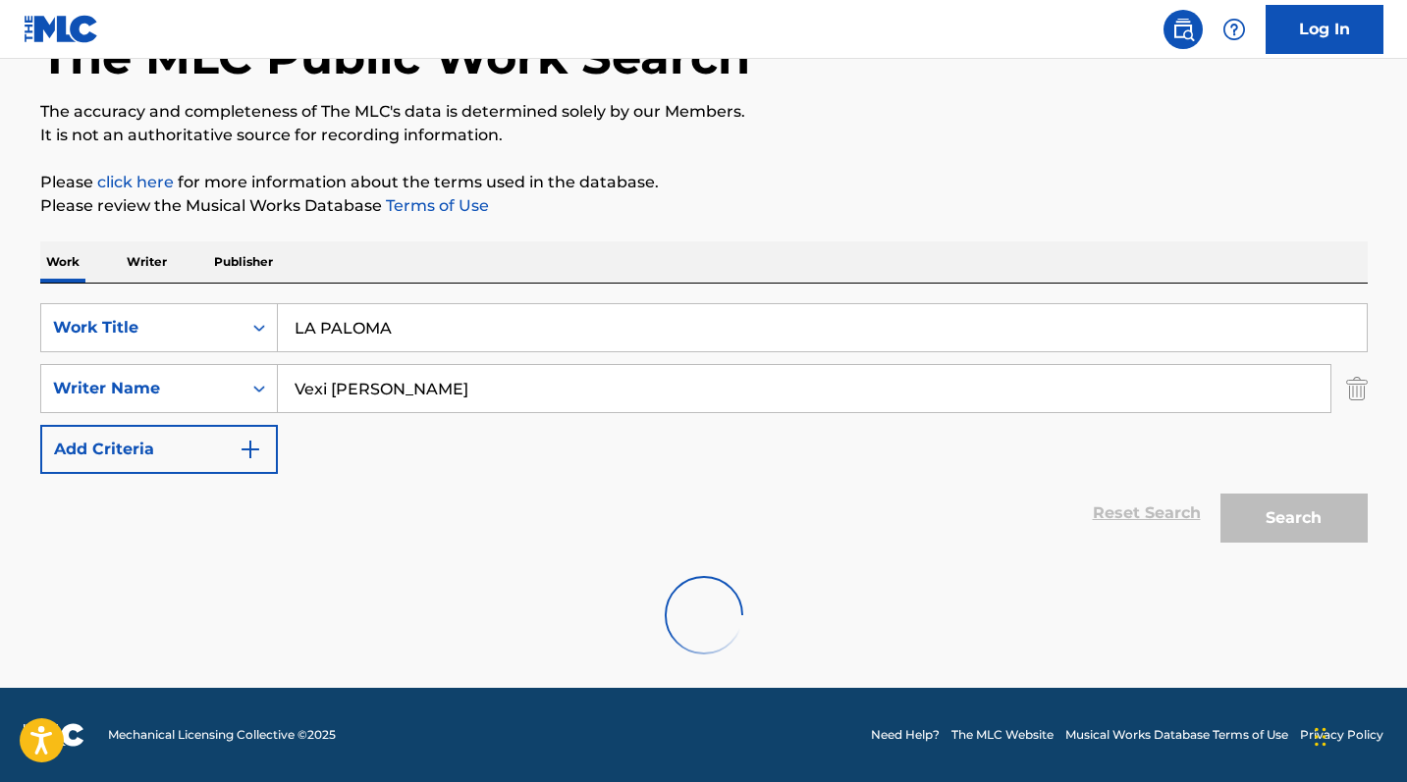
scroll to position [70, 0]
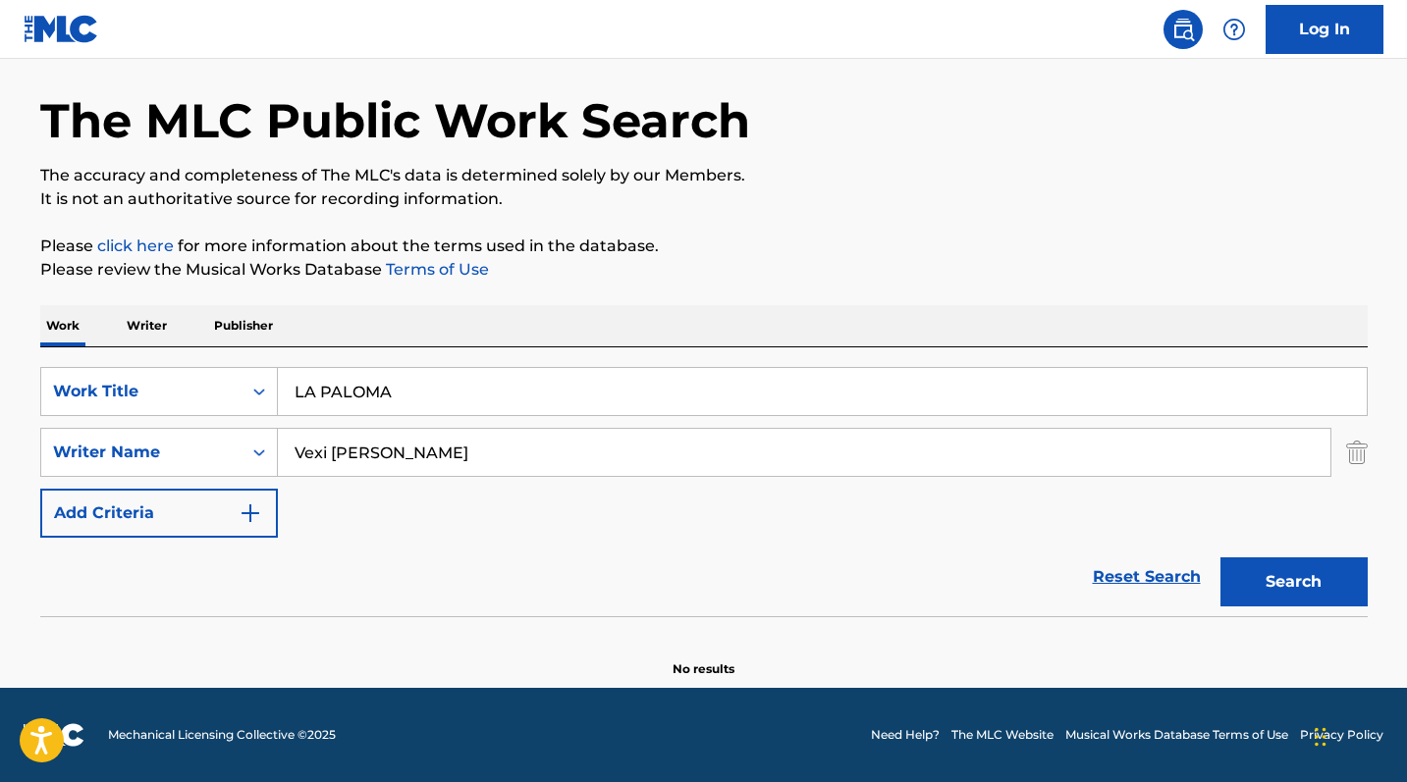
click at [440, 443] on input "Vexi [PERSON_NAME]" at bounding box center [804, 452] width 1052 height 47
drag, startPoint x: 304, startPoint y: 452, endPoint x: 352, endPoint y: 437, distance: 50.6
click at [300, 452] on input "Vexi [PERSON_NAME]" at bounding box center [804, 452] width 1052 height 47
click at [524, 448] on input "Vexi [PERSON_NAME]" at bounding box center [804, 452] width 1052 height 47
click at [1287, 569] on button "Search" at bounding box center [1293, 582] width 147 height 49
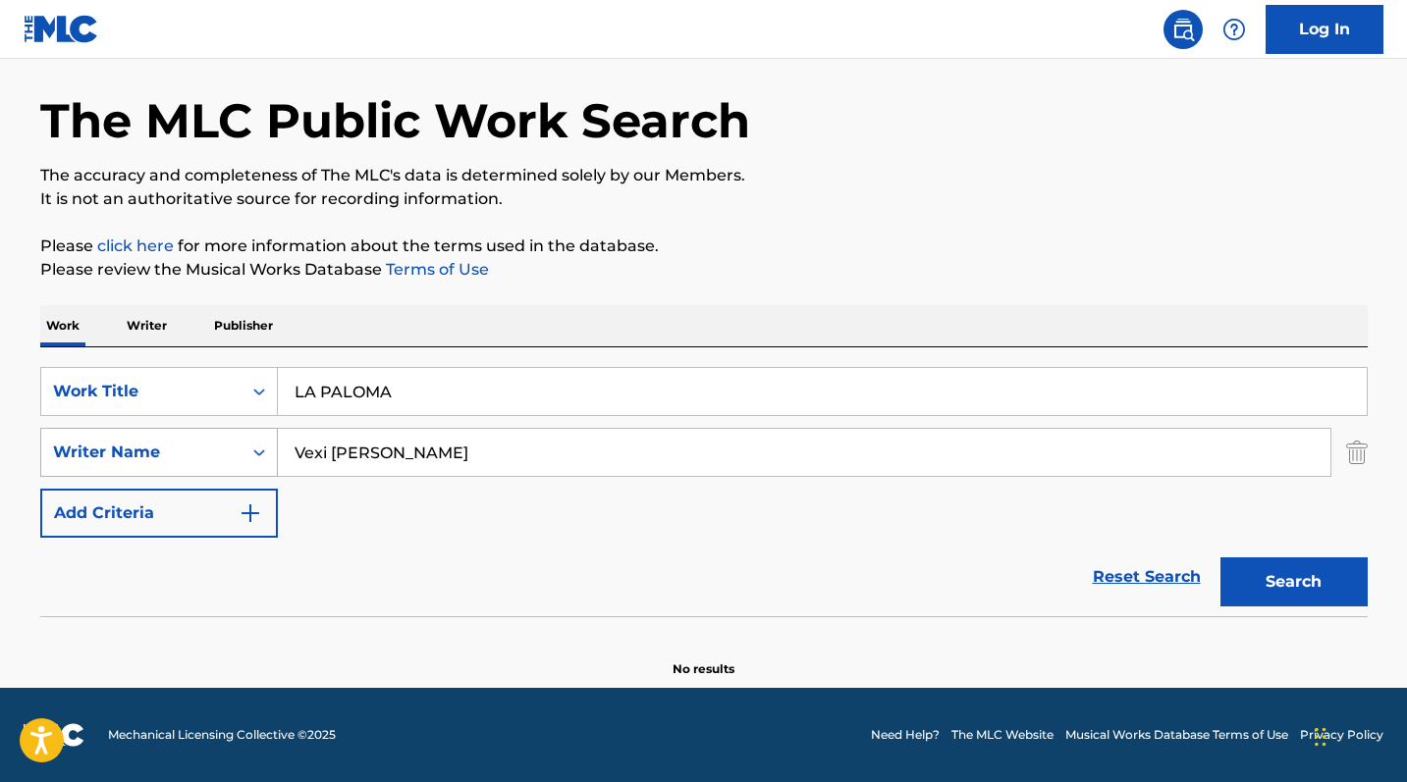
drag, startPoint x: 304, startPoint y: 452, endPoint x: 215, endPoint y: 452, distance: 89.3
click at [215, 452] on div "SearchWithCriteriab0d71ca1-d2d0-4015-bfe7-6e509afc4f61 Writer Name [PERSON_NAME]" at bounding box center [703, 452] width 1327 height 49
click at [1293, 582] on button "Search" at bounding box center [1293, 582] width 147 height 49
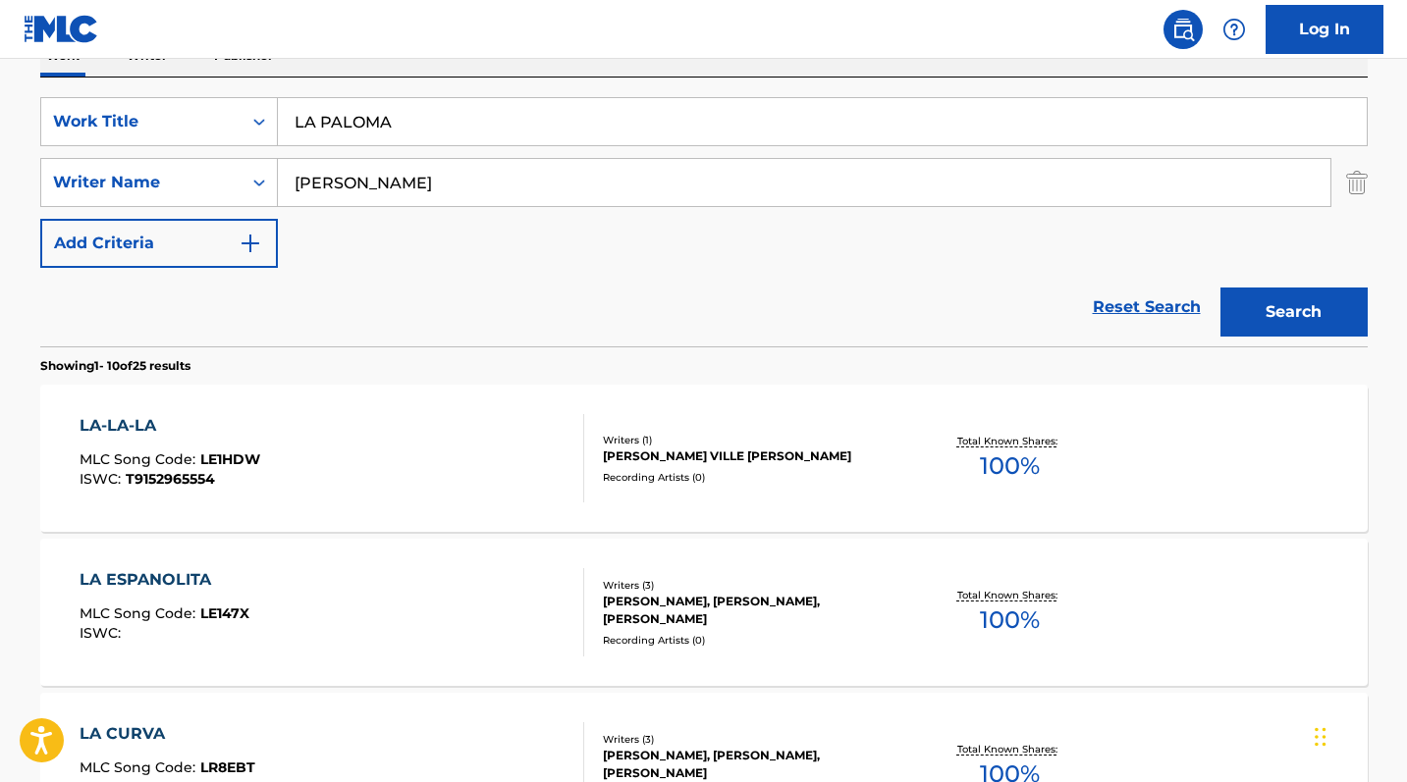
scroll to position [0, 0]
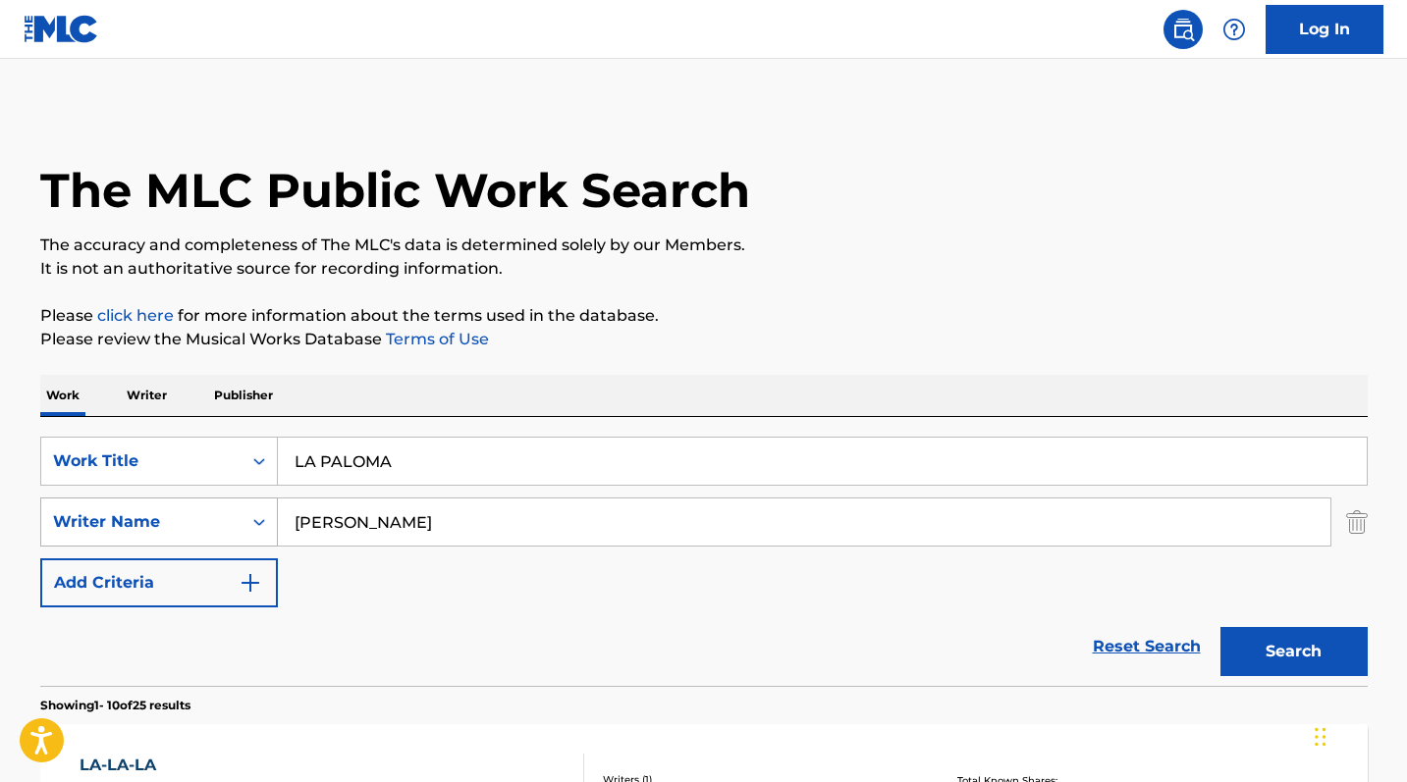
drag, startPoint x: 249, startPoint y: 528, endPoint x: 159, endPoint y: 525, distance: 90.4
click at [159, 525] on div "SearchWithCriteriab0d71ca1-d2d0-4015-bfe7-6e509afc4f61 Writer Name [PERSON_NAME]" at bounding box center [703, 522] width 1327 height 49
paste input "ebastian [PERSON_NAME]"
click at [1335, 658] on button "Search" at bounding box center [1293, 651] width 147 height 49
drag, startPoint x: 403, startPoint y: 532, endPoint x: 200, endPoint y: 511, distance: 204.2
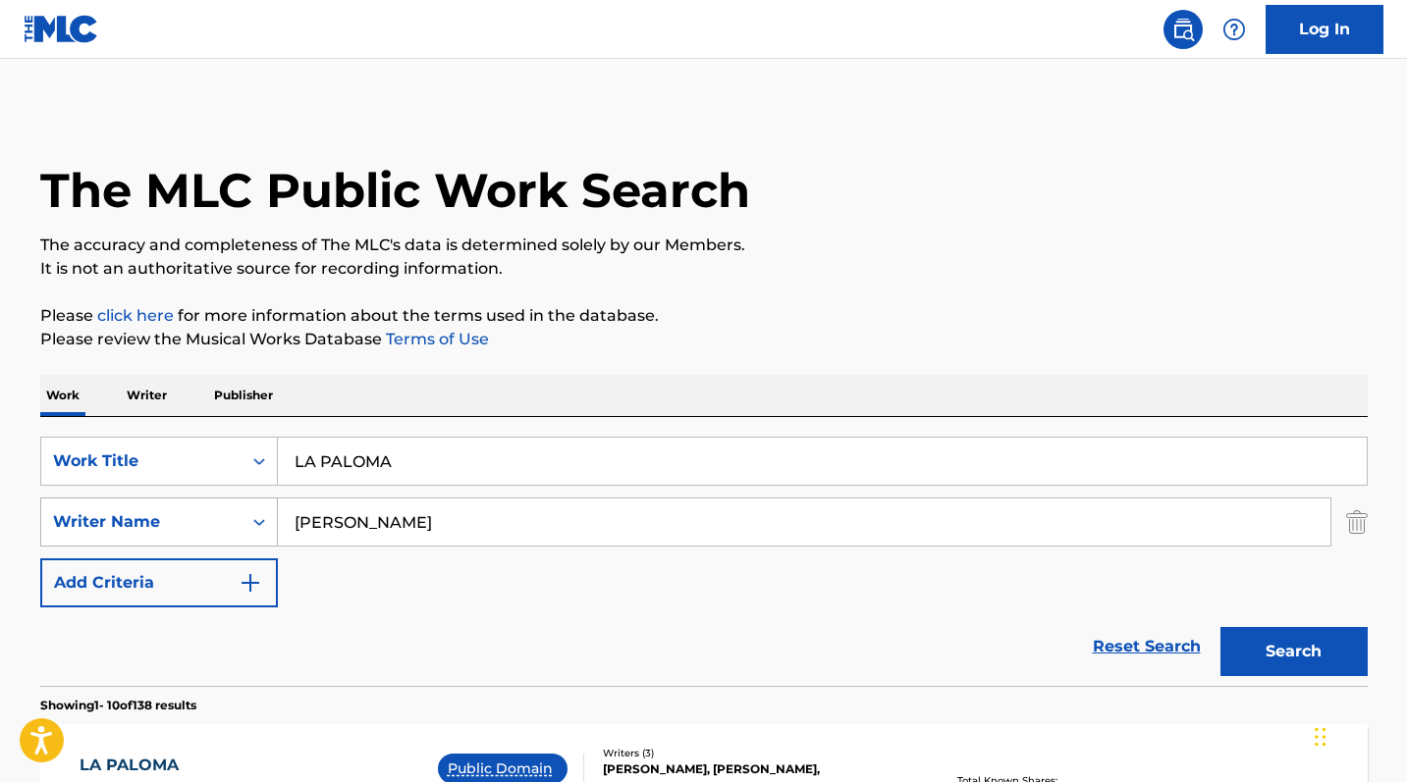
click at [200, 511] on div "SearchWithCriteriab0d71ca1-d2d0-4015-bfe7-6e509afc4f61 Writer Name [PERSON_NAME]" at bounding box center [703, 522] width 1327 height 49
type input "[PERSON_NAME]"
click at [1293, 652] on button "Search" at bounding box center [1293, 651] width 147 height 49
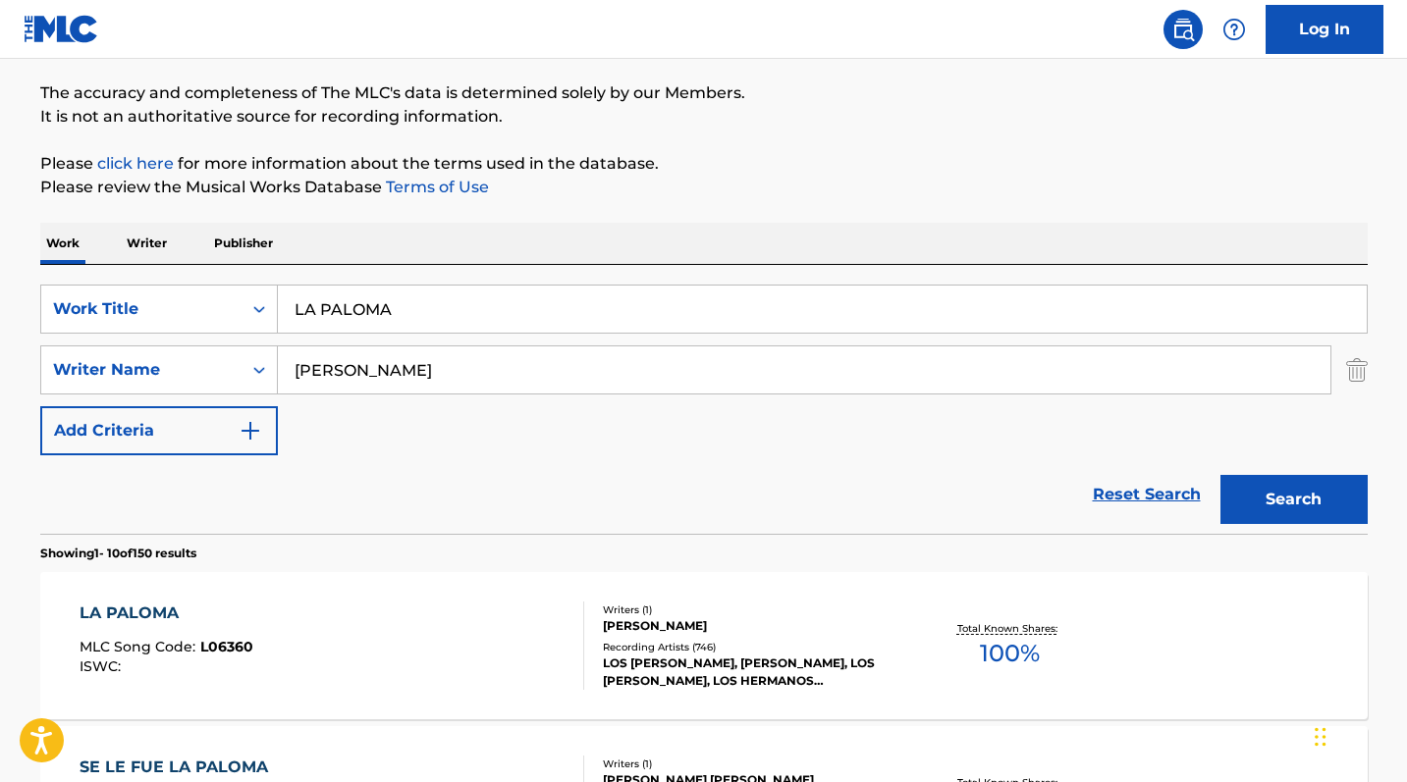
scroll to position [297, 0]
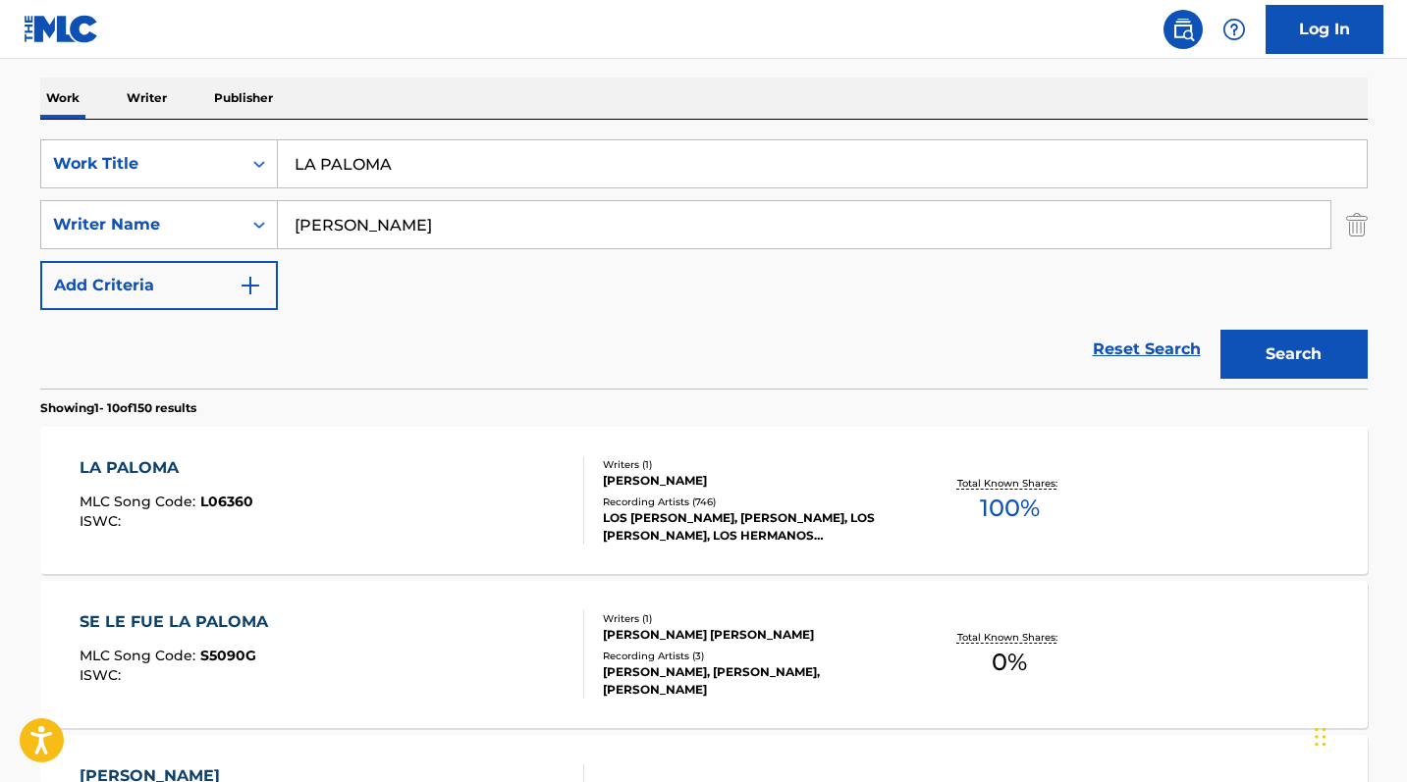
click at [147, 463] on div "LA PALOMA" at bounding box center [167, 468] width 174 height 24
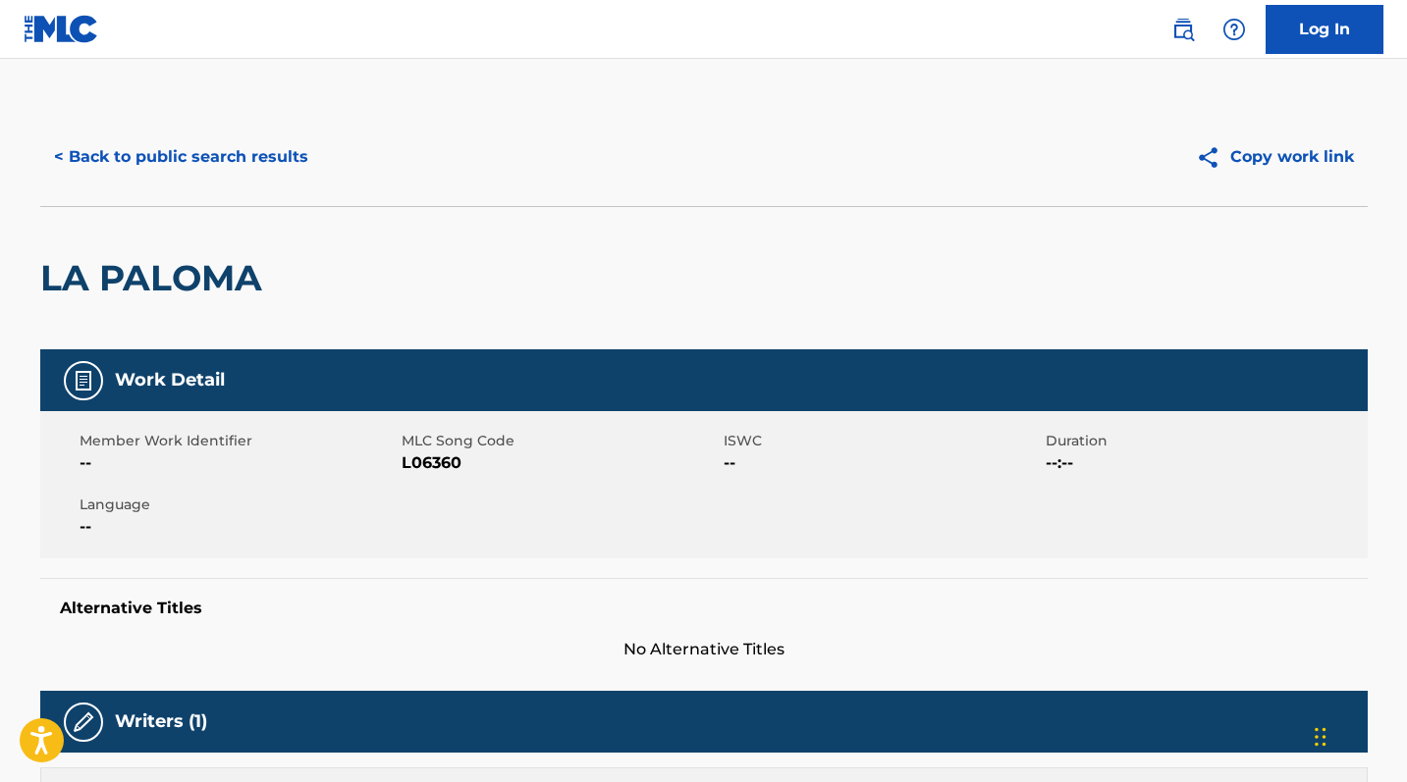
click at [443, 460] on span "L06360" at bounding box center [559, 464] width 317 height 24
copy span "L06360"
click at [161, 143] on button "< Back to public search results" at bounding box center [181, 157] width 282 height 49
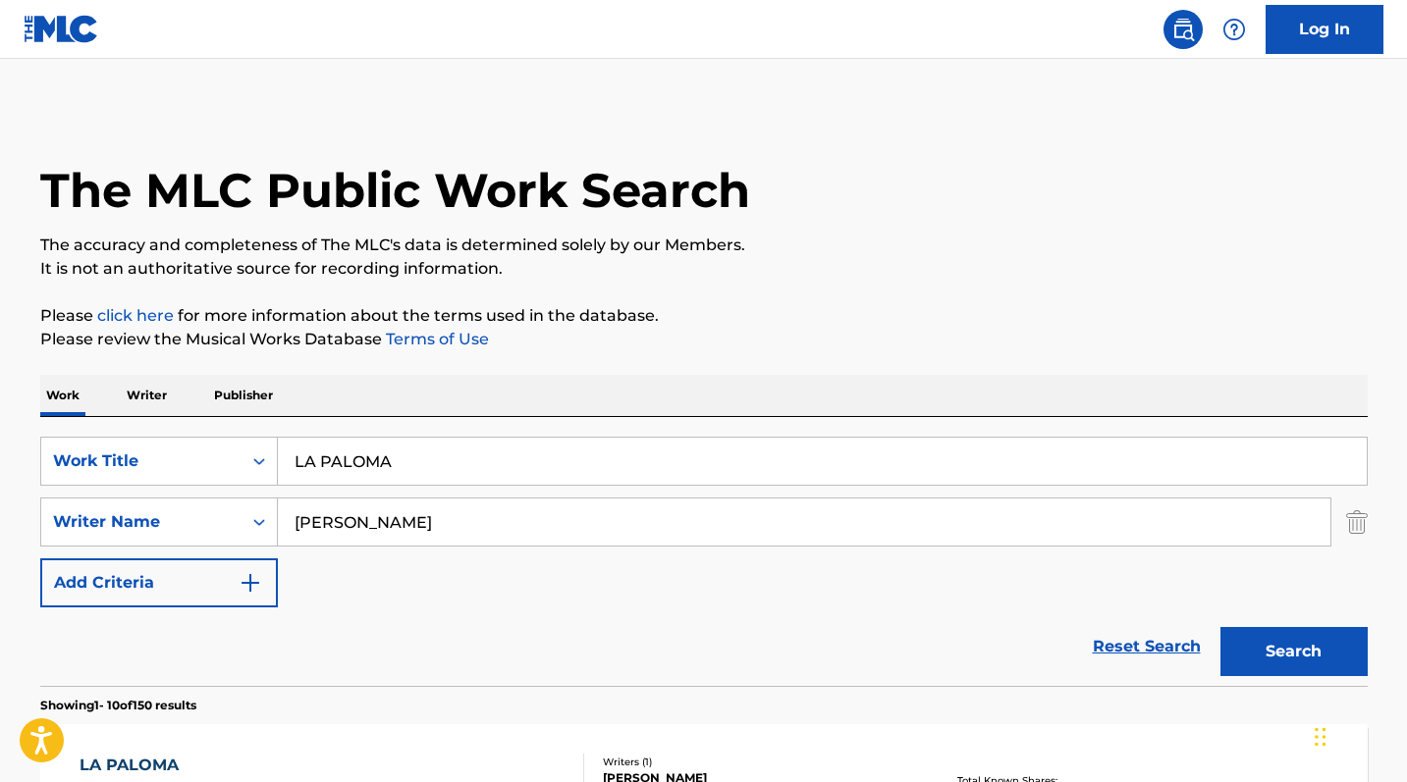
scroll to position [297, 0]
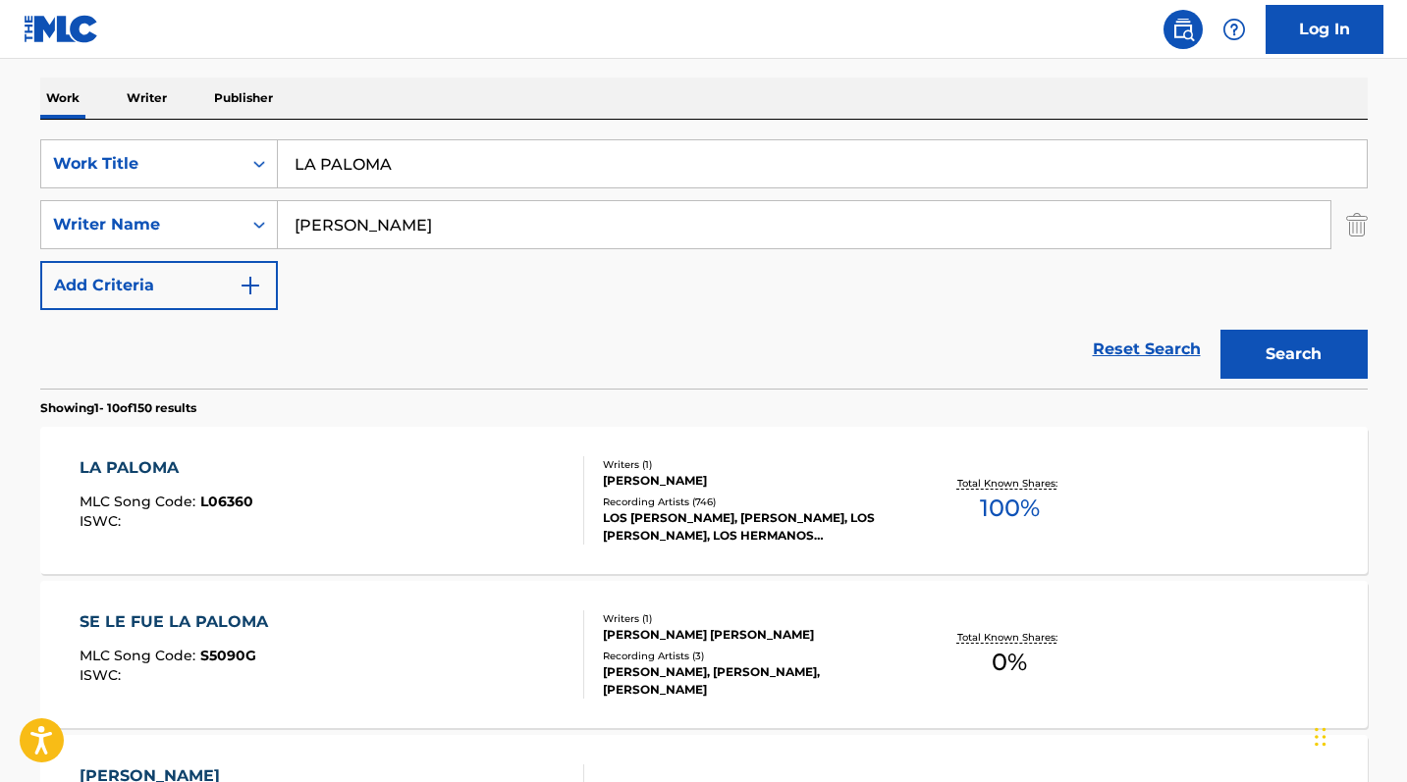
click at [140, 467] on div "LA PALOMA" at bounding box center [167, 468] width 174 height 24
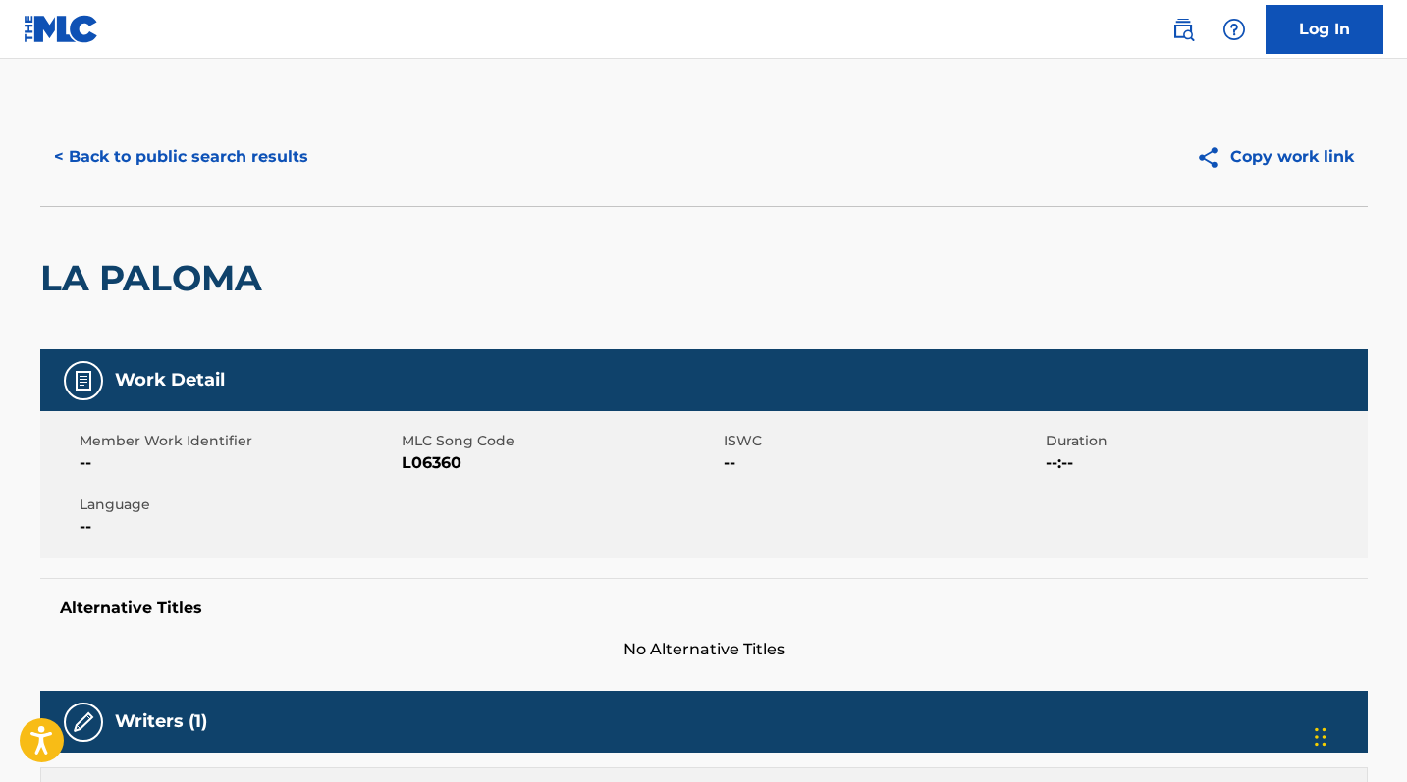
click at [433, 462] on span "L06360" at bounding box center [559, 464] width 317 height 24
copy span "L06360"
click at [213, 164] on button "< Back to public search results" at bounding box center [181, 157] width 282 height 49
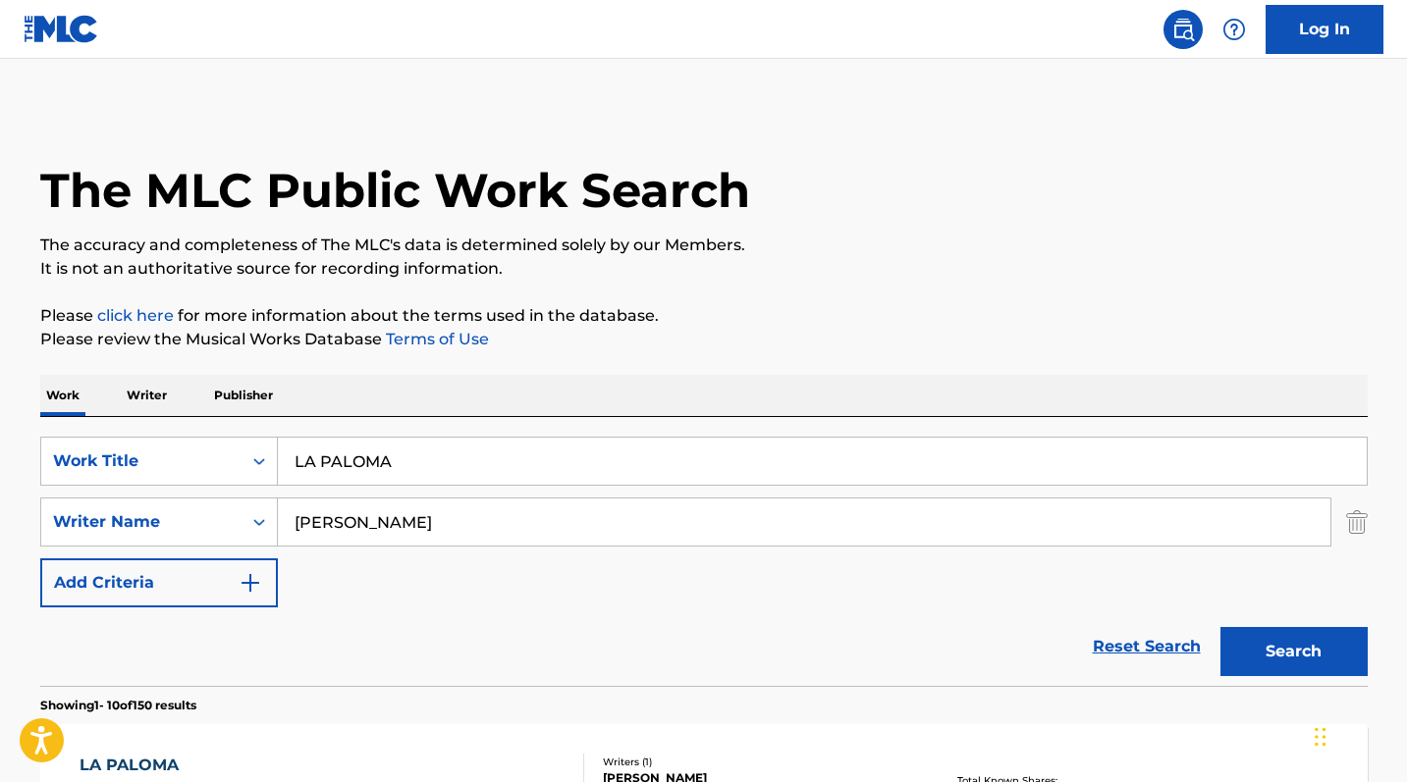
scroll to position [297, 0]
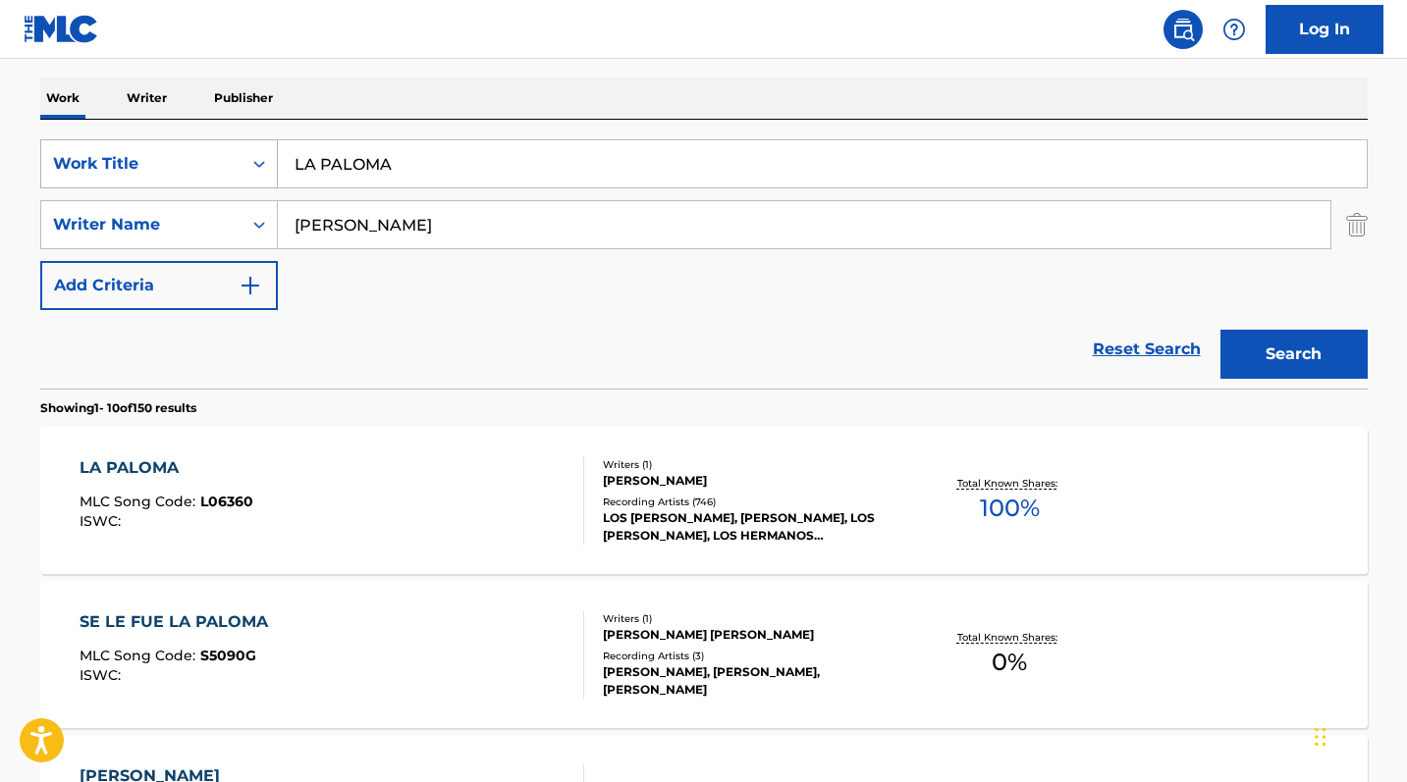
drag, startPoint x: 412, startPoint y: 150, endPoint x: 182, endPoint y: 151, distance: 230.7
click at [182, 151] on div "SearchWithCriteria0b0faf81-b2e1-455a-9162-ff8cdd5823f6 Work Title LA PALOMA" at bounding box center [703, 163] width 1327 height 49
click at [348, 158] on input "LA PALOMA" at bounding box center [822, 163] width 1089 height 47
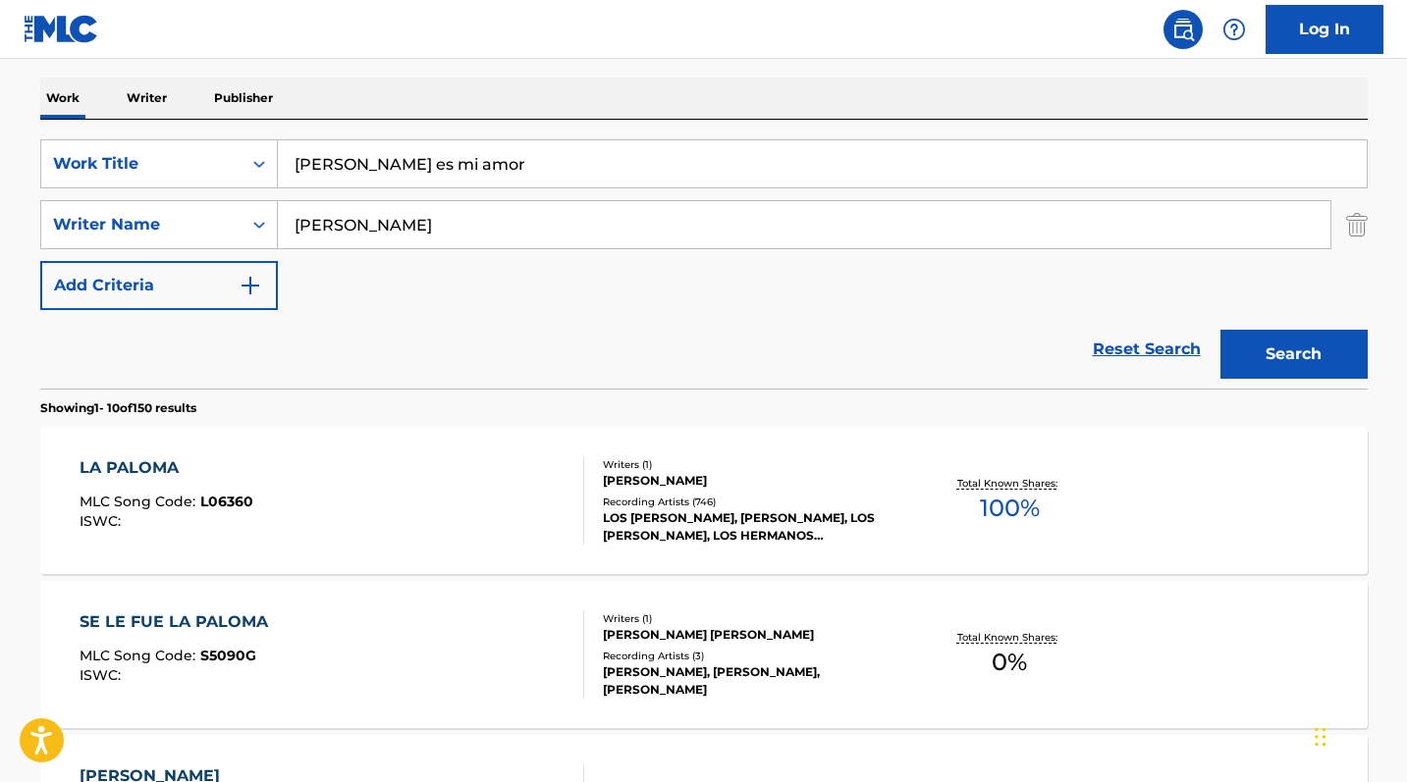
type input "[PERSON_NAME] es mi amor"
drag, startPoint x: 437, startPoint y: 219, endPoint x: 152, endPoint y: 213, distance: 284.7
click at [152, 213] on div "SearchWithCriteriab0d71ca1-d2d0-4015-bfe7-6e509afc4f61 Writer Name [PERSON_NAME]" at bounding box center [703, 224] width 1327 height 49
click at [1302, 353] on button "Search" at bounding box center [1293, 354] width 147 height 49
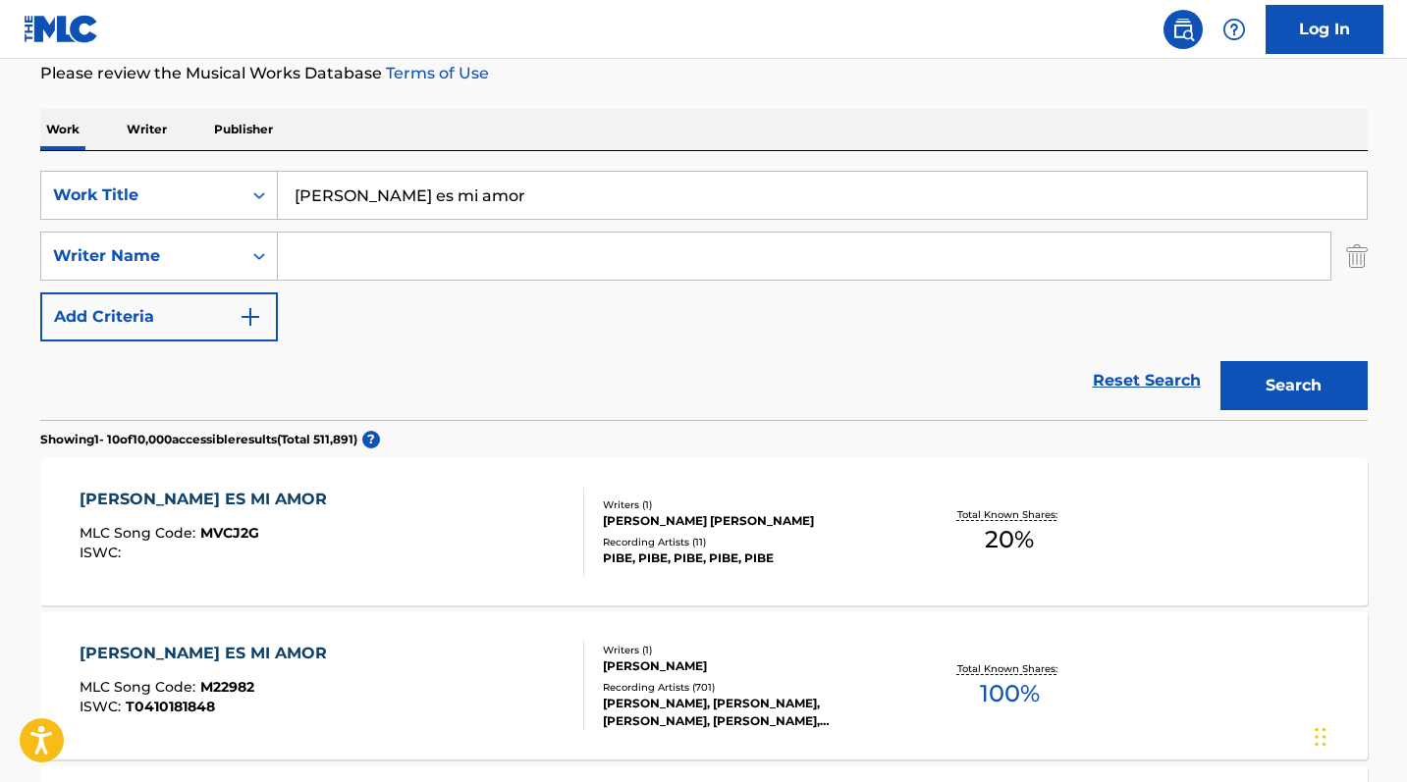
scroll to position [270, 0]
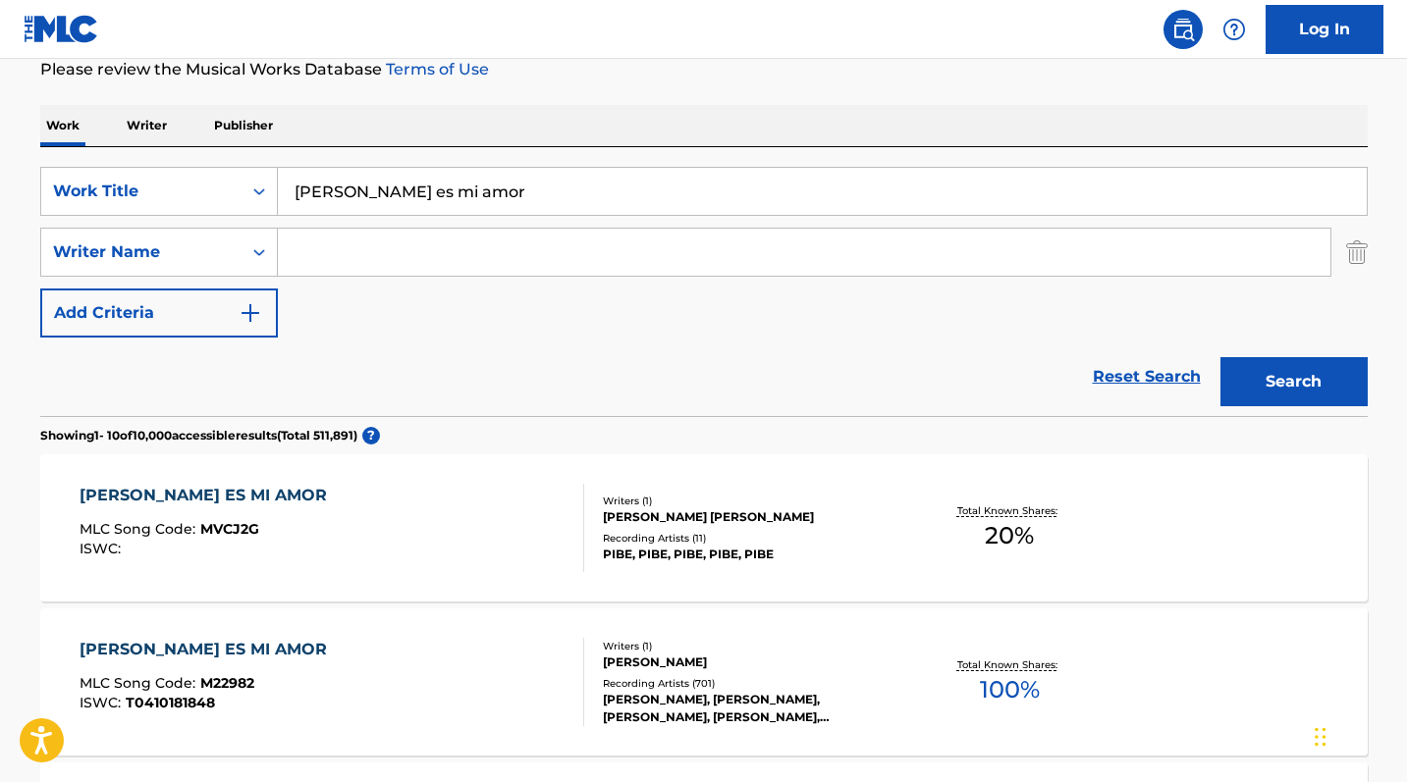
click at [146, 647] on div "[PERSON_NAME] ES MI AMOR" at bounding box center [208, 650] width 257 height 24
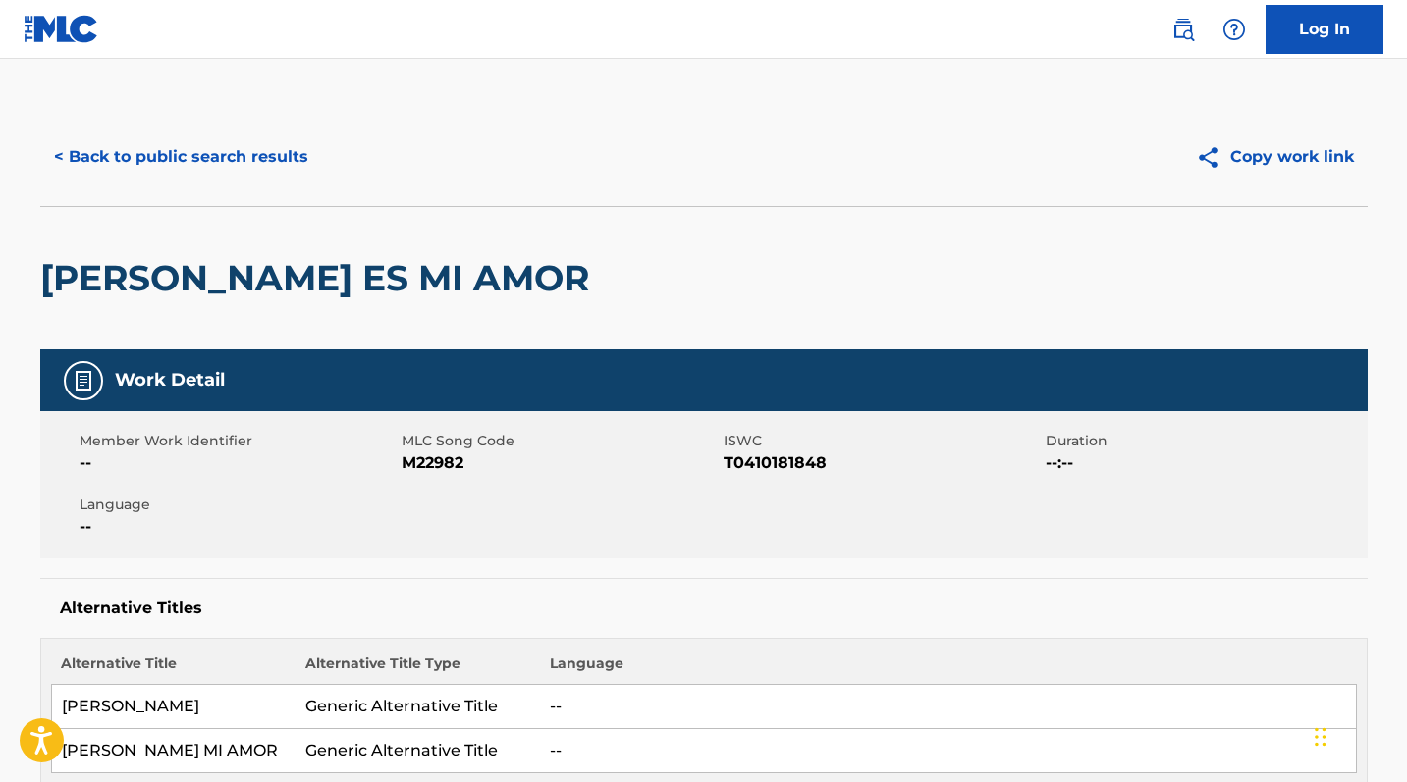
click at [430, 463] on span "M22982" at bounding box center [559, 464] width 317 height 24
copy span "M22982"
click at [130, 171] on button "< Back to public search results" at bounding box center [181, 157] width 282 height 49
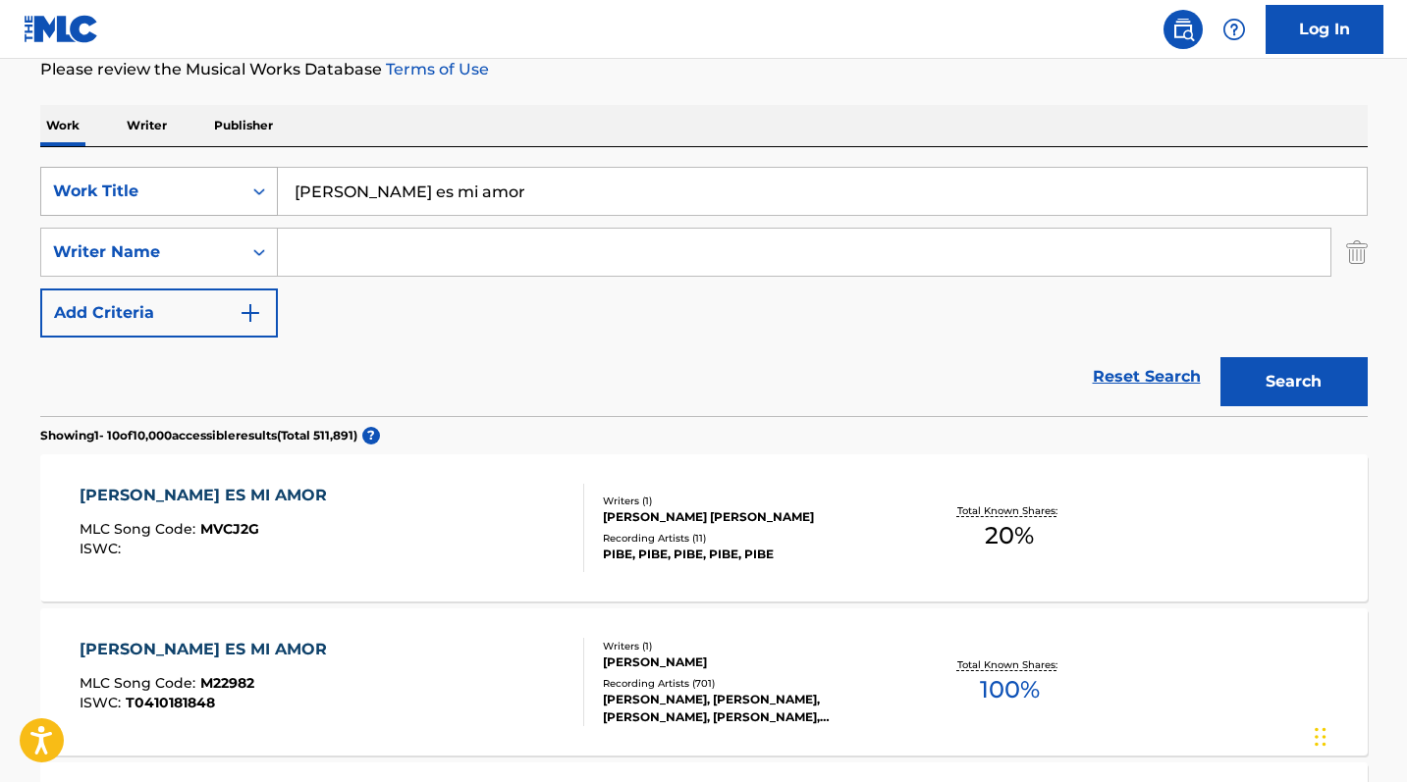
drag, startPoint x: 470, startPoint y: 186, endPoint x: 231, endPoint y: 190, distance: 239.5
click at [231, 190] on div "SearchWithCriteria0b0faf81-b2e1-455a-9162-ff8cdd5823f6 Work Title [PERSON_NAME]…" at bounding box center [703, 191] width 1327 height 49
type input "El señor de las [PERSON_NAME]"
click at [1293, 382] on button "Search" at bounding box center [1293, 381] width 147 height 49
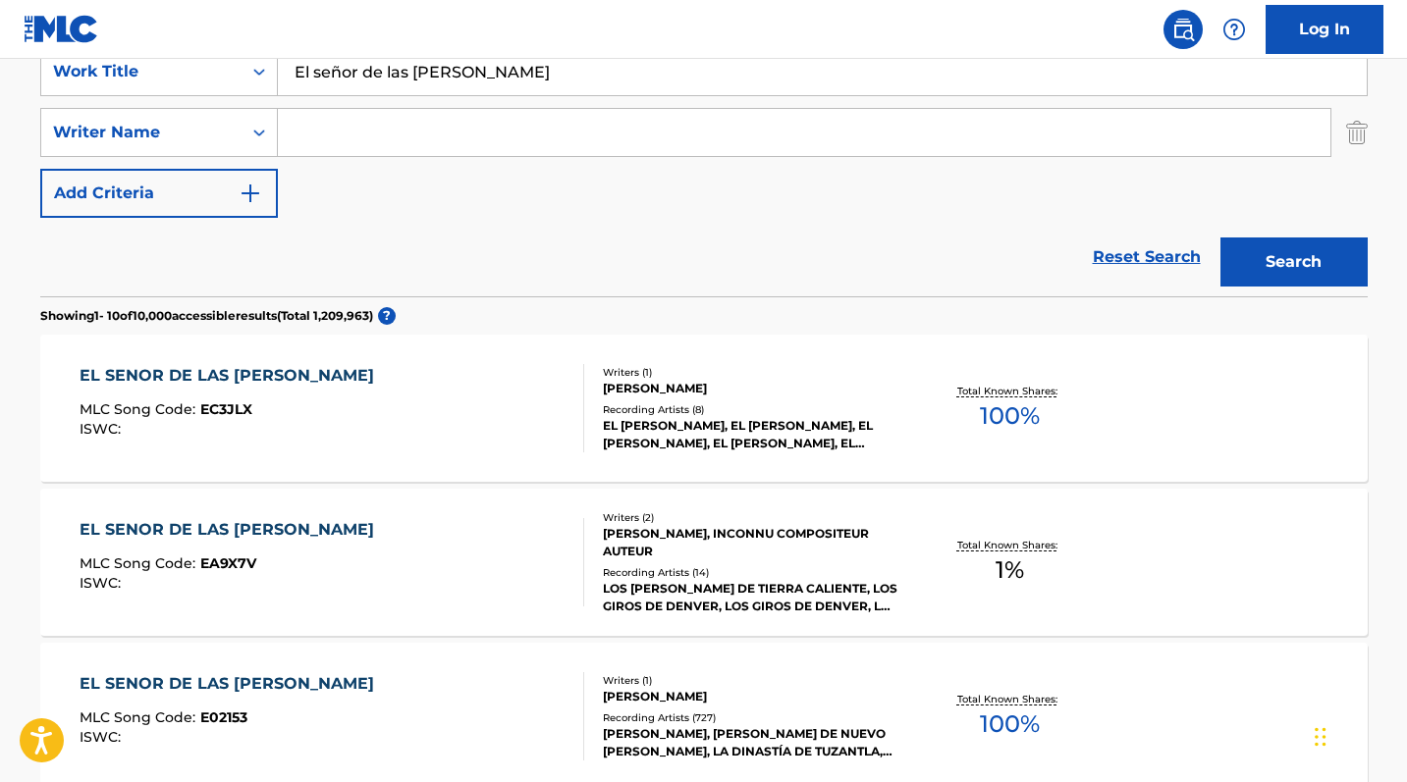
scroll to position [417, 0]
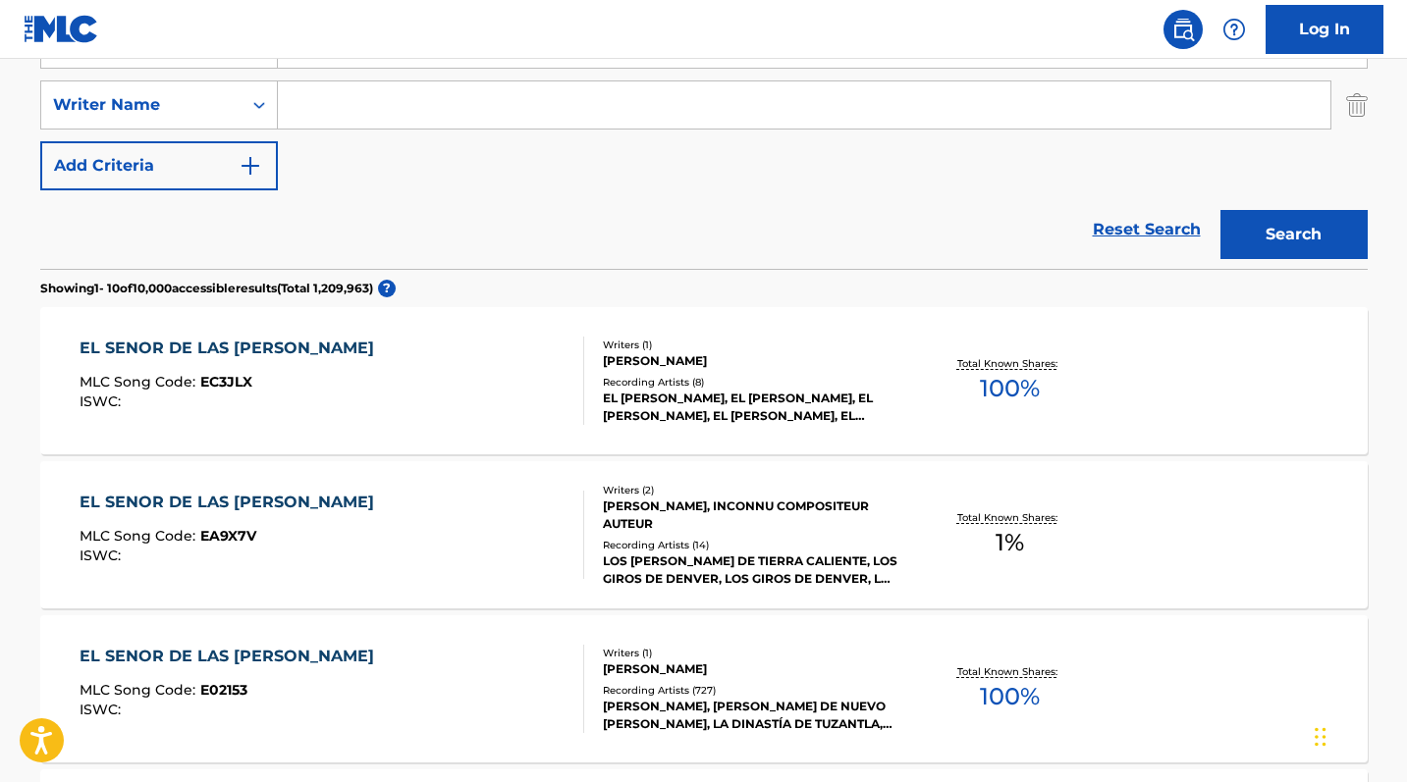
click at [216, 656] on div "EL SENOR DE LAS [PERSON_NAME]" at bounding box center [232, 657] width 304 height 24
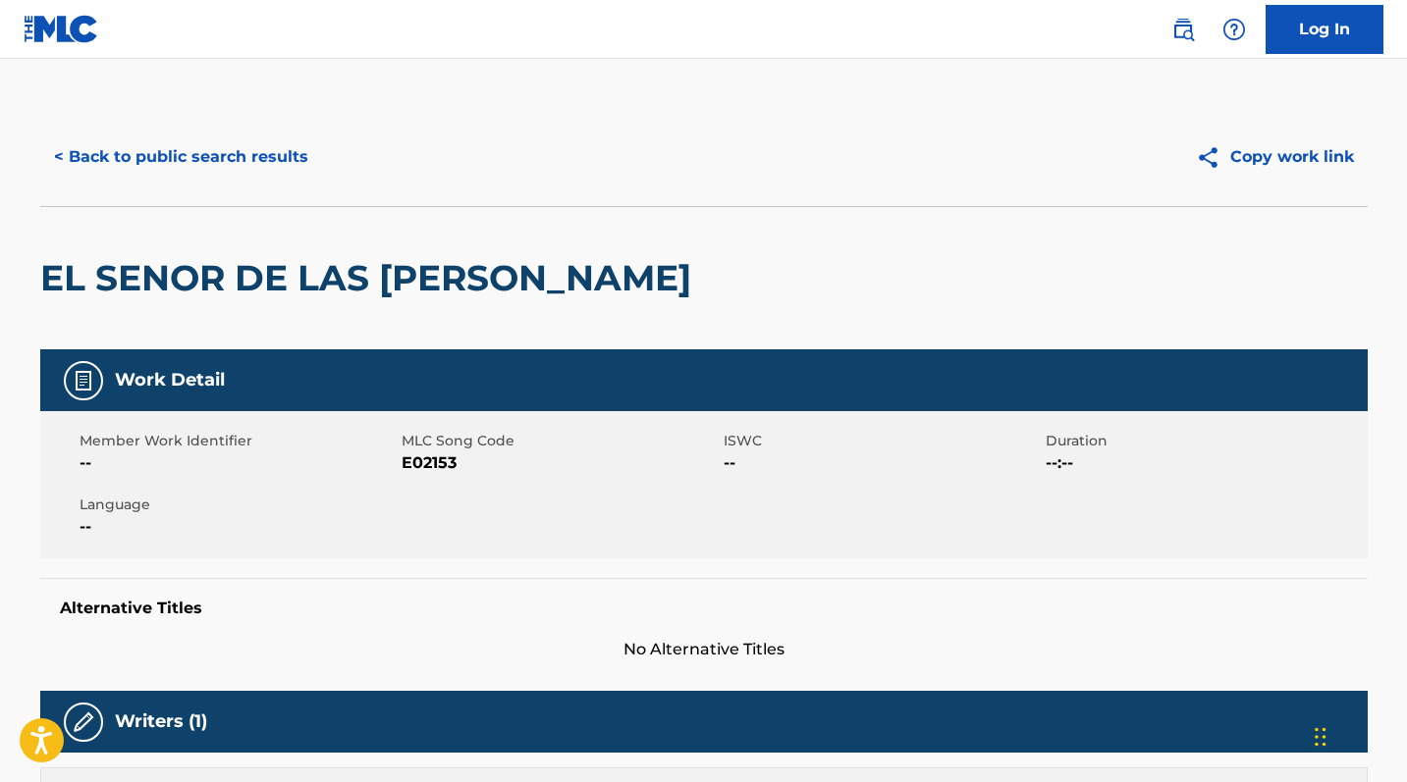
click at [440, 457] on span "E02153" at bounding box center [559, 464] width 317 height 24
copy span "E02153"
